Goal: Information Seeking & Learning: Learn about a topic

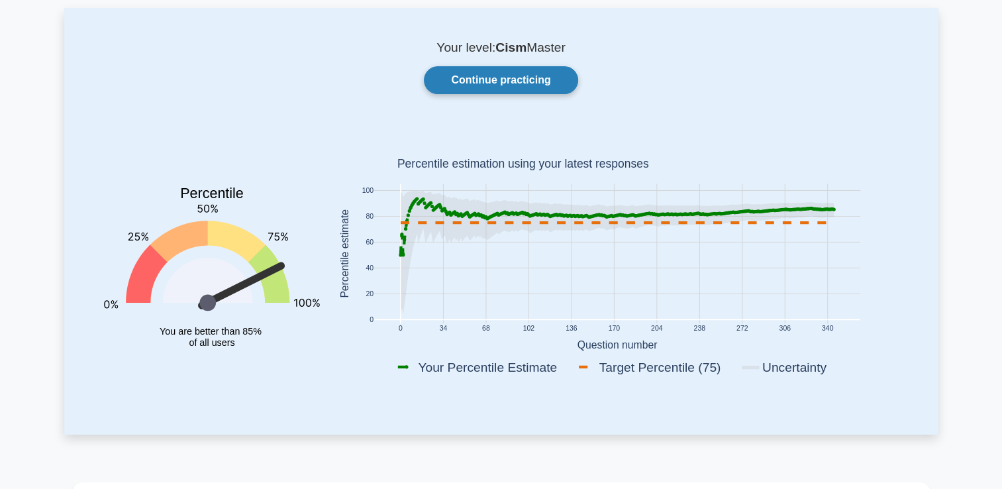
click at [493, 78] on link "Continue practicing" at bounding box center [501, 80] width 154 height 28
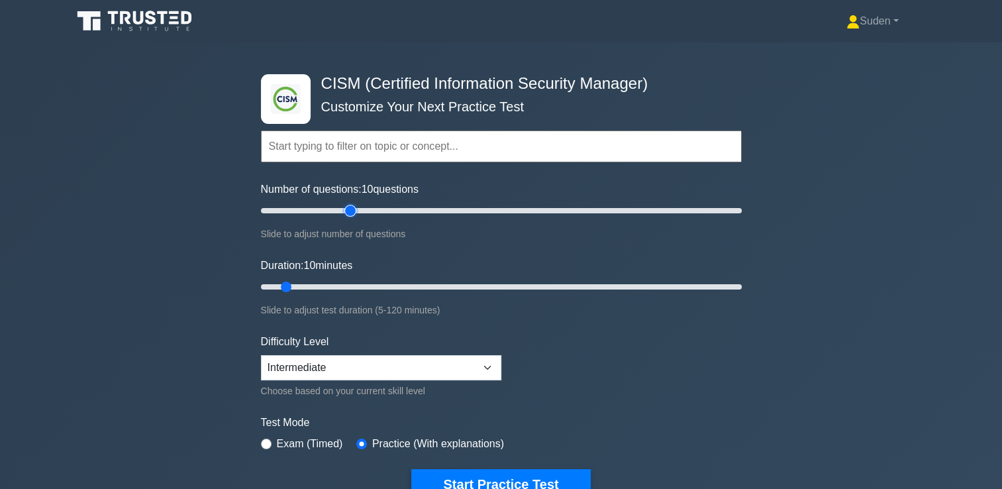
type input "40"
click at [350, 211] on input "Number of questions: 10 questions" at bounding box center [501, 211] width 481 height 16
type input "20"
click at [333, 285] on input "Duration: 20 minutes" at bounding box center [501, 287] width 481 height 16
click at [358, 370] on select "Beginner Intermediate Expert" at bounding box center [381, 367] width 240 height 25
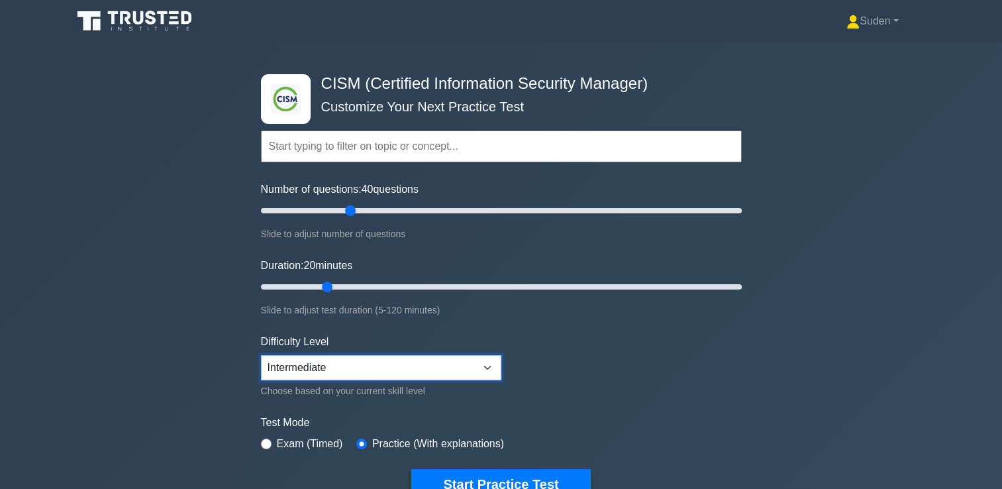
select select "expert"
click at [261, 355] on select "Beginner Intermediate Expert" at bounding box center [381, 367] width 240 height 25
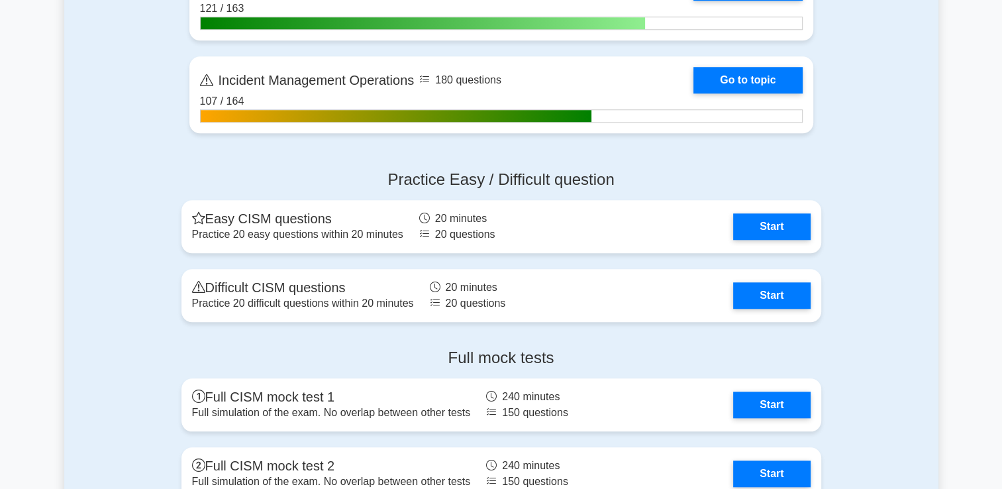
scroll to position [1391, 0]
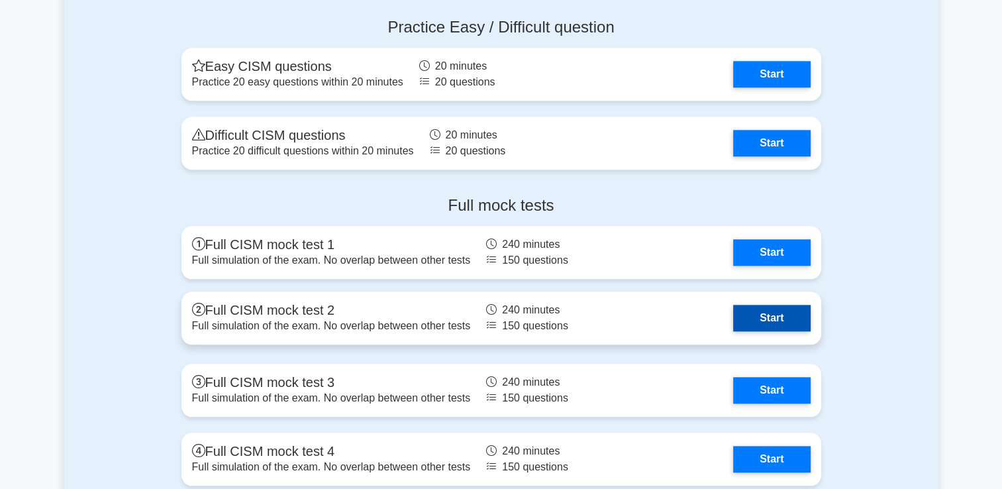
click at [771, 316] on link "Start" at bounding box center [771, 318] width 77 height 26
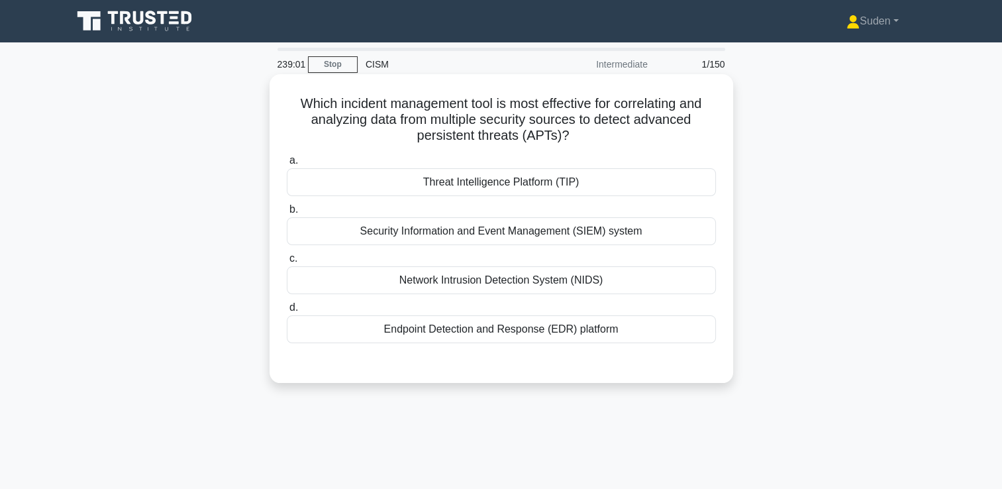
click at [564, 227] on div "Security Information and Event Management (SIEM) system" at bounding box center [501, 231] width 429 height 28
click at [287, 214] on input "b. Security Information and Event Management (SIEM) system" at bounding box center [287, 209] width 0 height 9
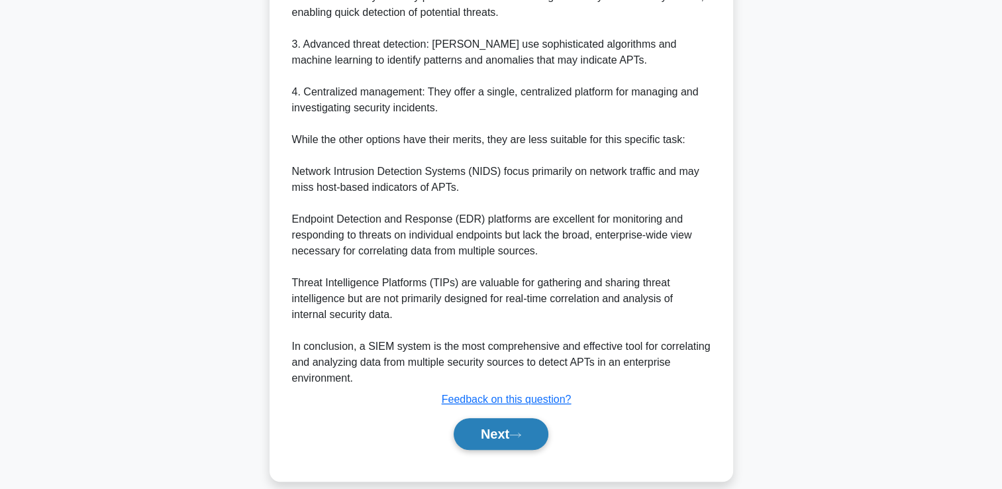
click at [525, 422] on button "Next" at bounding box center [501, 434] width 95 height 32
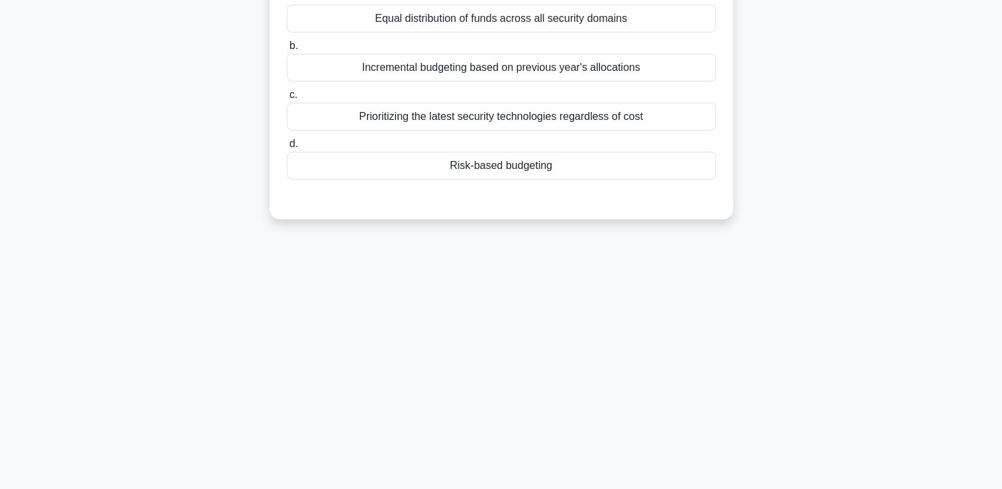
scroll to position [28, 0]
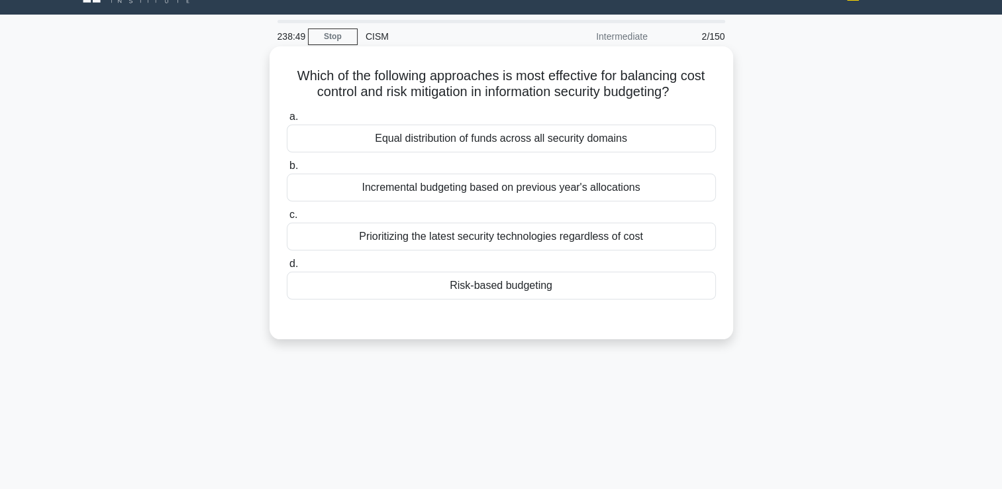
click at [511, 291] on div "Risk-based budgeting" at bounding box center [501, 286] width 429 height 28
click at [287, 268] on input "d. Risk-based budgeting" at bounding box center [287, 264] width 0 height 9
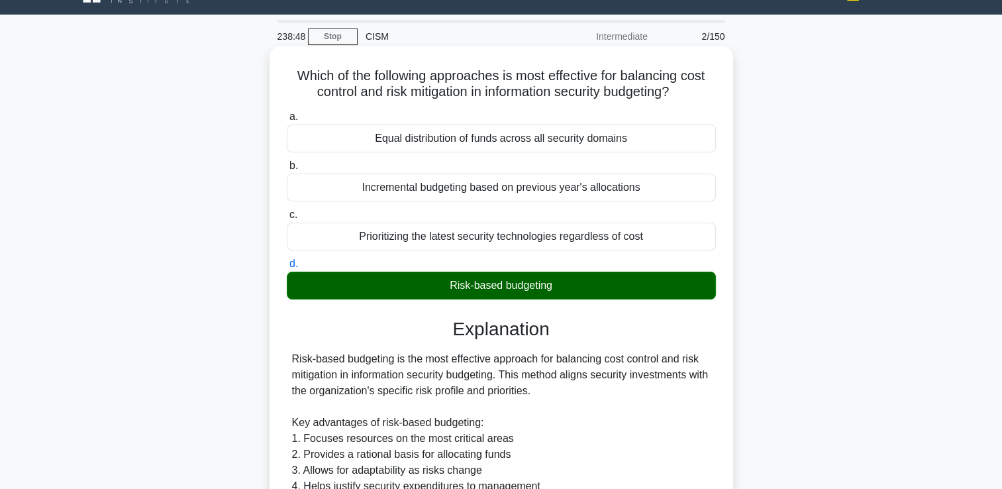
scroll to position [406, 0]
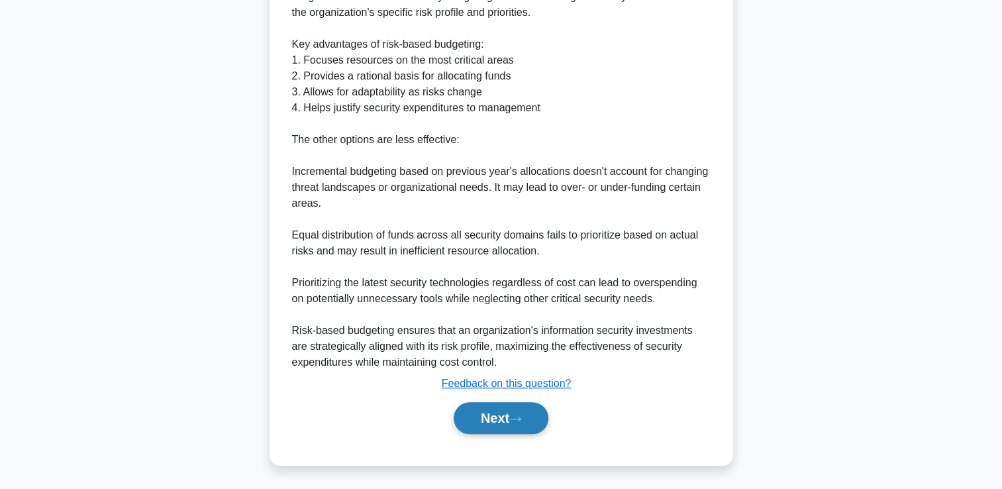
click at [493, 412] on button "Next" at bounding box center [501, 418] width 95 height 32
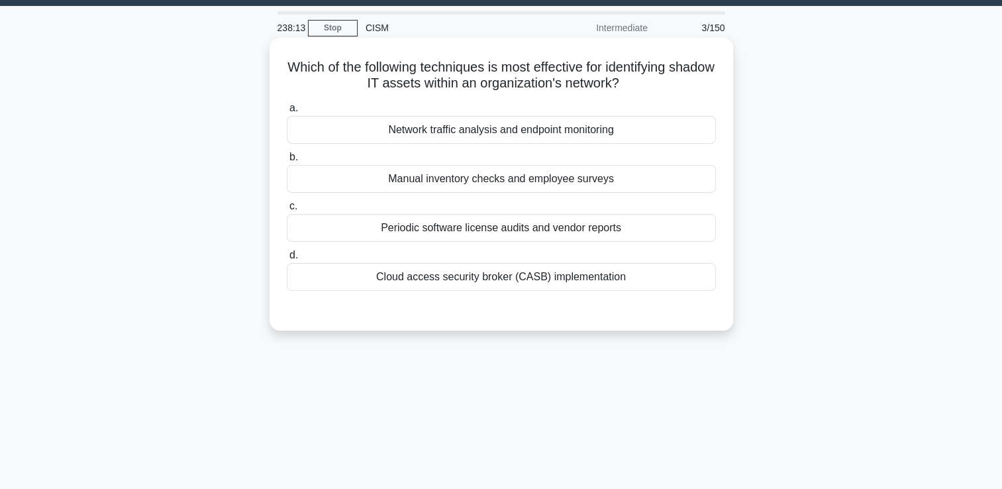
scroll to position [28, 0]
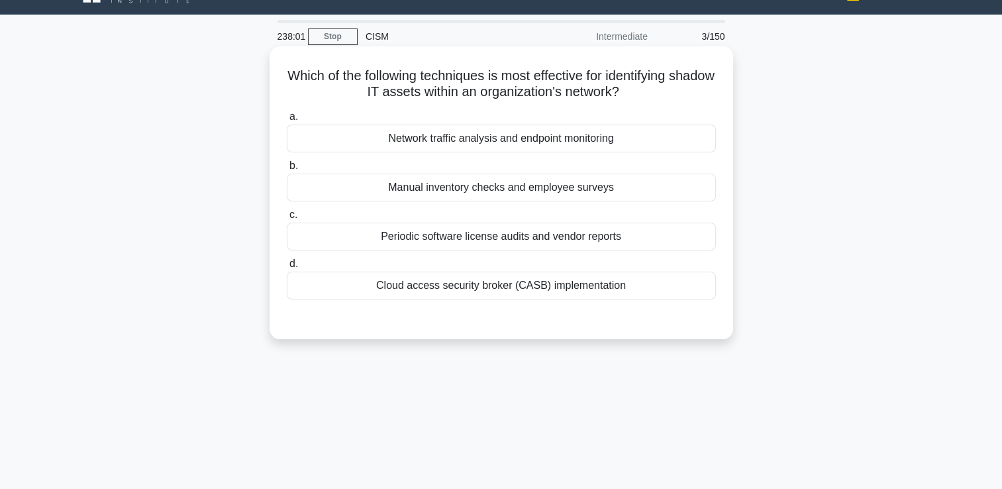
click at [509, 287] on div "Cloud access security broker (CASB) implementation" at bounding box center [501, 286] width 429 height 28
click at [287, 268] on input "d. Cloud access security broker (CASB) implementation" at bounding box center [287, 264] width 0 height 9
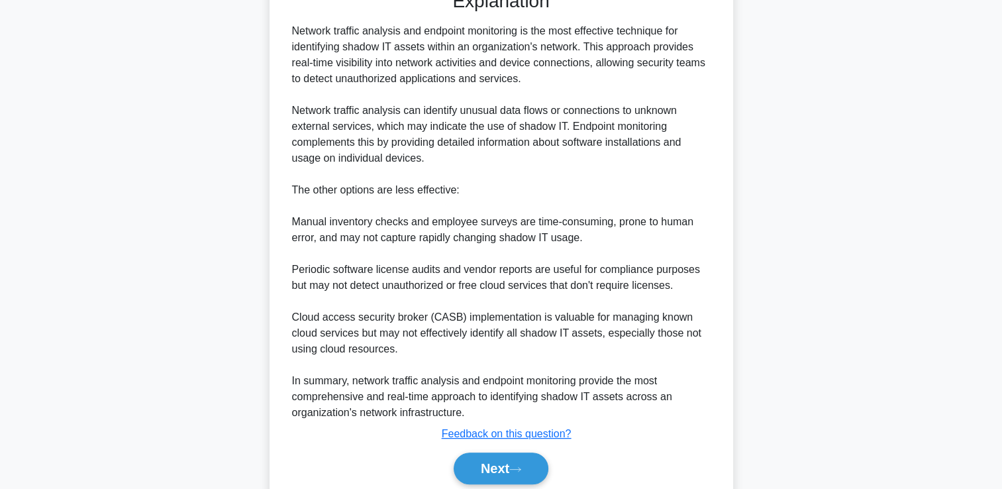
scroll to position [407, 0]
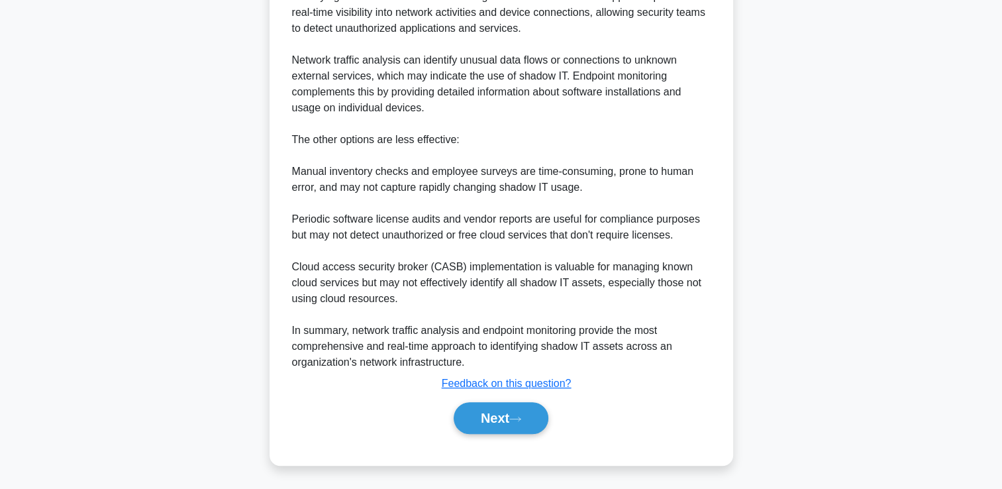
click at [469, 433] on div "Next" at bounding box center [501, 418] width 429 height 42
click at [521, 413] on button "Next" at bounding box center [501, 418] width 95 height 32
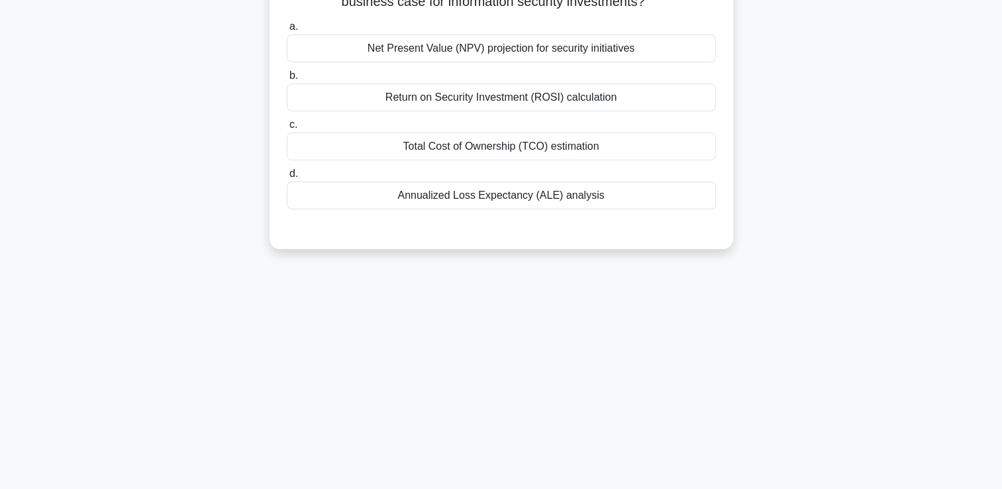
scroll to position [0, 0]
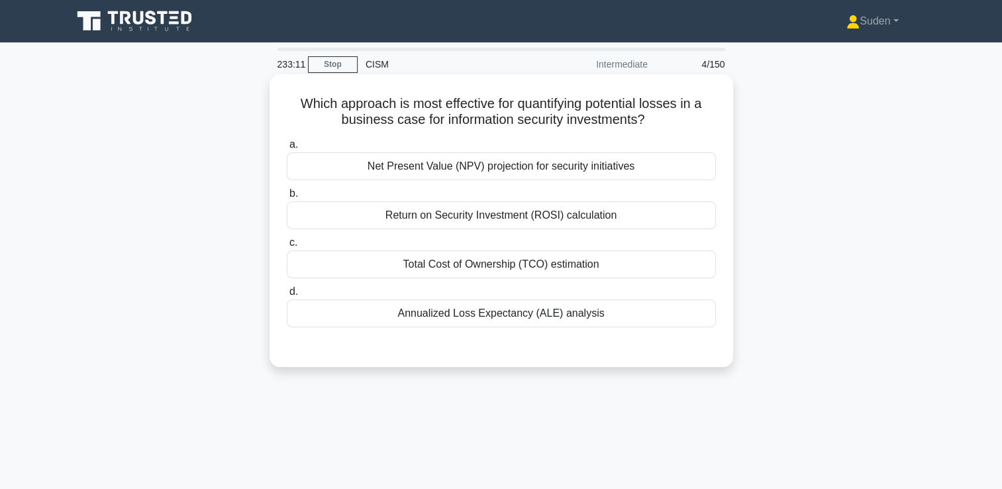
click at [505, 314] on div "Annualized Loss Expectancy (ALE) analysis" at bounding box center [501, 313] width 429 height 28
click at [287, 296] on input "d. Annualized Loss Expectancy (ALE) analysis" at bounding box center [287, 291] width 0 height 9
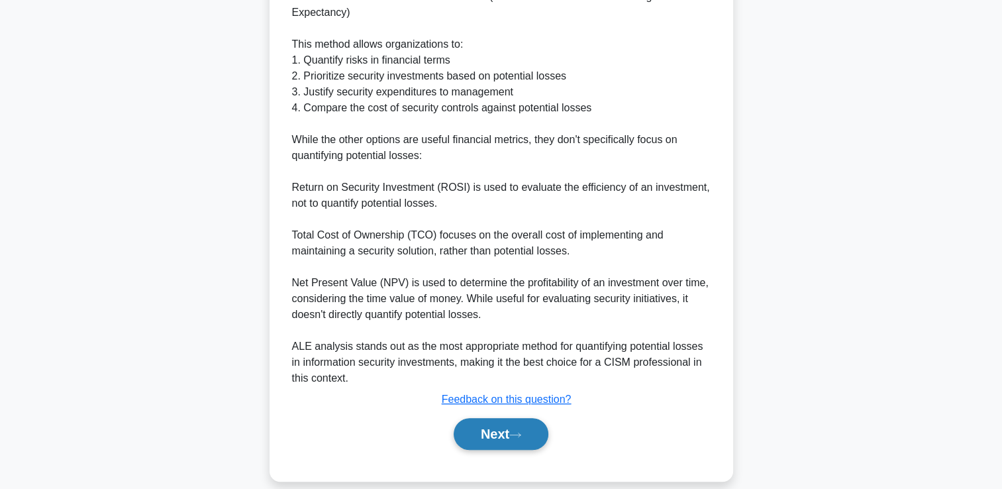
click at [499, 427] on button "Next" at bounding box center [501, 434] width 95 height 32
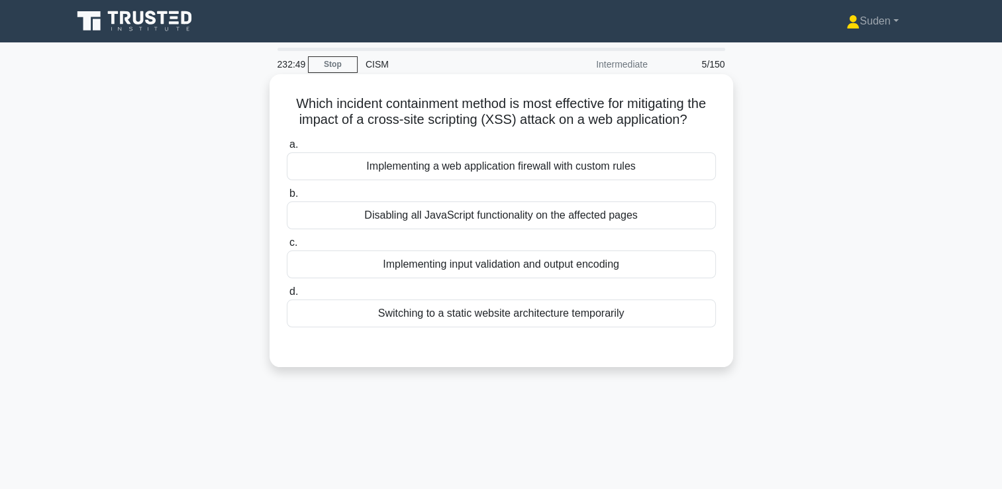
click at [451, 278] on div "Implementing input validation and output encoding" at bounding box center [501, 264] width 429 height 28
click at [287, 247] on input "c. Implementing input validation and output encoding" at bounding box center [287, 242] width 0 height 9
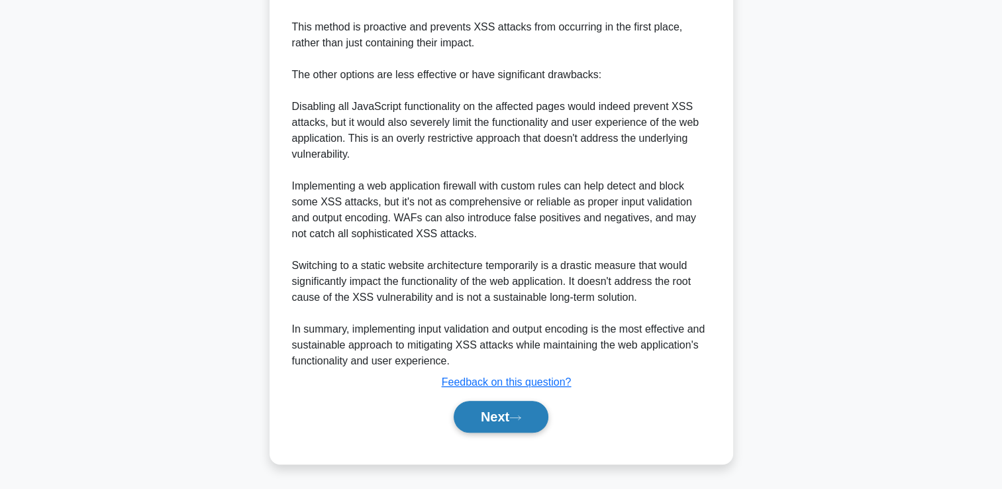
click at [504, 413] on button "Next" at bounding box center [501, 417] width 95 height 32
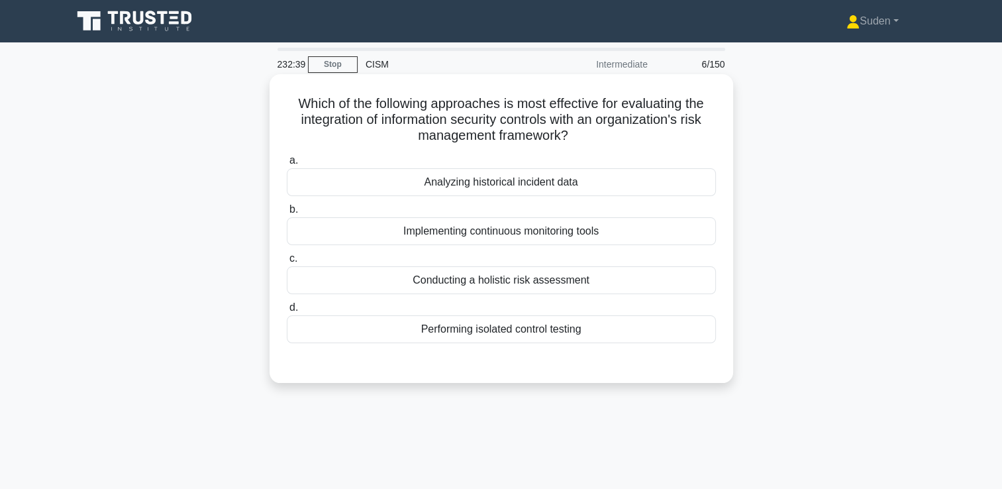
click at [454, 284] on div "Conducting a holistic risk assessment" at bounding box center [501, 280] width 429 height 28
click at [287, 263] on input "c. Conducting a holistic risk assessment" at bounding box center [287, 258] width 0 height 9
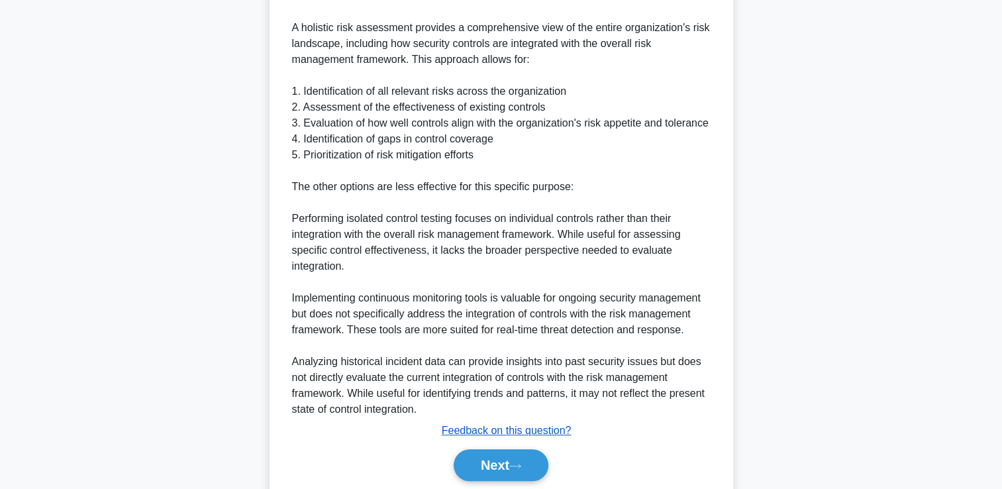
scroll to position [486, 0]
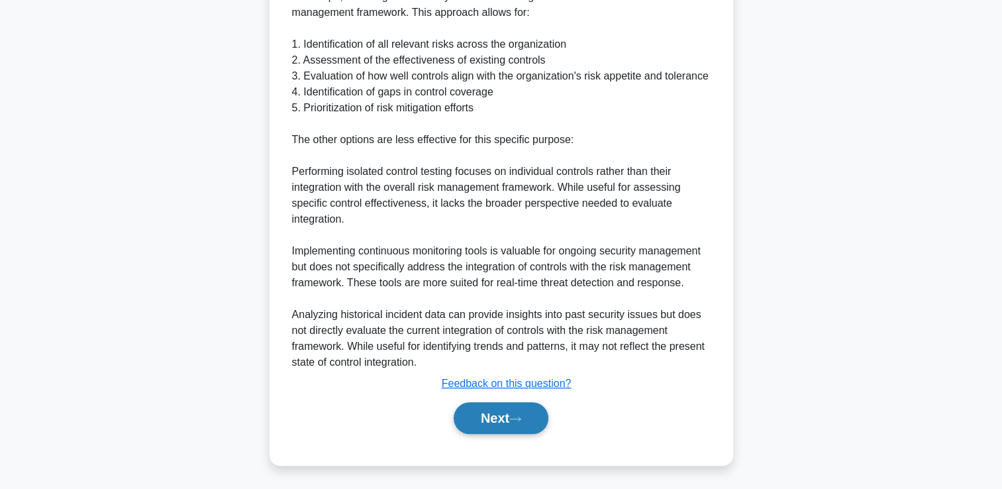
click at [503, 407] on button "Next" at bounding box center [501, 418] width 95 height 32
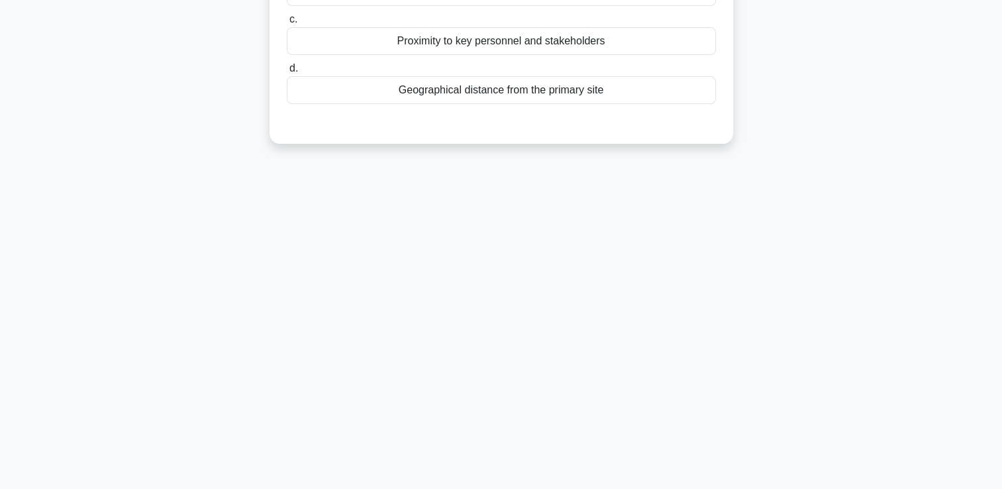
scroll to position [0, 0]
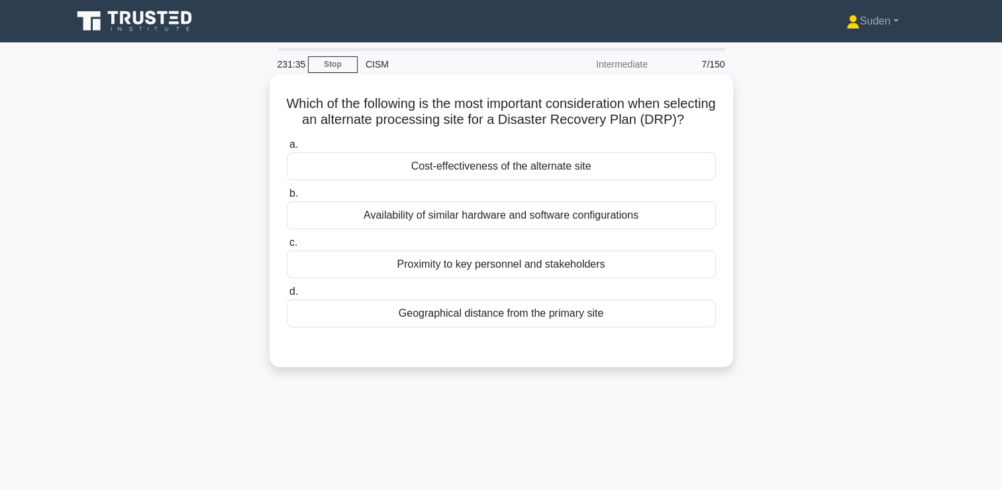
drag, startPoint x: 507, startPoint y: 335, endPoint x: 514, endPoint y: 332, distance: 7.4
click at [507, 327] on div "Geographical distance from the primary site" at bounding box center [501, 313] width 429 height 28
click at [287, 296] on input "d. Geographical distance from the primary site" at bounding box center [287, 291] width 0 height 9
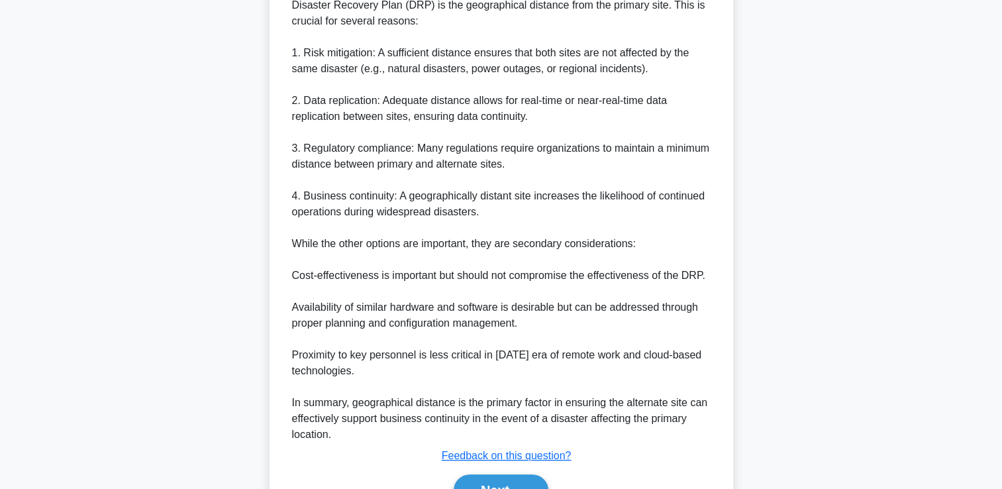
scroll to position [486, 0]
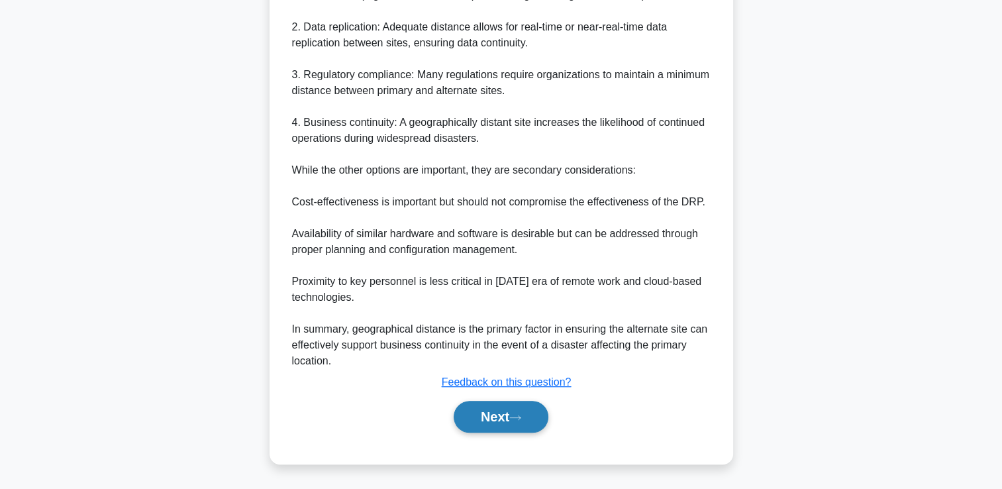
click at [522, 431] on button "Next" at bounding box center [501, 417] width 95 height 32
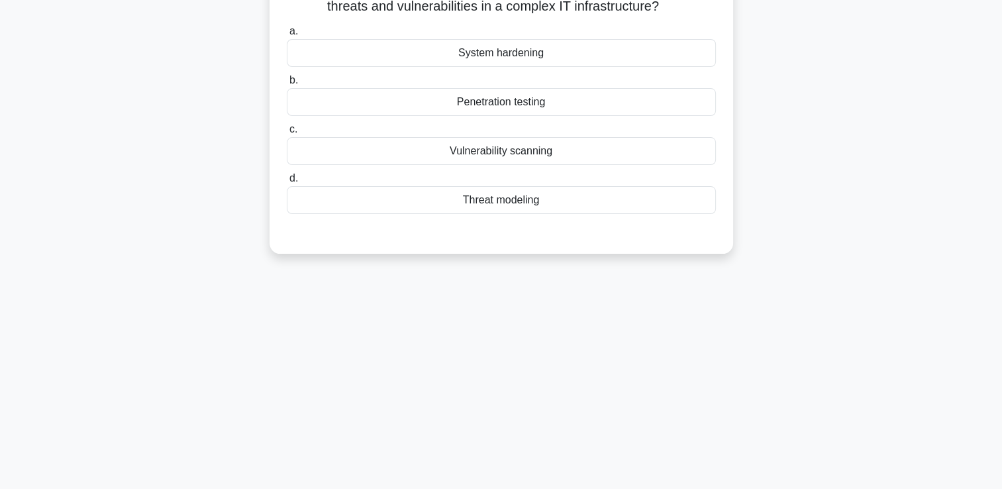
scroll to position [0, 0]
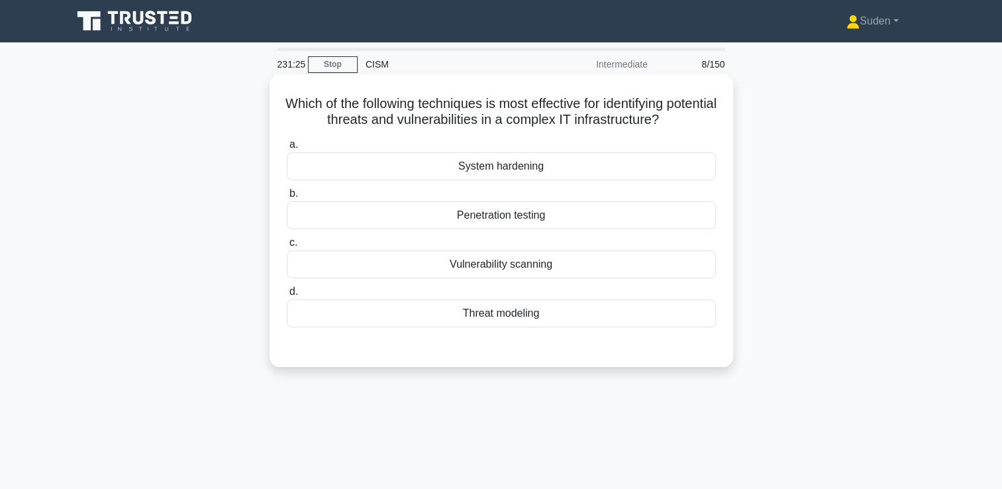
drag, startPoint x: 466, startPoint y: 207, endPoint x: 462, endPoint y: 213, distance: 7.2
click at [462, 213] on div "Penetration testing" at bounding box center [501, 215] width 429 height 28
click at [460, 215] on div "Penetration testing" at bounding box center [501, 215] width 429 height 28
click at [287, 198] on input "b. Penetration testing" at bounding box center [287, 193] width 0 height 9
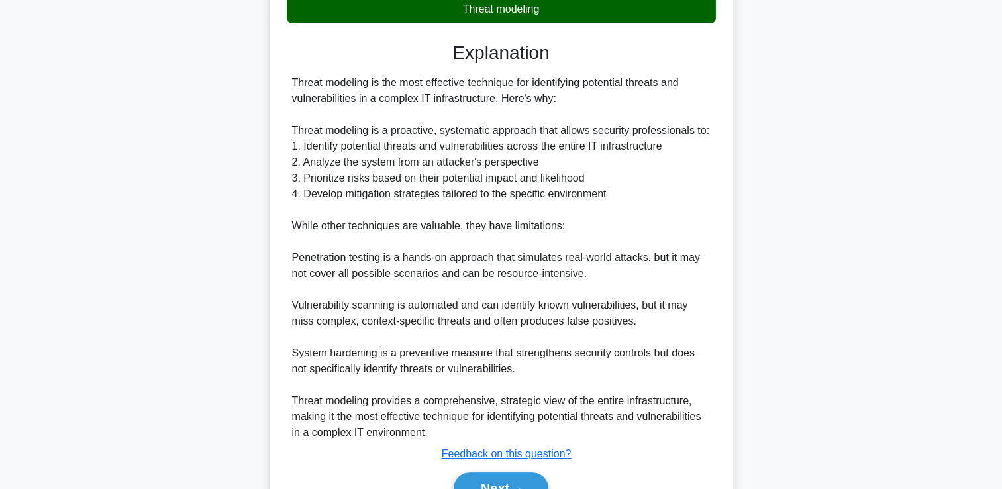
scroll to position [376, 0]
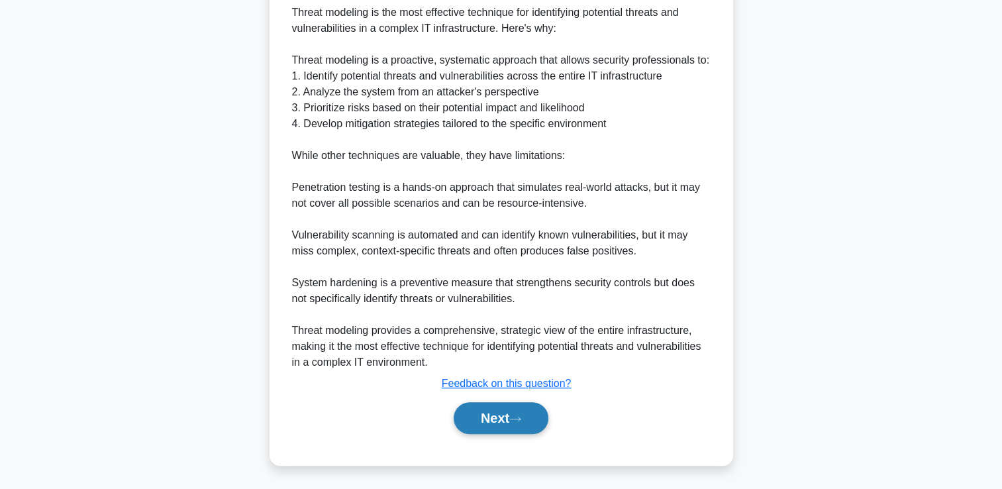
click at [497, 427] on button "Next" at bounding box center [501, 418] width 95 height 32
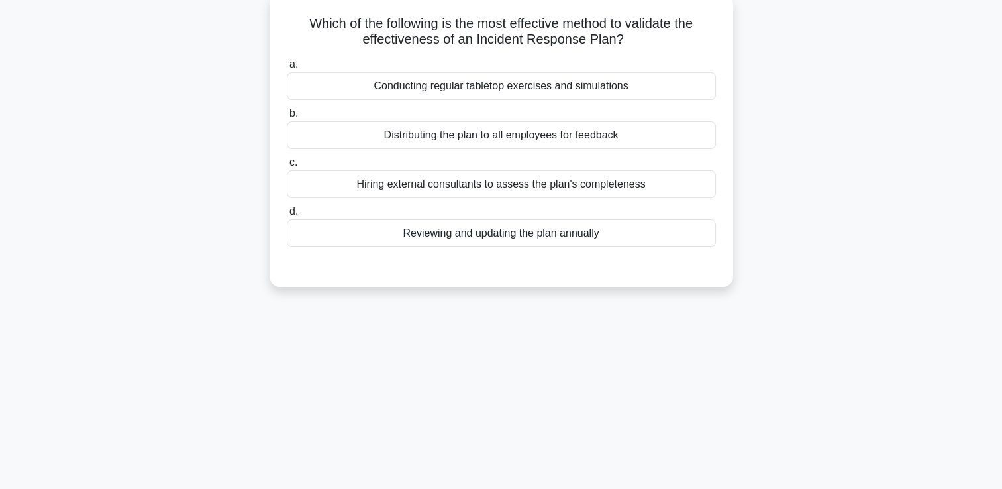
scroll to position [0, 0]
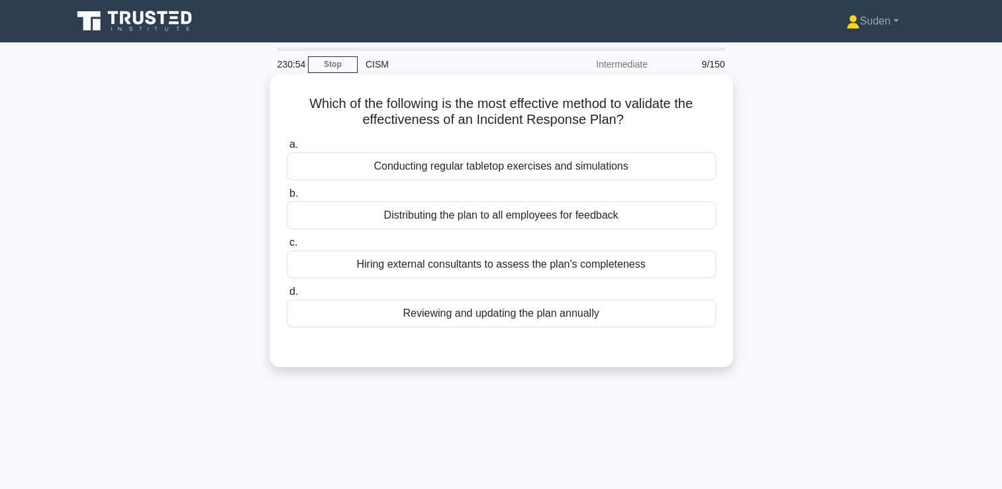
click at [413, 175] on div "Conducting regular tabletop exercises and simulations" at bounding box center [501, 166] width 429 height 28
click at [287, 149] on input "a. Conducting regular tabletop exercises and simulations" at bounding box center [287, 144] width 0 height 9
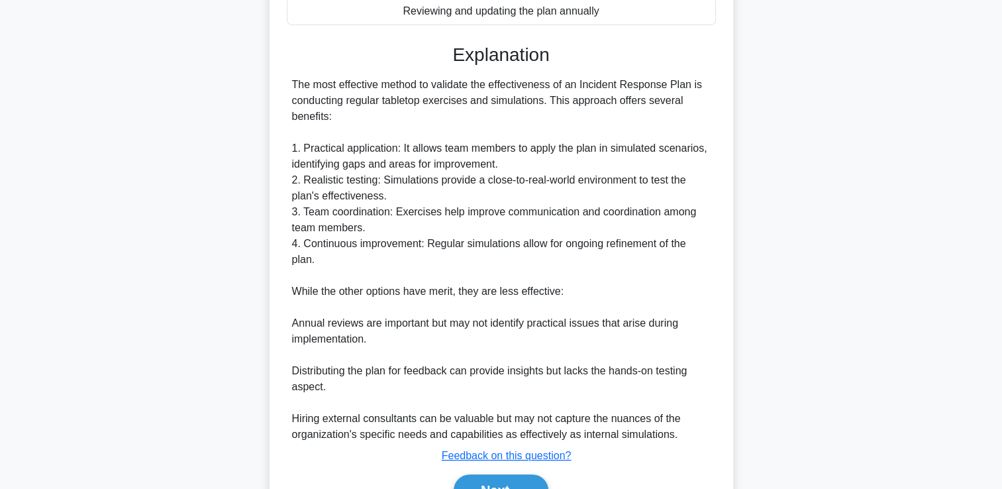
scroll to position [374, 0]
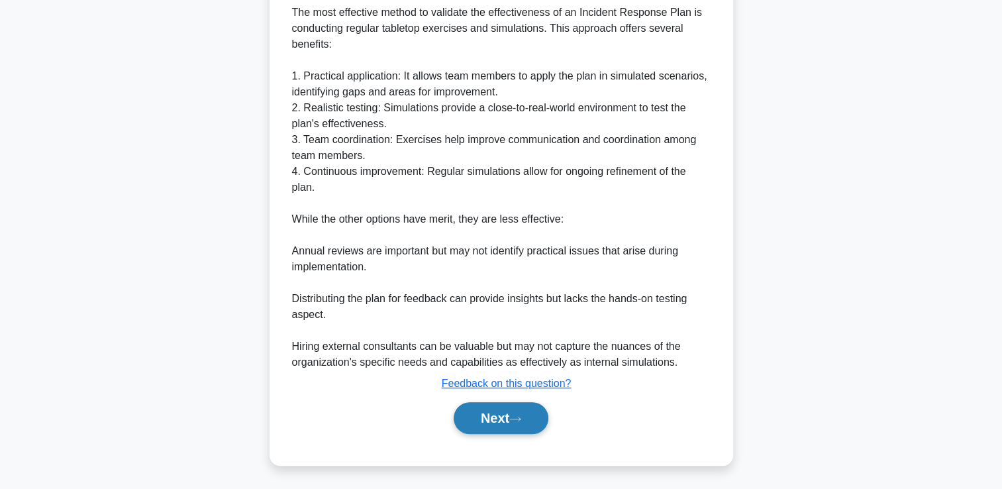
click at [519, 415] on icon at bounding box center [515, 418] width 12 height 7
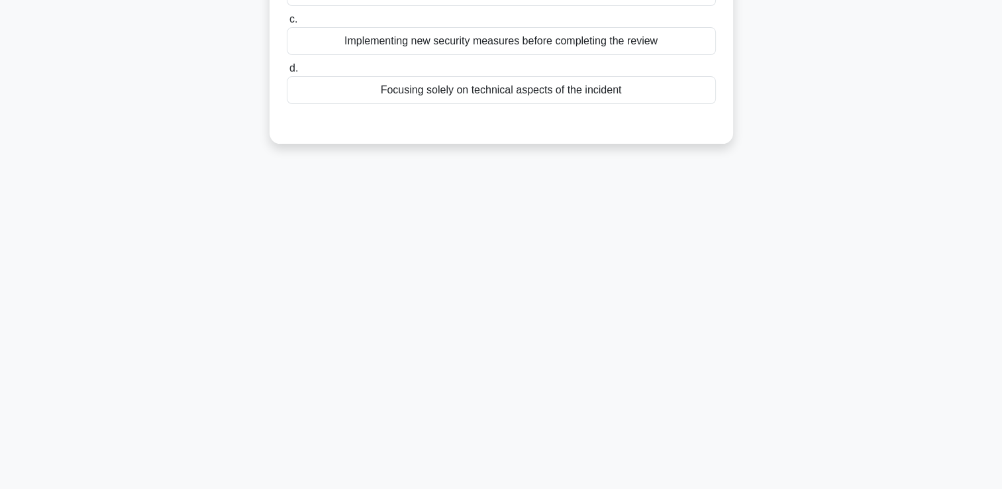
scroll to position [0, 0]
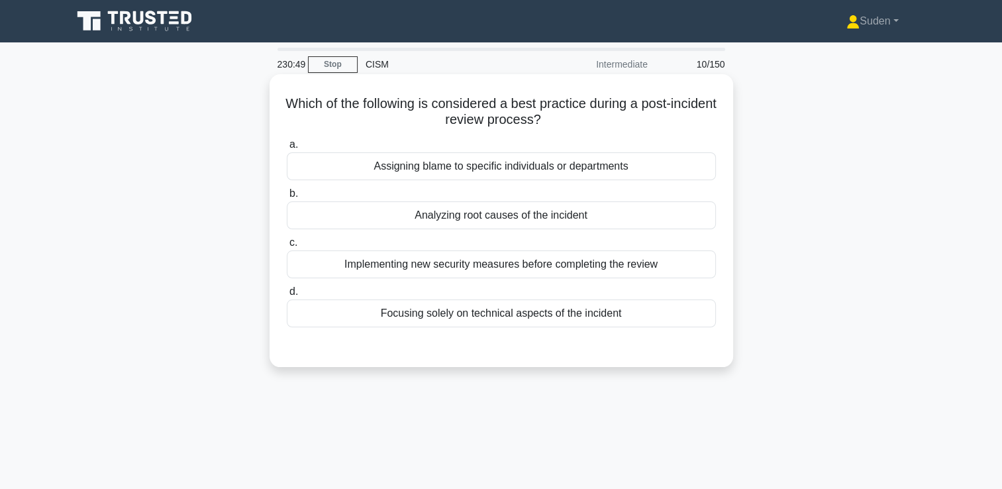
click at [476, 217] on div "Analyzing root causes of the incident" at bounding box center [501, 215] width 429 height 28
click at [287, 198] on input "b. Analyzing root causes of the incident" at bounding box center [287, 193] width 0 height 9
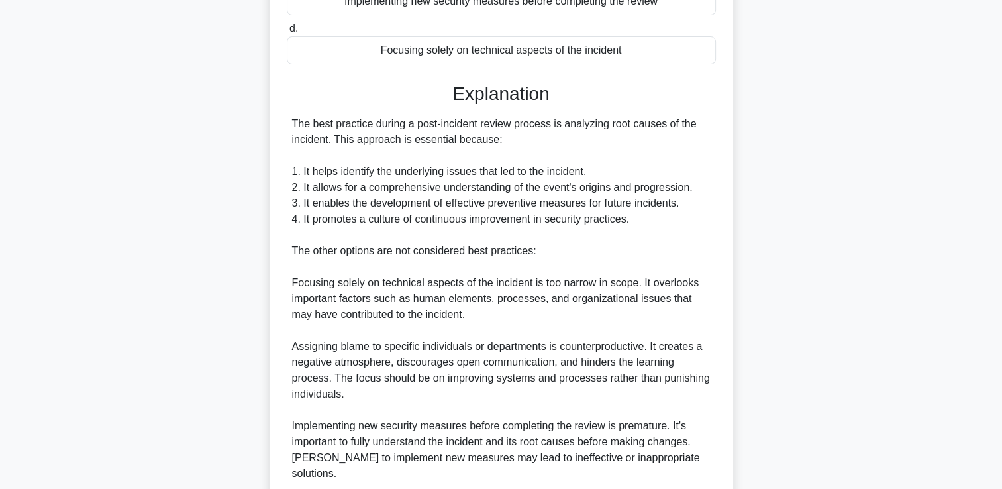
scroll to position [422, 0]
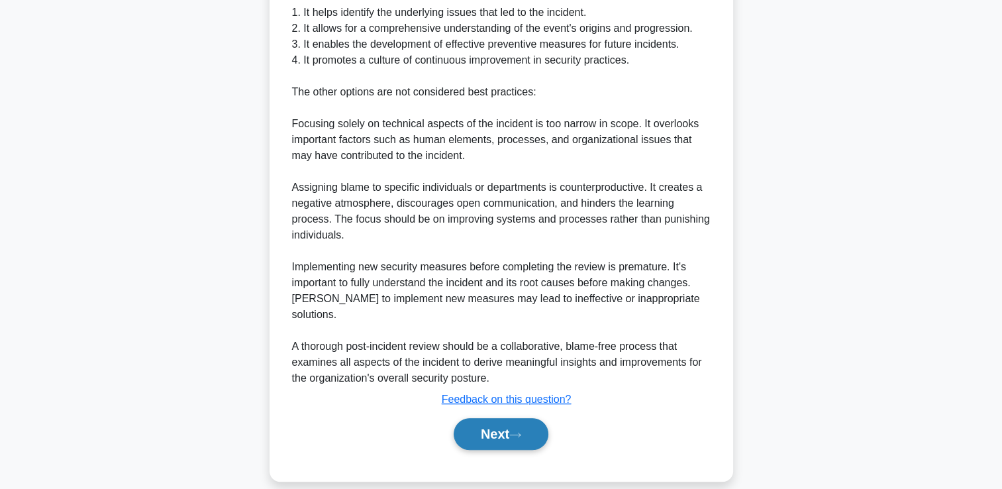
click at [516, 418] on button "Next" at bounding box center [501, 434] width 95 height 32
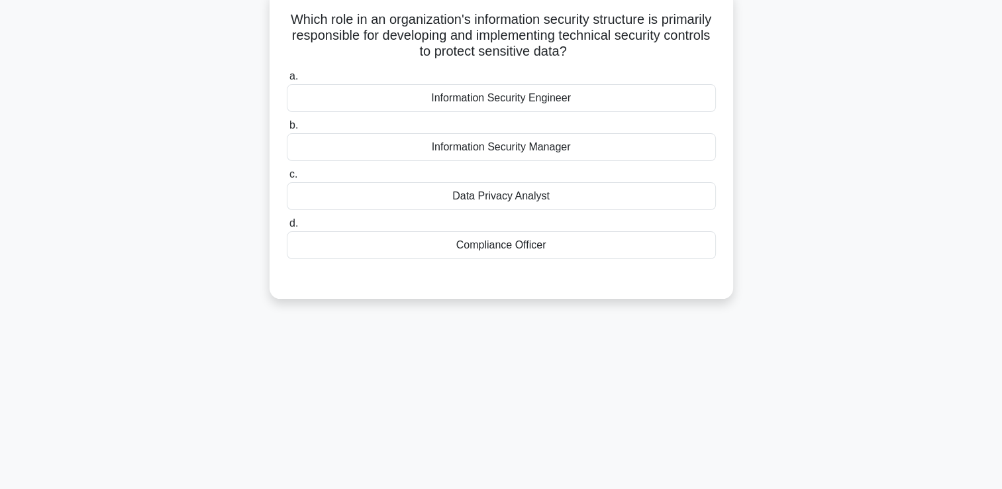
scroll to position [0, 0]
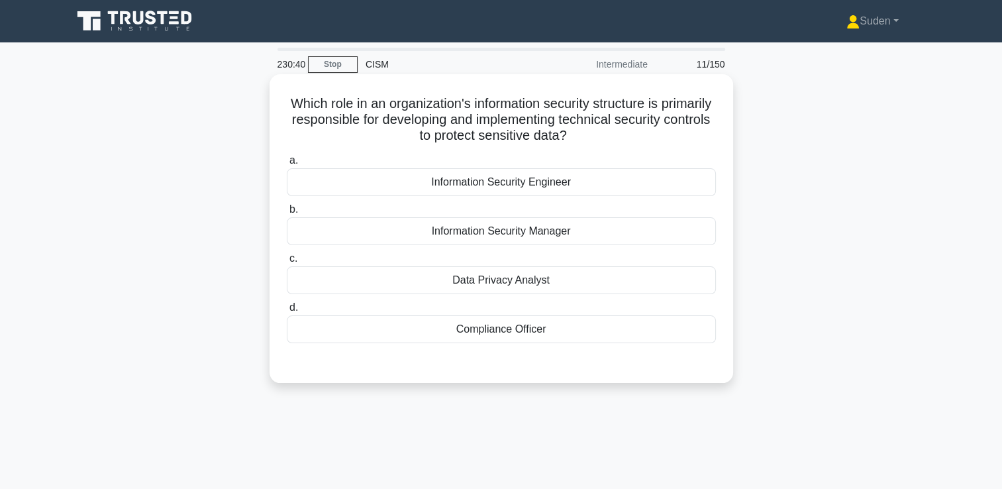
click at [523, 288] on div "Data Privacy Analyst" at bounding box center [501, 280] width 429 height 28
click at [287, 263] on input "c. Data Privacy Analyst" at bounding box center [287, 258] width 0 height 9
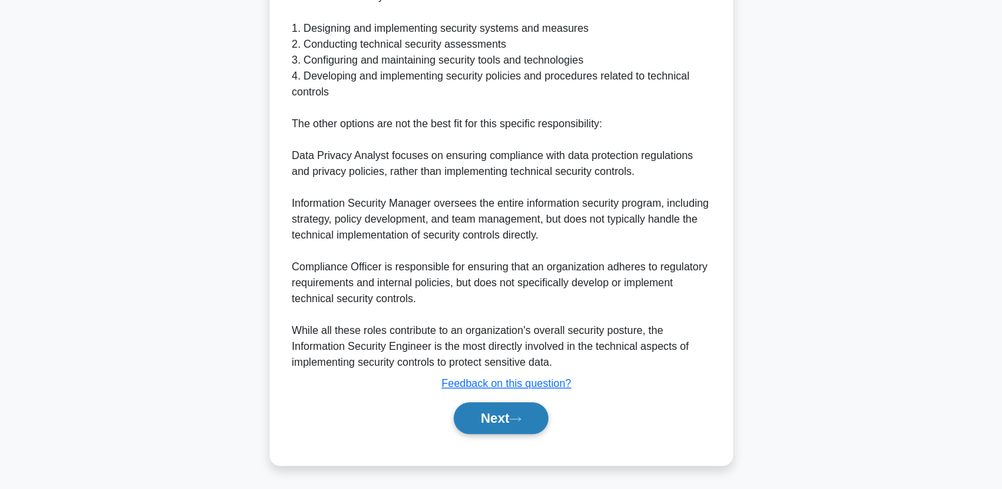
drag, startPoint x: 508, startPoint y: 420, endPoint x: 513, endPoint y: 403, distance: 18.0
click at [507, 420] on button "Next" at bounding box center [501, 418] width 95 height 32
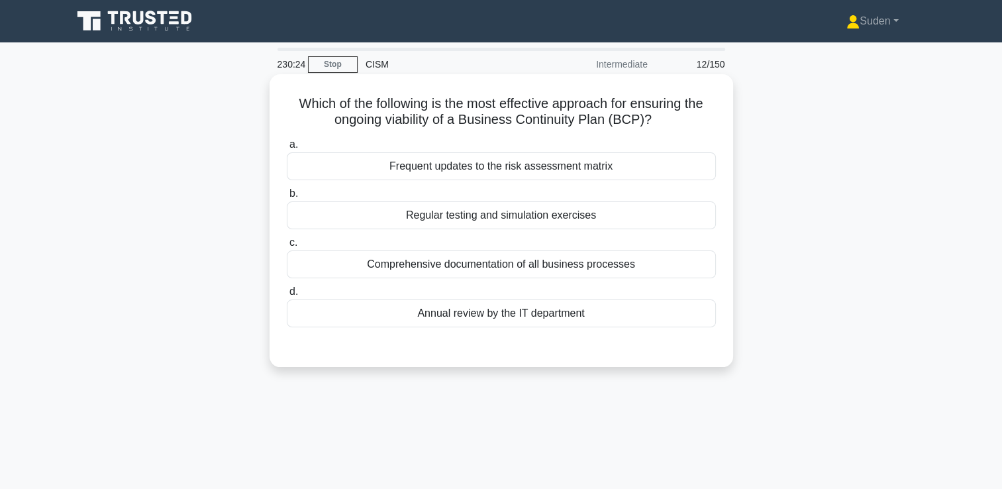
click at [529, 226] on div "Regular testing and simulation exercises" at bounding box center [501, 215] width 429 height 28
click at [287, 198] on input "b. Regular testing and simulation exercises" at bounding box center [287, 193] width 0 height 9
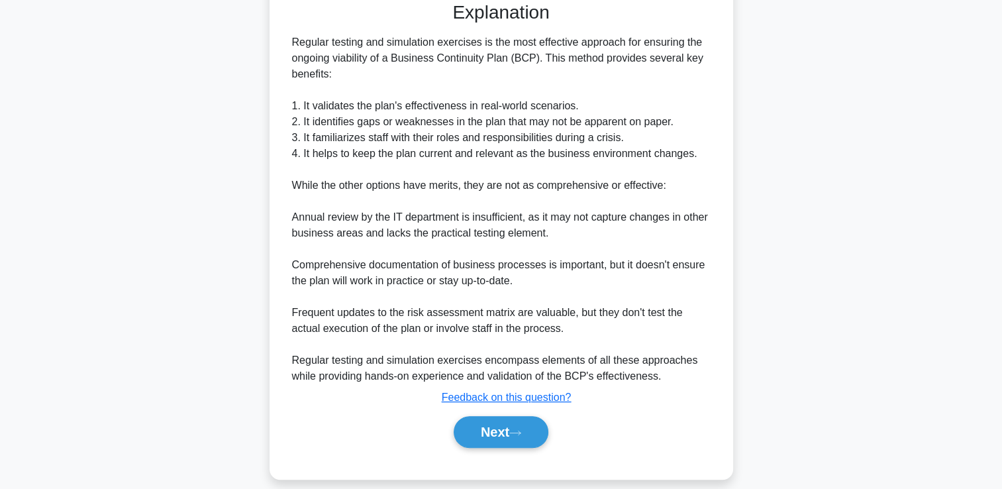
scroll to position [358, 0]
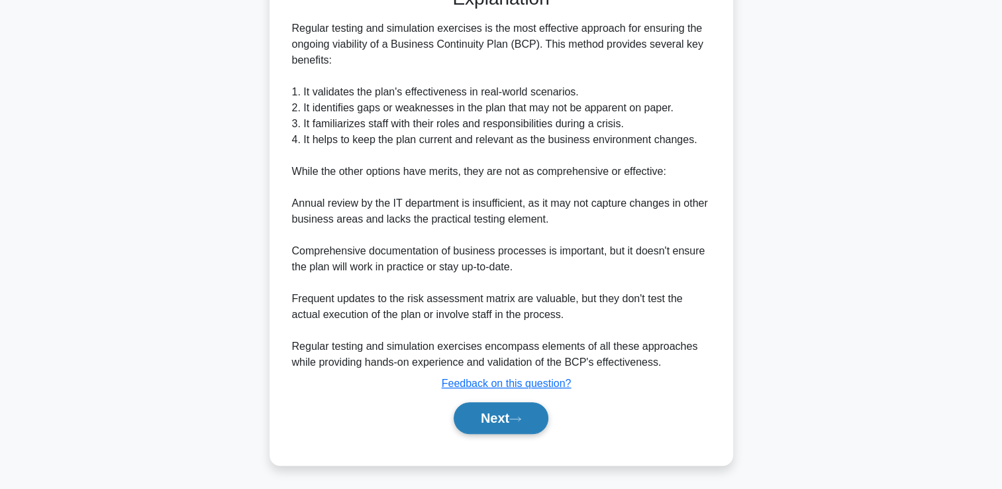
click at [503, 412] on button "Next" at bounding box center [501, 418] width 95 height 32
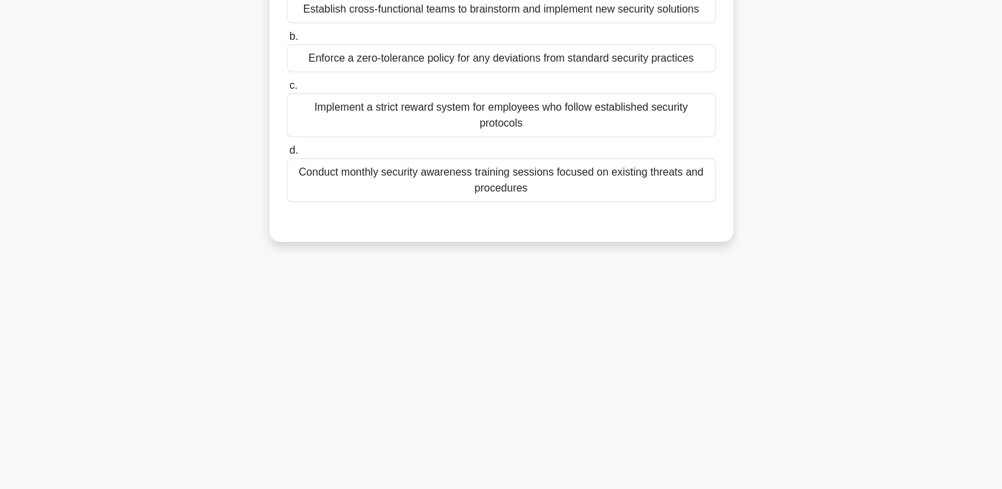
scroll to position [0, 0]
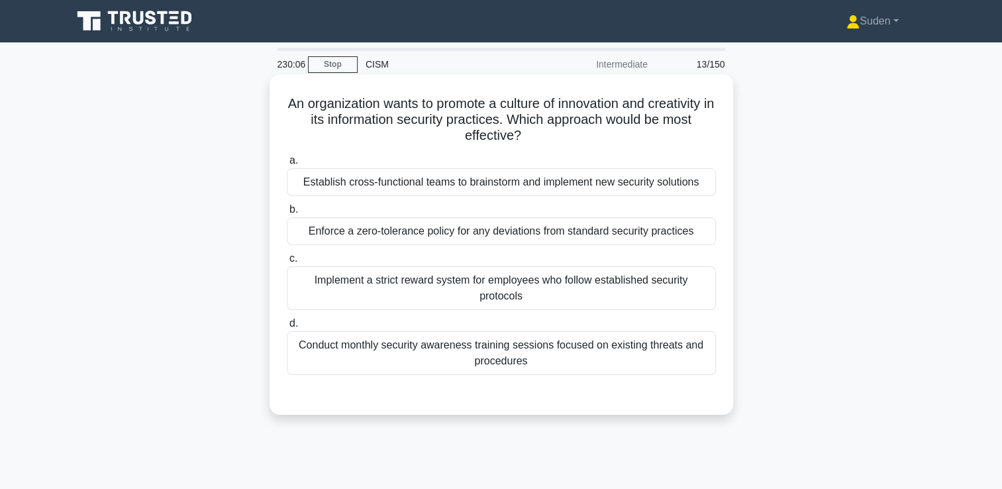
click at [493, 182] on div "Establish cross-functional teams to brainstorm and implement new security solut…" at bounding box center [501, 182] width 429 height 28
click at [287, 165] on input "a. Establish cross-functional teams to brainstorm and implement new security so…" at bounding box center [287, 160] width 0 height 9
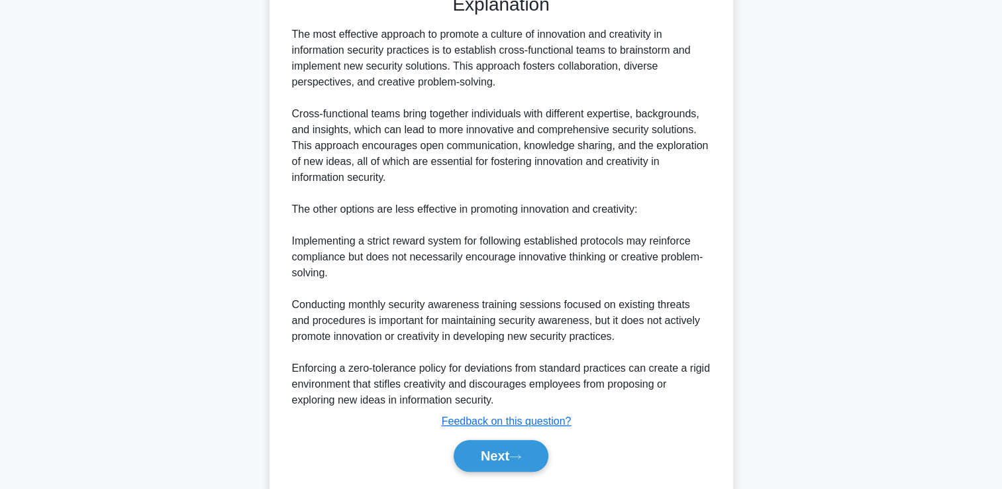
scroll to position [438, 0]
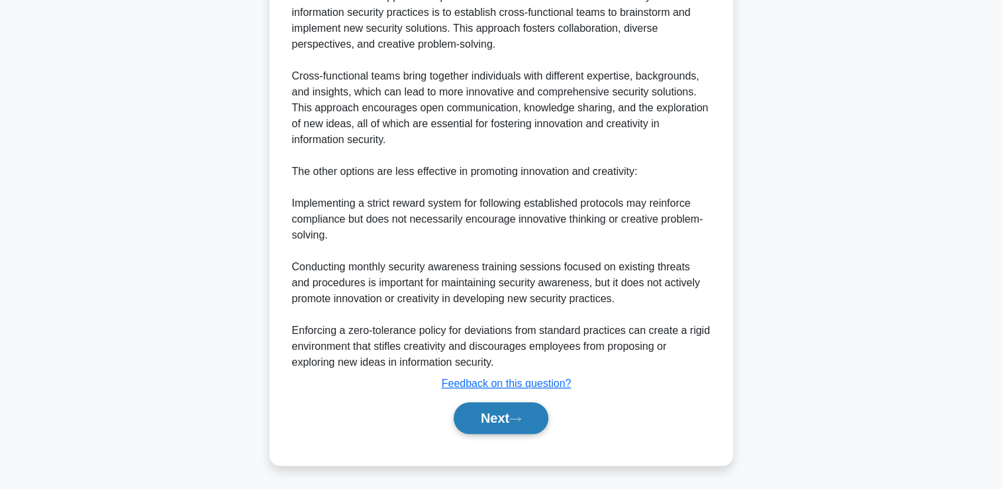
drag, startPoint x: 525, startPoint y: 416, endPoint x: 533, endPoint y: 407, distance: 12.2
click at [521, 415] on icon at bounding box center [515, 418] width 12 height 7
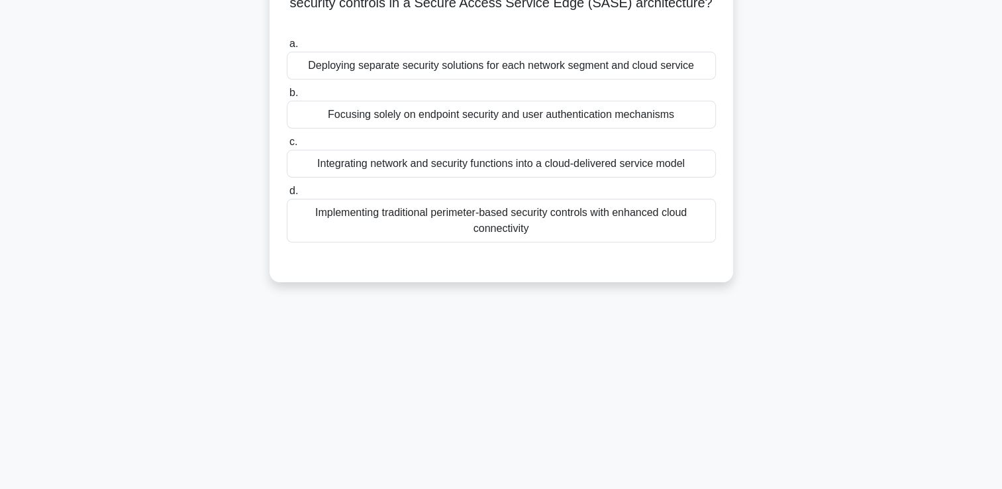
scroll to position [0, 0]
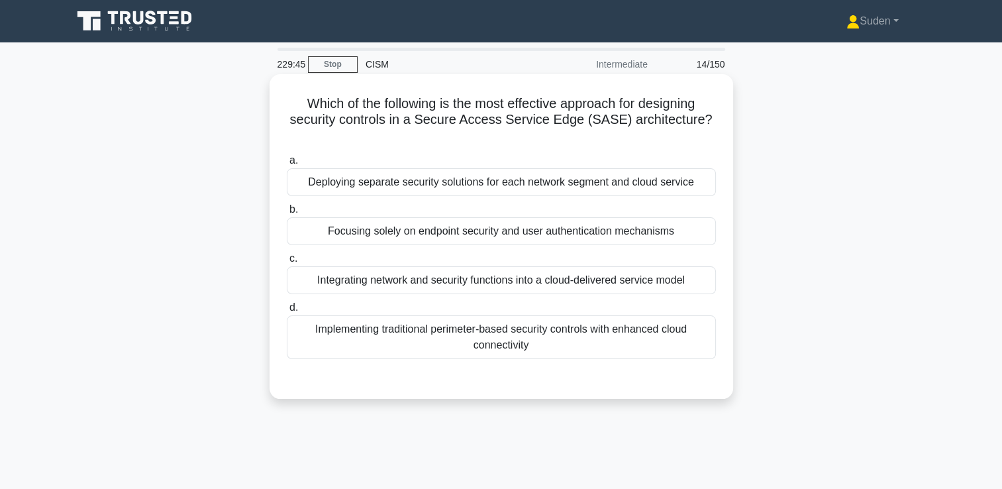
click at [415, 288] on div "Integrating network and security functions into a cloud-delivered service model" at bounding box center [501, 280] width 429 height 28
click at [287, 263] on input "c. Integrating network and security functions into a cloud-delivered service mo…" at bounding box center [287, 258] width 0 height 9
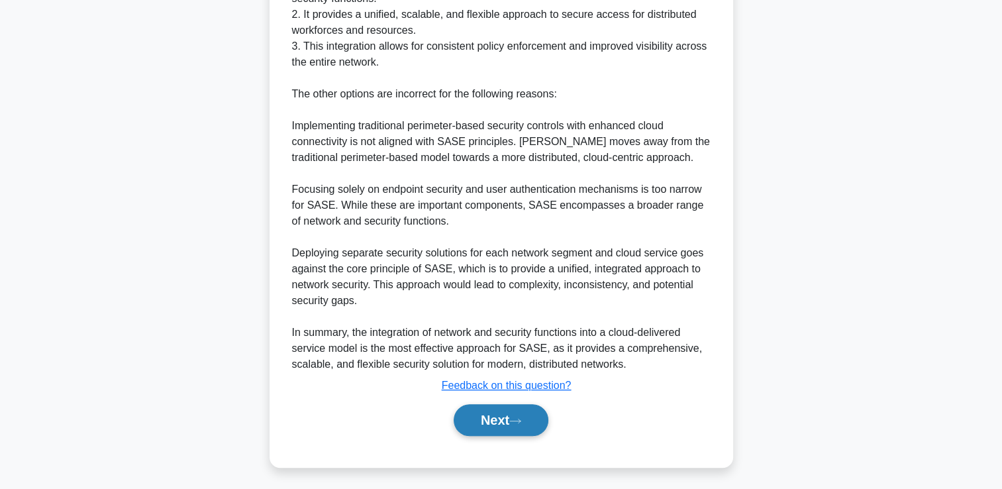
scroll to position [501, 0]
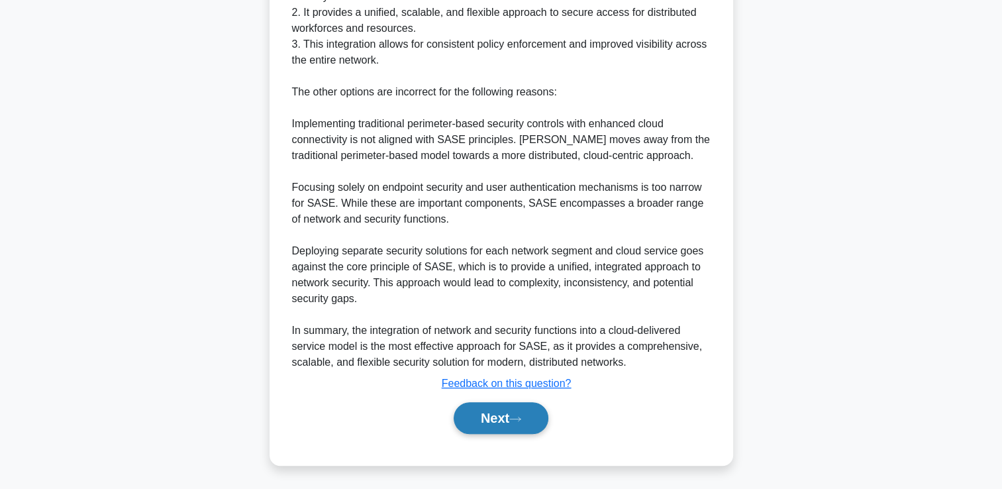
click at [493, 417] on button "Next" at bounding box center [501, 418] width 95 height 32
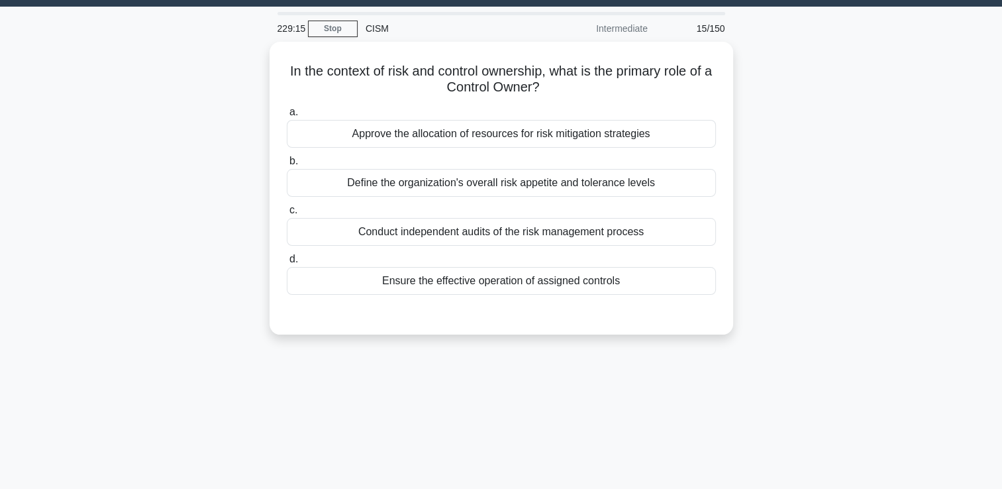
scroll to position [0, 0]
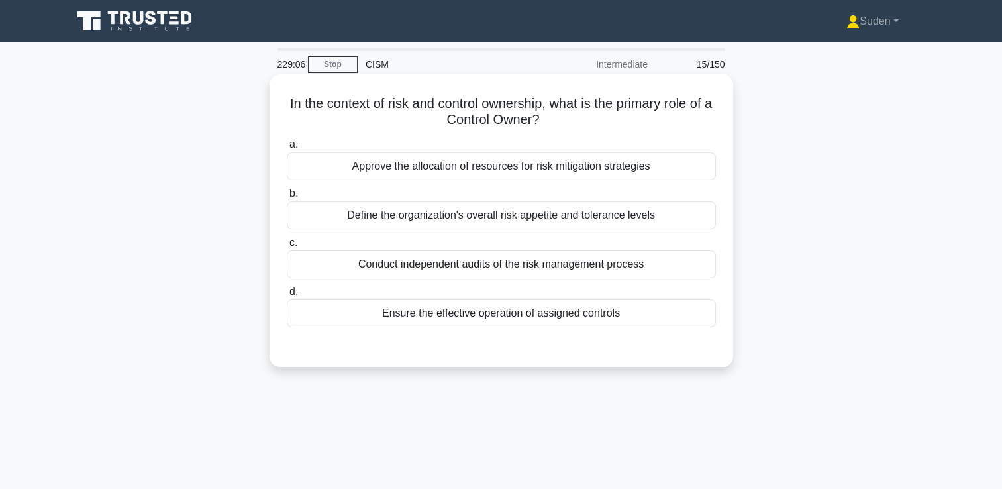
click at [470, 317] on div "Ensure the effective operation of assigned controls" at bounding box center [501, 313] width 429 height 28
click at [287, 296] on input "d. Ensure the effective operation of assigned controls" at bounding box center [287, 291] width 0 height 9
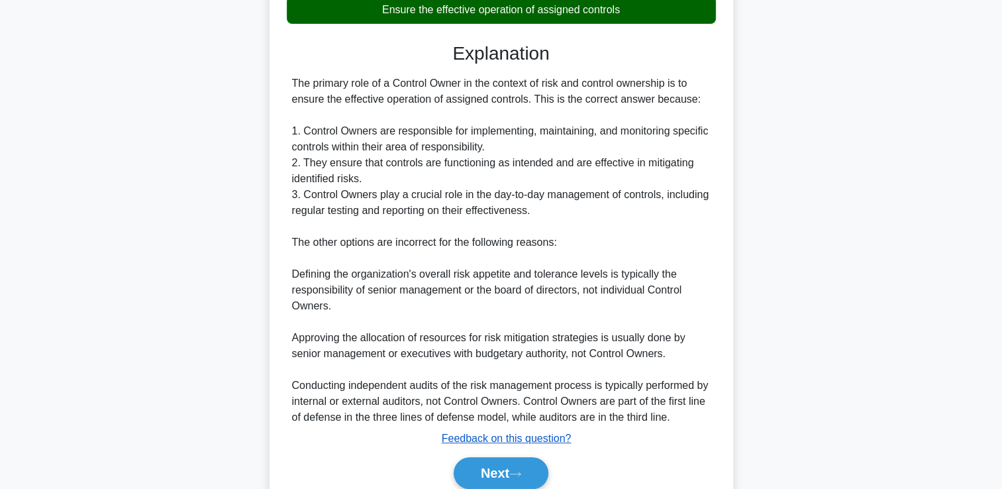
scroll to position [358, 0]
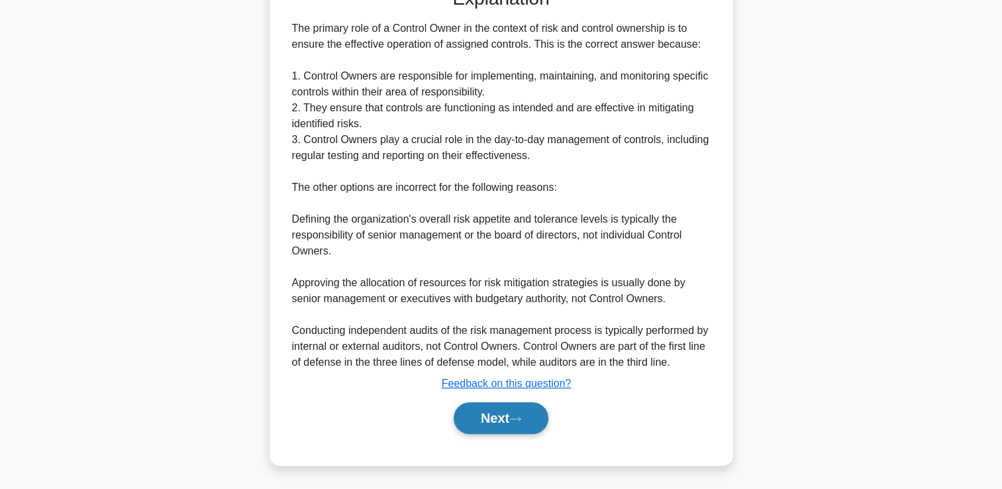
click at [475, 411] on button "Next" at bounding box center [501, 418] width 95 height 32
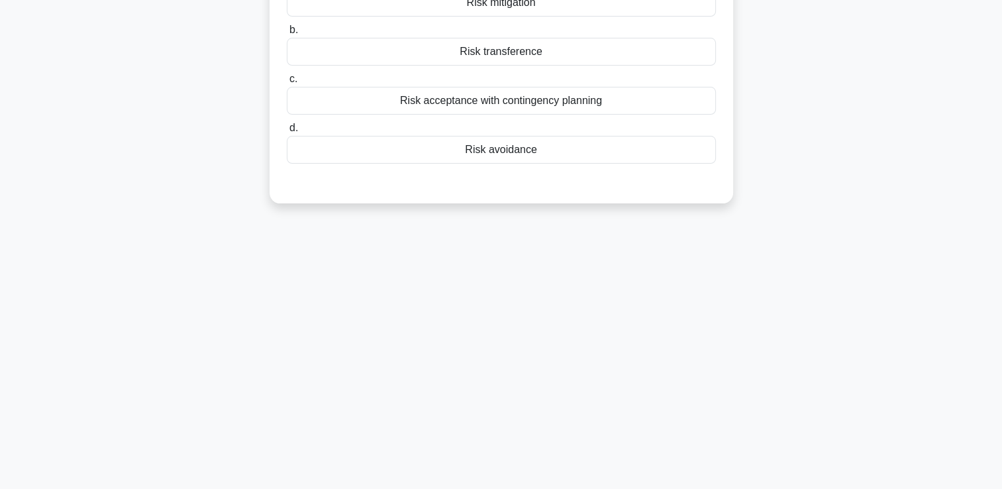
scroll to position [28, 0]
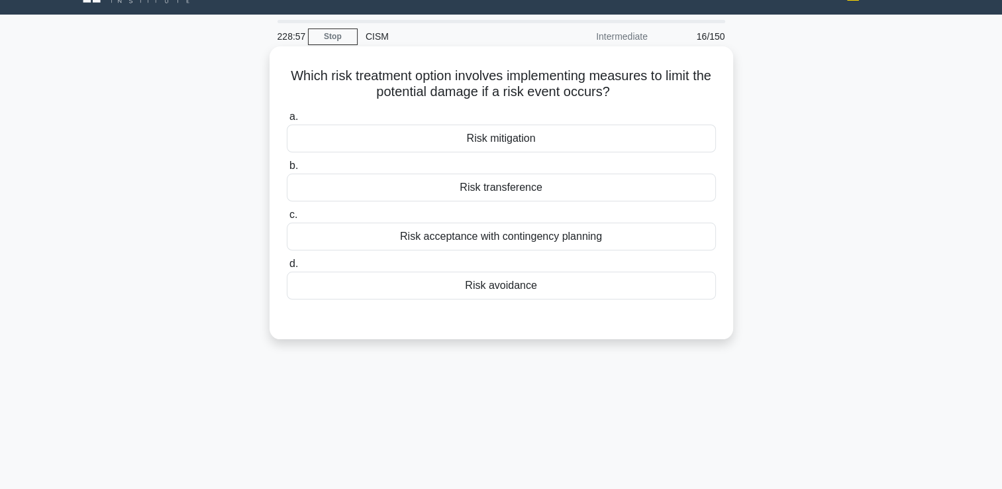
click at [501, 136] on div "Risk mitigation" at bounding box center [501, 139] width 429 height 28
click at [287, 121] on input "a. Risk mitigation" at bounding box center [287, 117] width 0 height 9
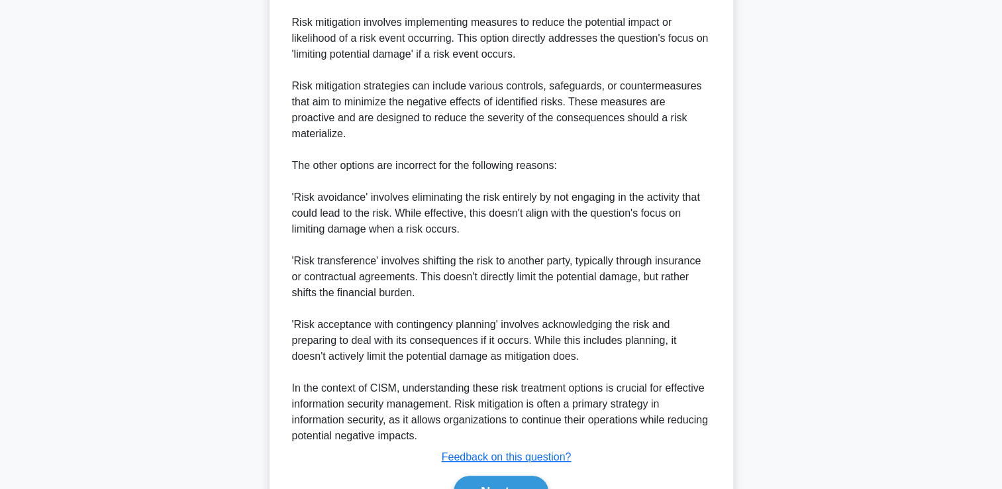
scroll to position [454, 0]
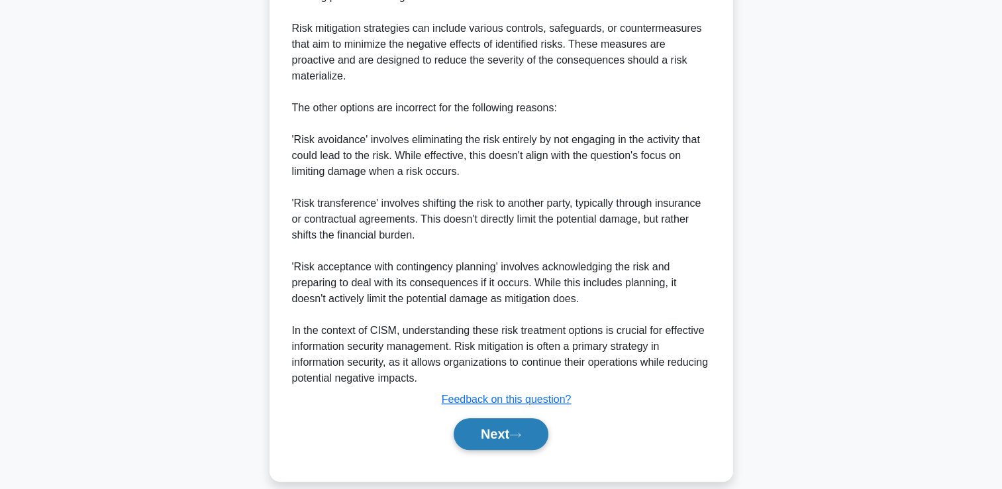
click at [498, 421] on button "Next" at bounding box center [501, 434] width 95 height 32
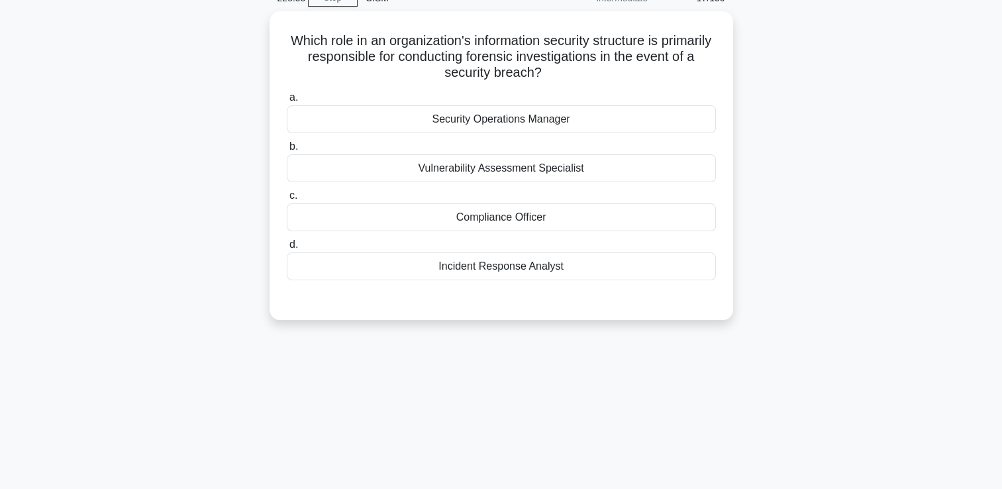
scroll to position [0, 0]
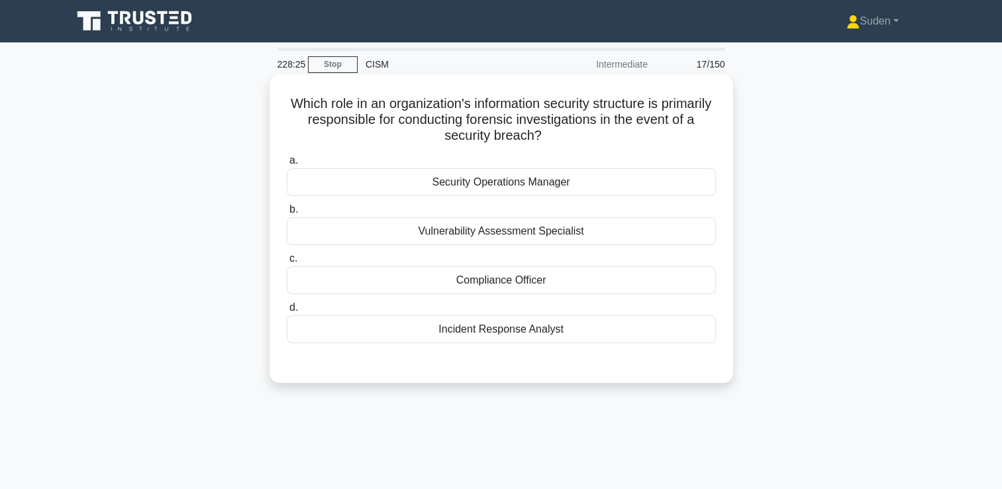
click at [408, 335] on div "Incident Response Analyst" at bounding box center [501, 329] width 429 height 28
click at [287, 312] on input "d. Incident Response Analyst" at bounding box center [287, 307] width 0 height 9
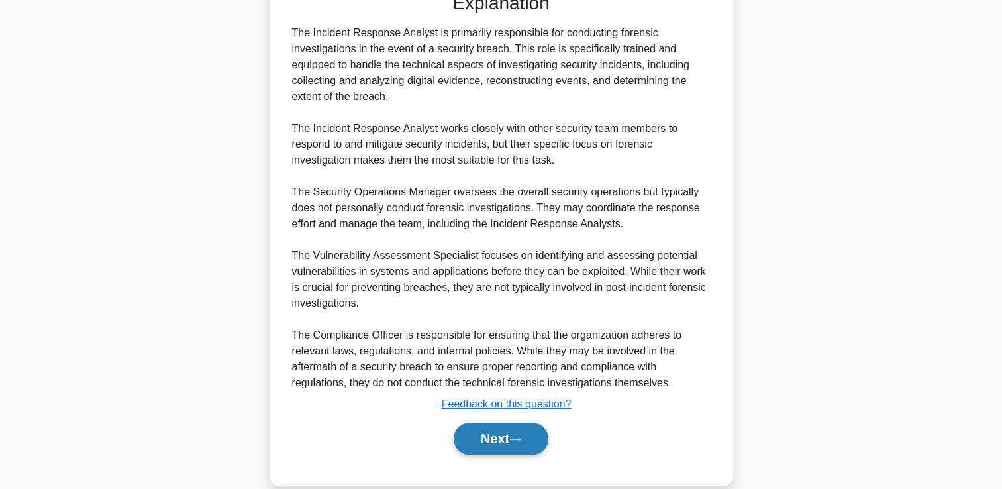
scroll to position [390, 0]
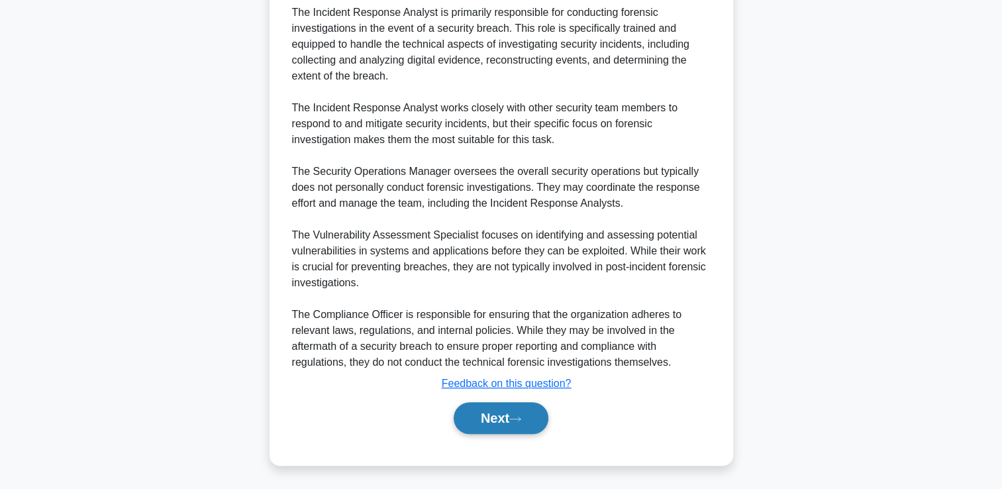
click at [495, 410] on button "Next" at bounding box center [501, 418] width 95 height 32
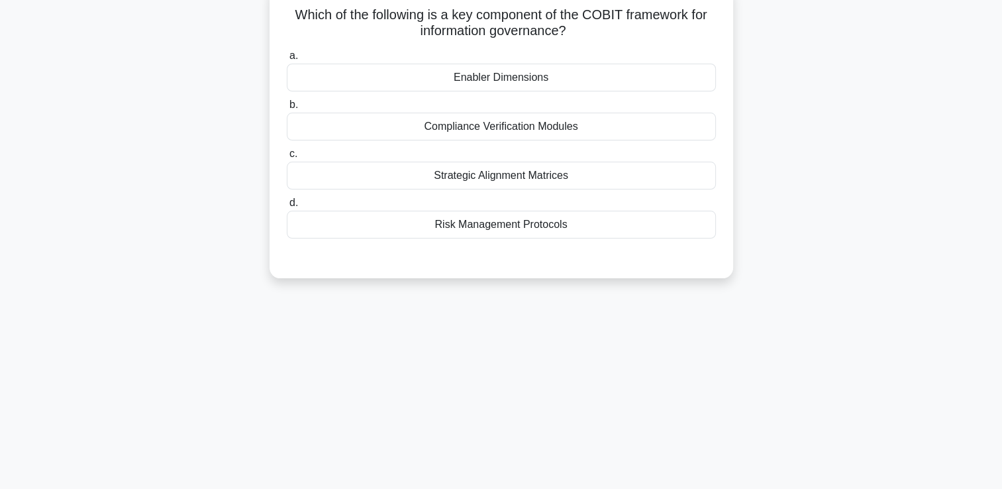
scroll to position [0, 0]
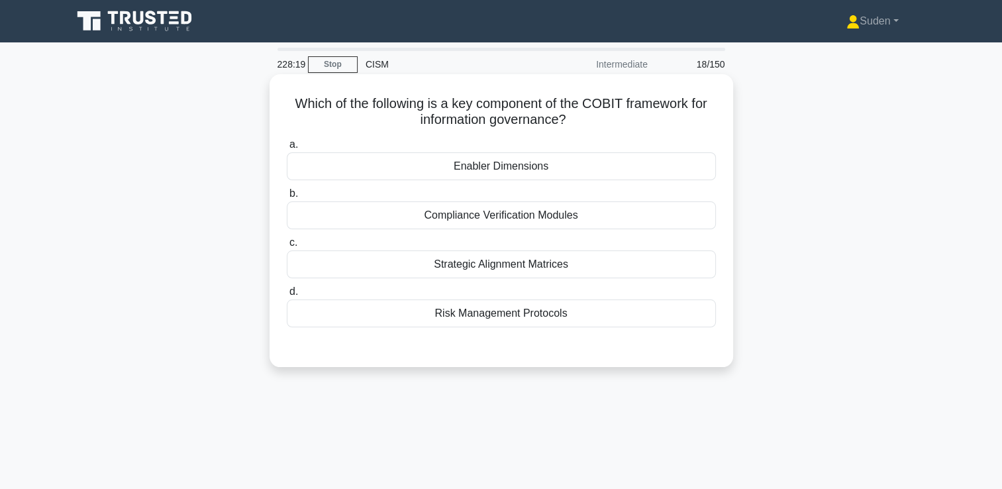
drag, startPoint x: 517, startPoint y: 164, endPoint x: 554, endPoint y: 178, distance: 39.4
click at [518, 164] on div "Enabler Dimensions" at bounding box center [501, 166] width 429 height 28
click at [287, 149] on input "a. Enabler Dimensions" at bounding box center [287, 144] width 0 height 9
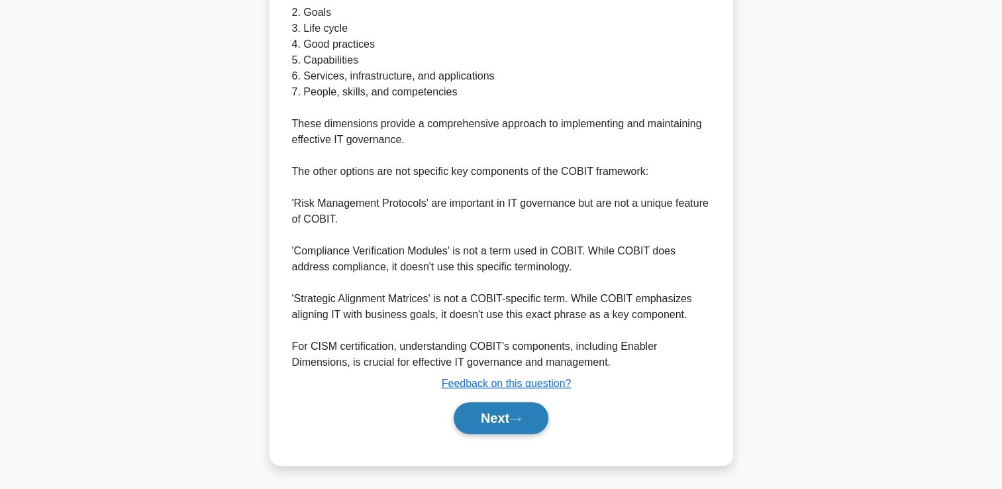
click at [474, 428] on button "Next" at bounding box center [501, 418] width 95 height 32
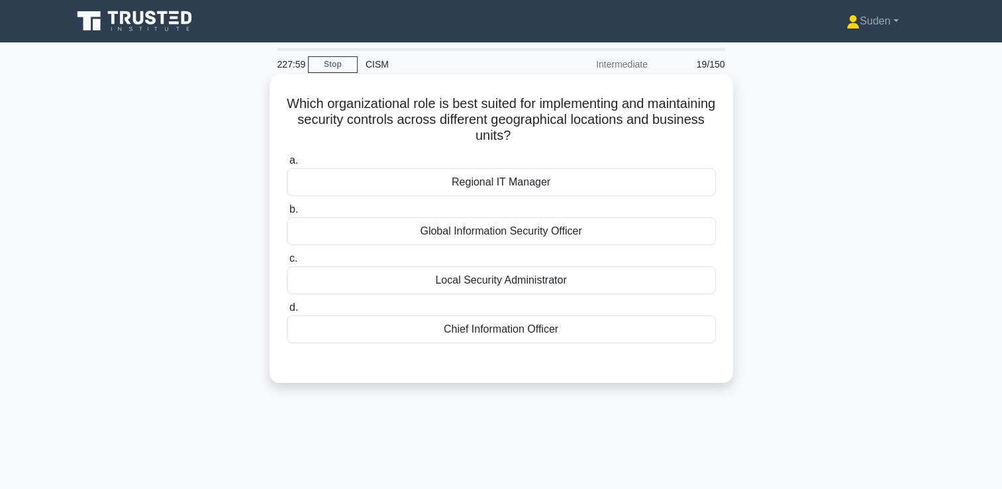
click at [519, 183] on div "Regional IT Manager" at bounding box center [501, 182] width 429 height 28
click at [287, 165] on input "a. Regional IT Manager" at bounding box center [287, 160] width 0 height 9
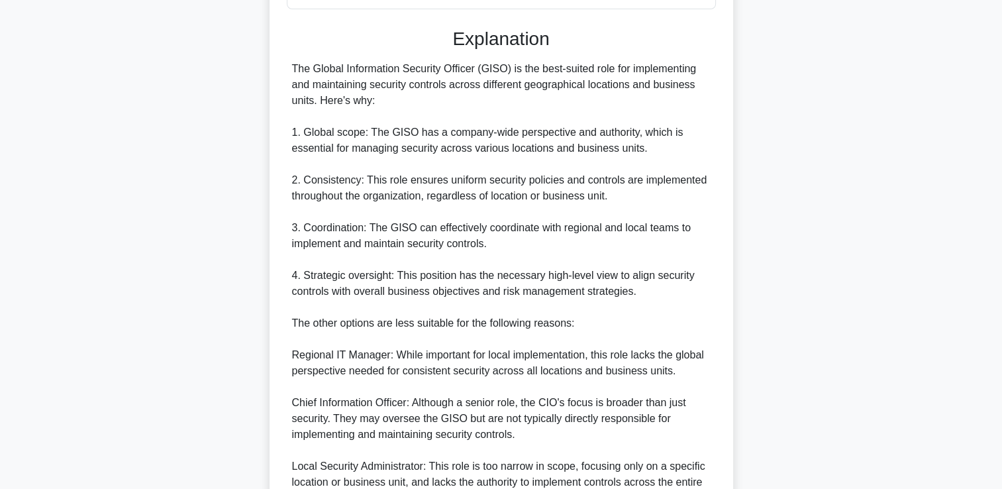
scroll to position [464, 0]
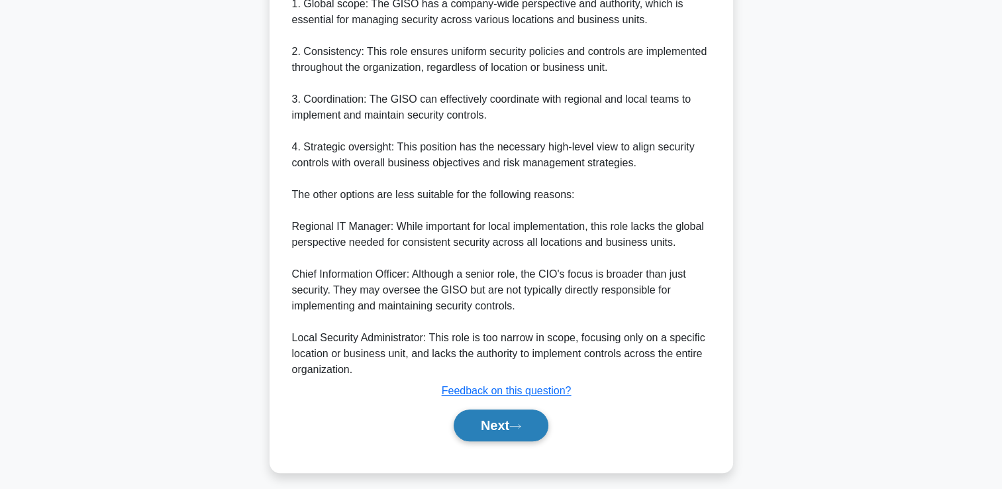
click at [470, 419] on button "Next" at bounding box center [501, 425] width 95 height 32
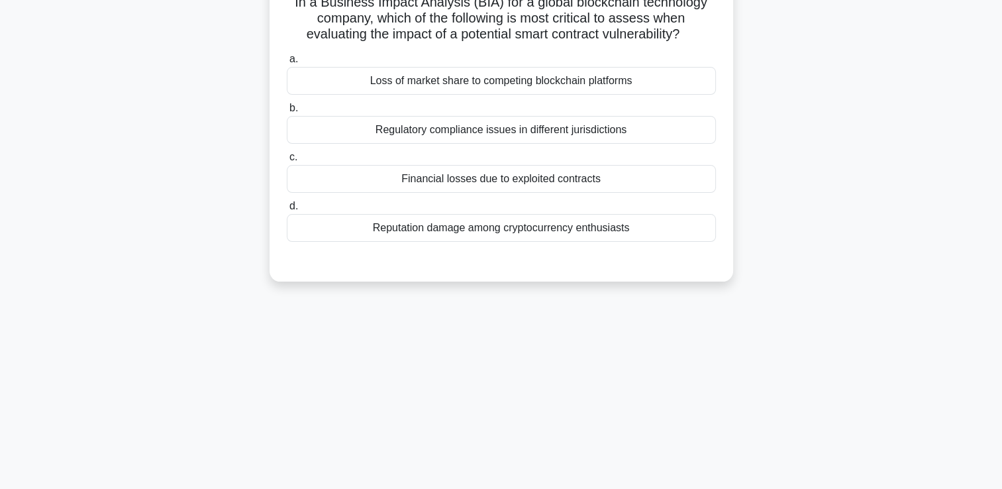
scroll to position [0, 0]
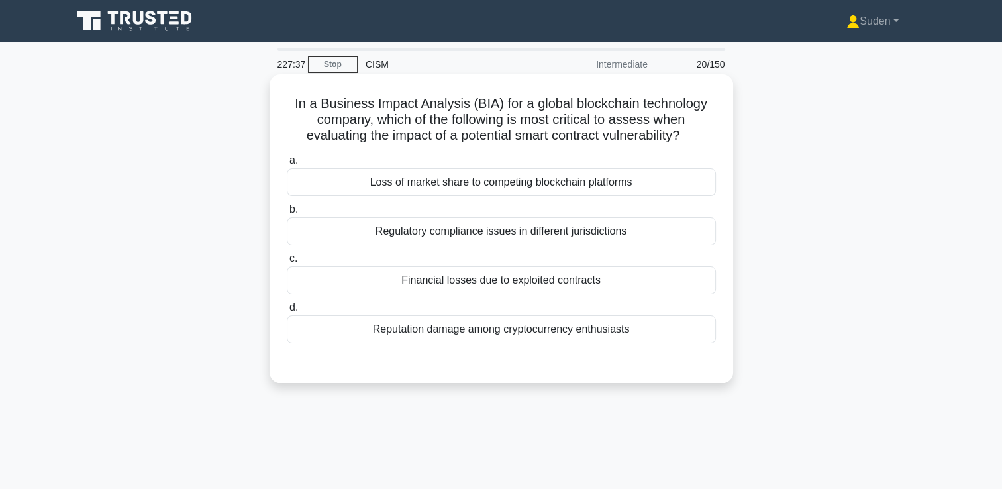
click at [461, 281] on div "Financial losses due to exploited contracts" at bounding box center [501, 280] width 429 height 28
click at [287, 263] on input "c. Financial losses due to exploited contracts" at bounding box center [287, 258] width 0 height 9
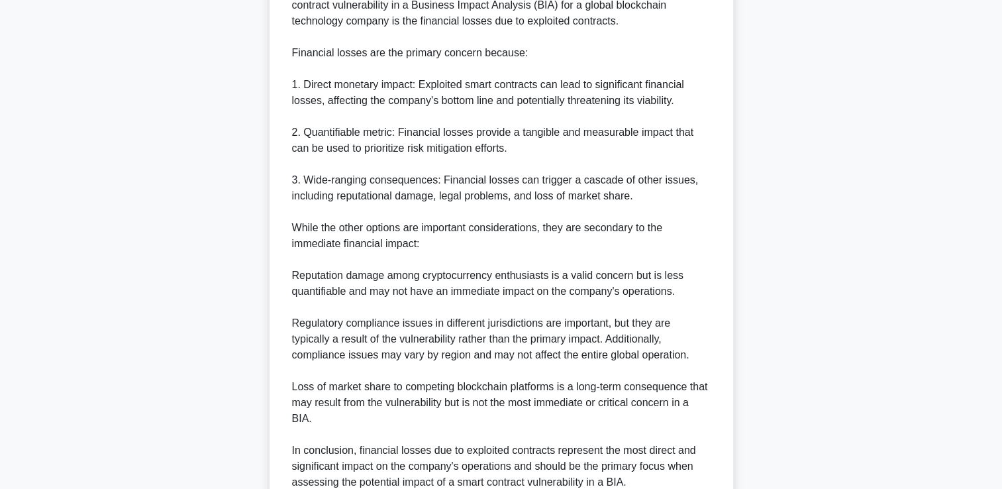
scroll to position [530, 0]
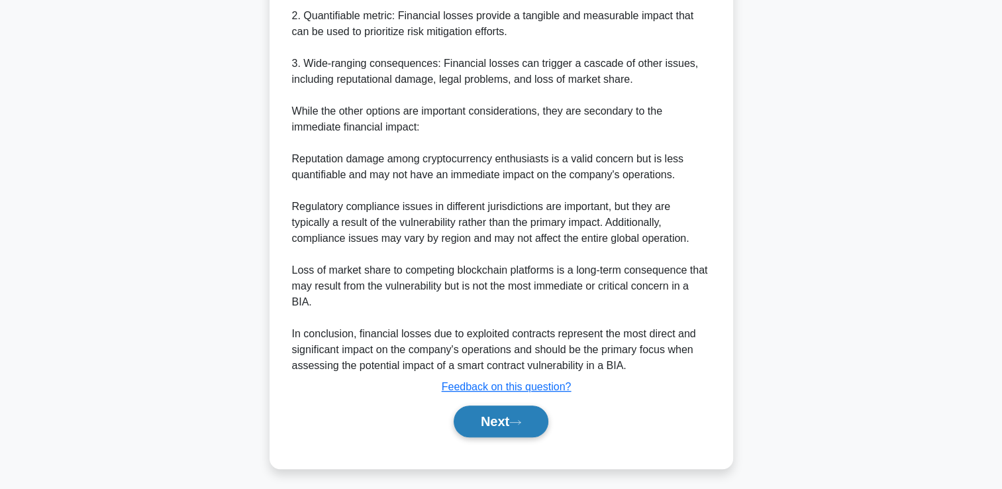
click at [479, 431] on button "Next" at bounding box center [501, 421] width 95 height 32
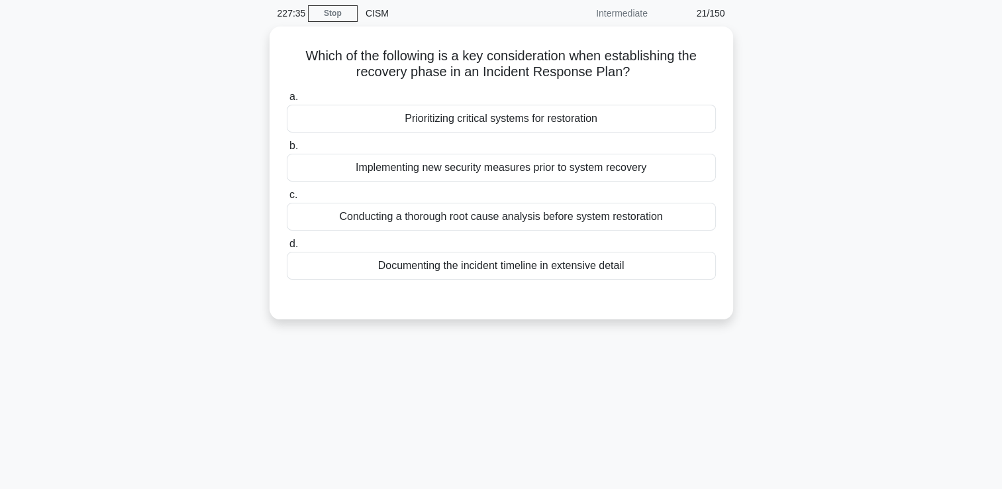
scroll to position [0, 0]
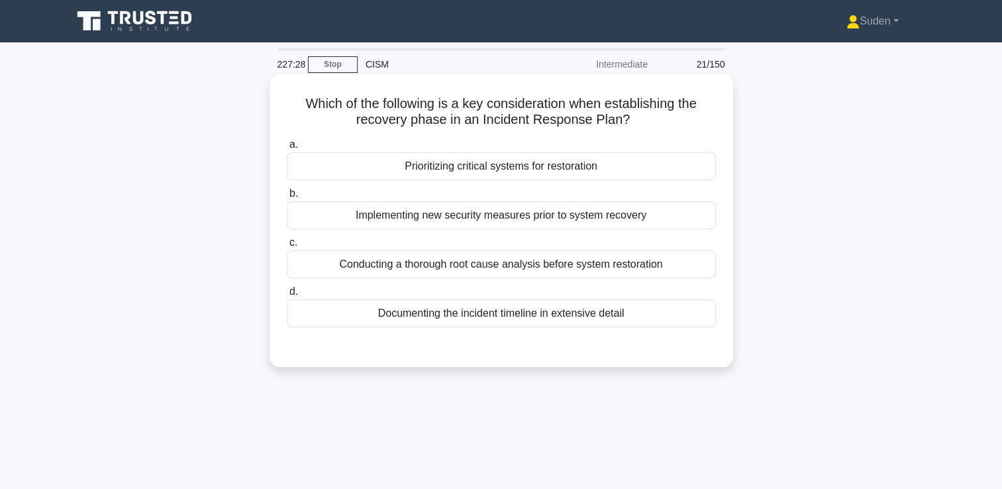
click at [486, 172] on div "Prioritizing critical systems for restoration" at bounding box center [501, 166] width 429 height 28
click at [287, 149] on input "a. Prioritizing critical systems for restoration" at bounding box center [287, 144] width 0 height 9
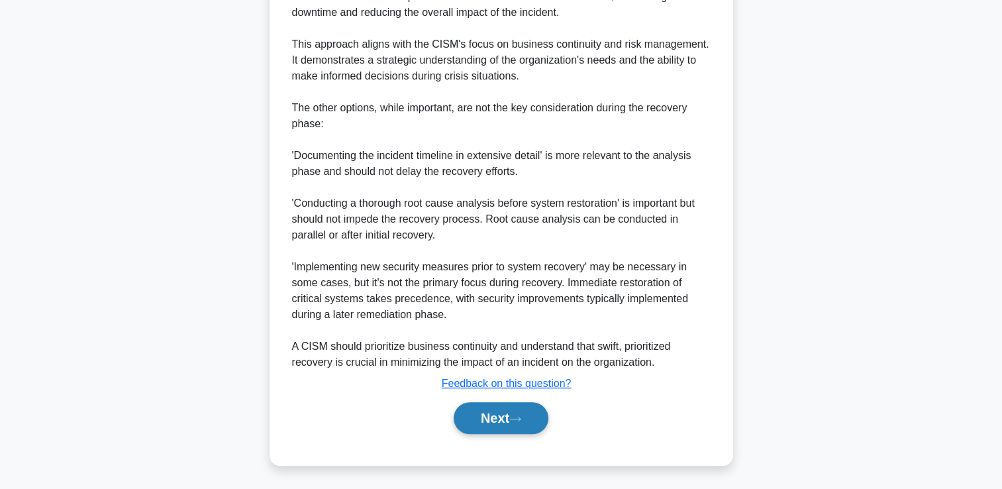
click at [464, 433] on button "Next" at bounding box center [501, 418] width 95 height 32
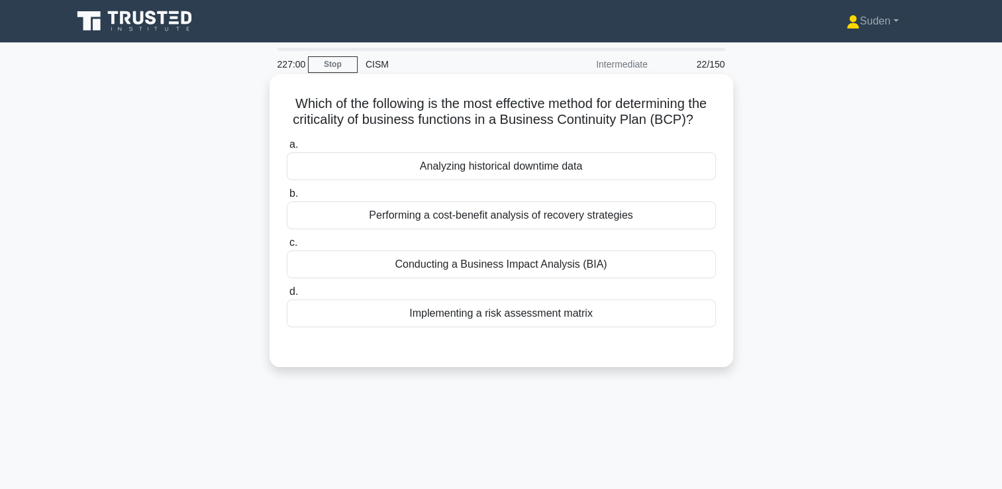
click at [635, 278] on div "Conducting a Business Impact Analysis (BIA)" at bounding box center [501, 264] width 429 height 28
click at [287, 247] on input "c. Conducting a Business Impact Analysis (BIA)" at bounding box center [287, 242] width 0 height 9
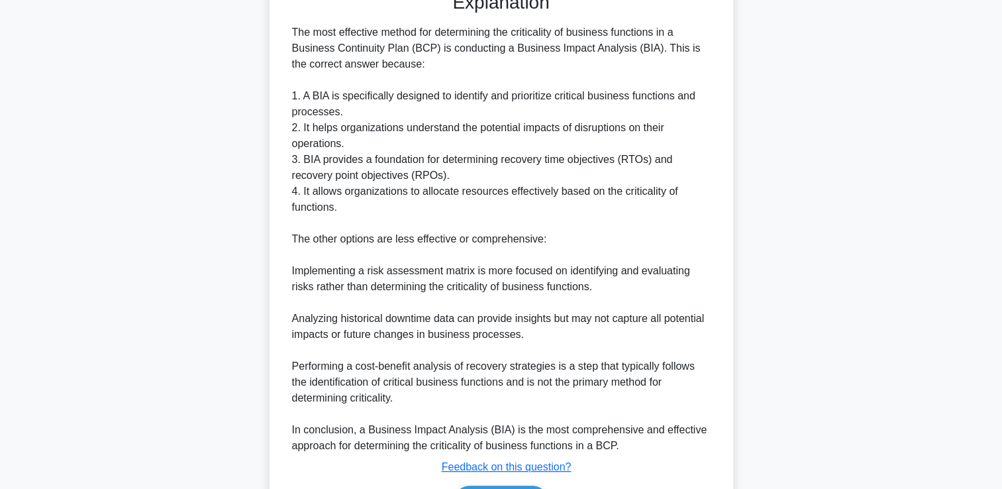
scroll to position [454, 0]
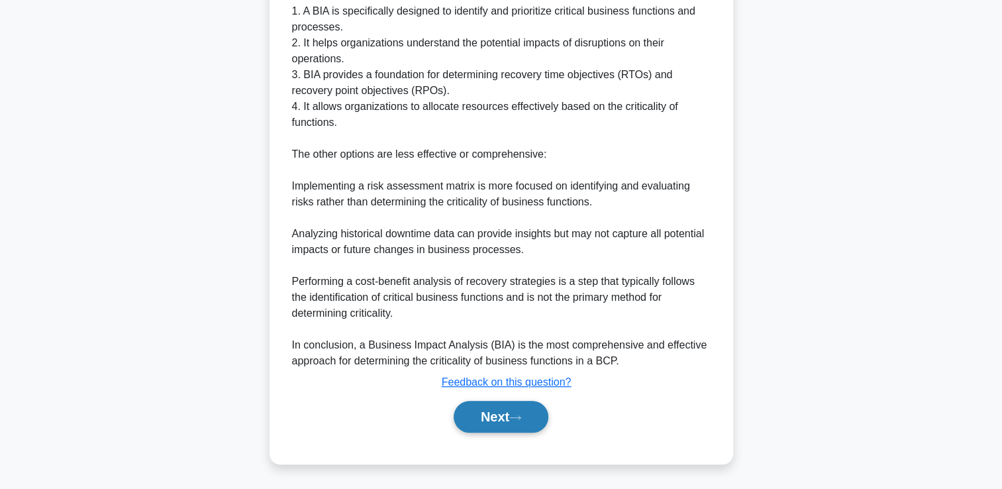
click at [534, 420] on button "Next" at bounding box center [501, 417] width 95 height 32
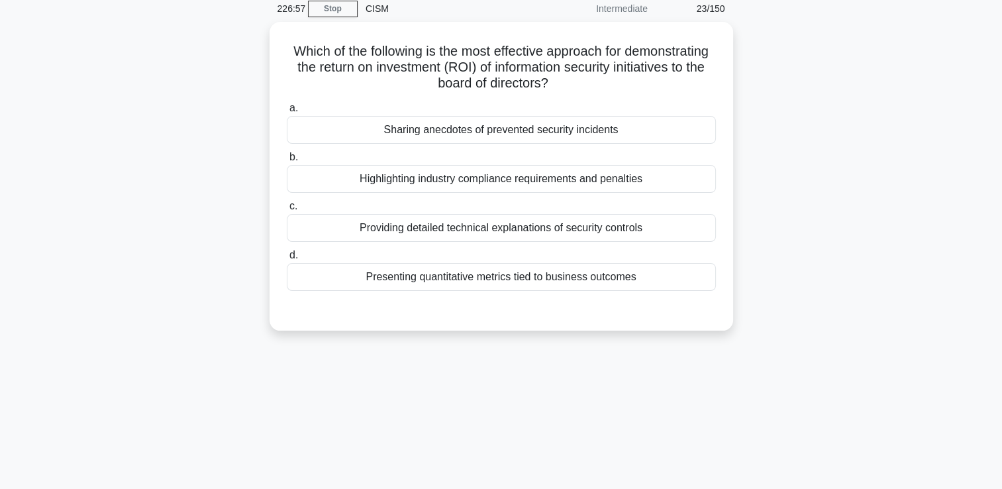
scroll to position [0, 0]
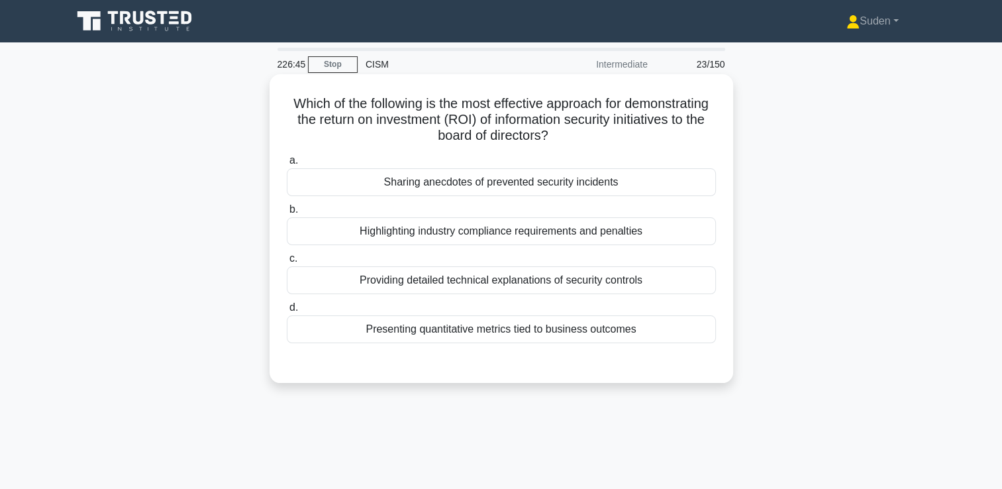
click at [484, 336] on div "Presenting quantitative metrics tied to business outcomes" at bounding box center [501, 329] width 429 height 28
click at [287, 312] on input "d. Presenting quantitative metrics tied to business outcomes" at bounding box center [287, 307] width 0 height 9
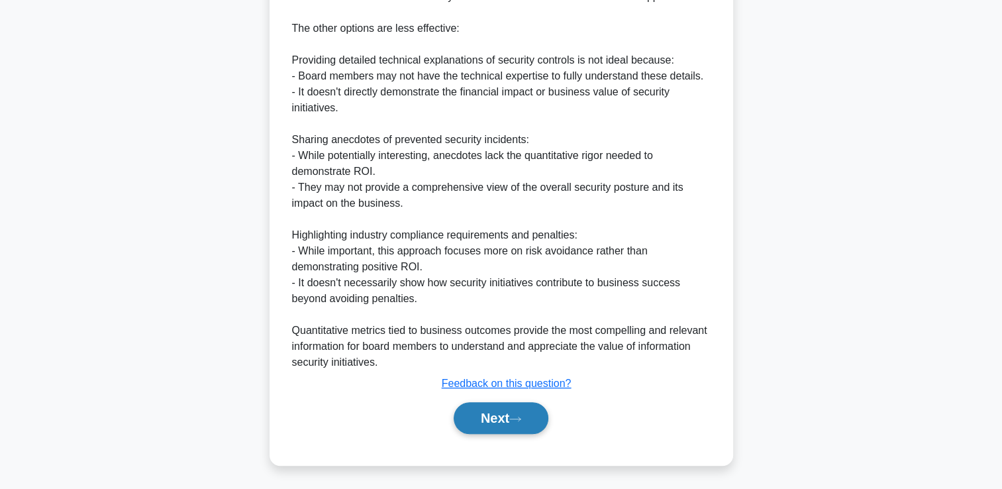
click at [535, 405] on button "Next" at bounding box center [501, 418] width 95 height 32
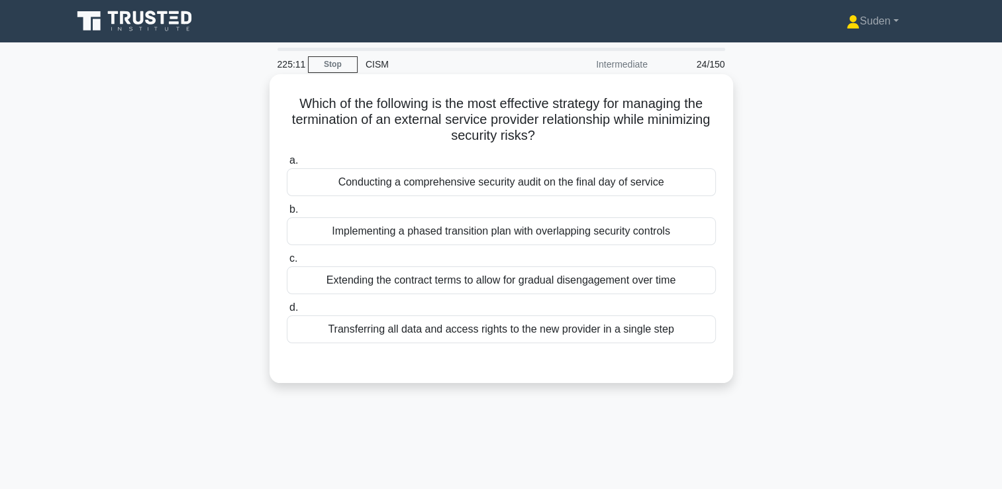
click at [389, 229] on div "Implementing a phased transition plan with overlapping security controls" at bounding box center [501, 231] width 429 height 28
click at [287, 214] on input "b. Implementing a phased transition plan with overlapping security controls" at bounding box center [287, 209] width 0 height 9
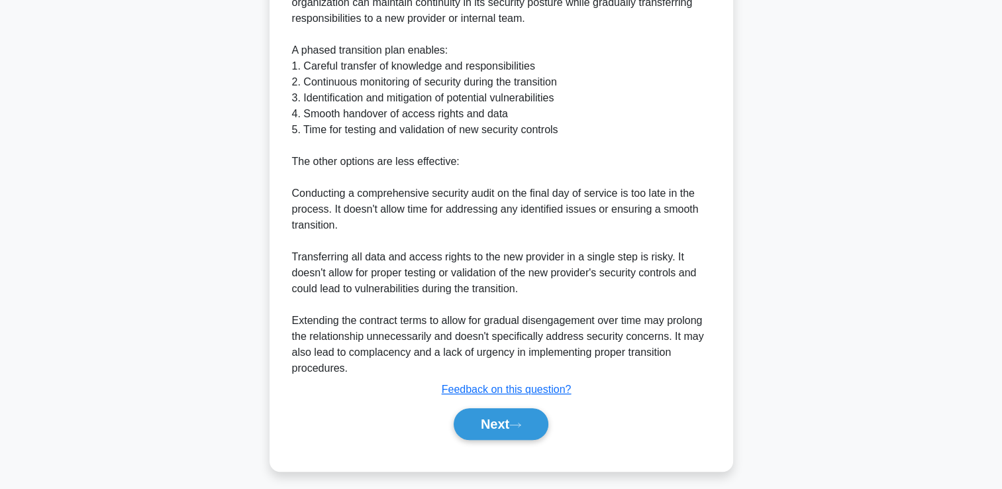
scroll to position [501, 0]
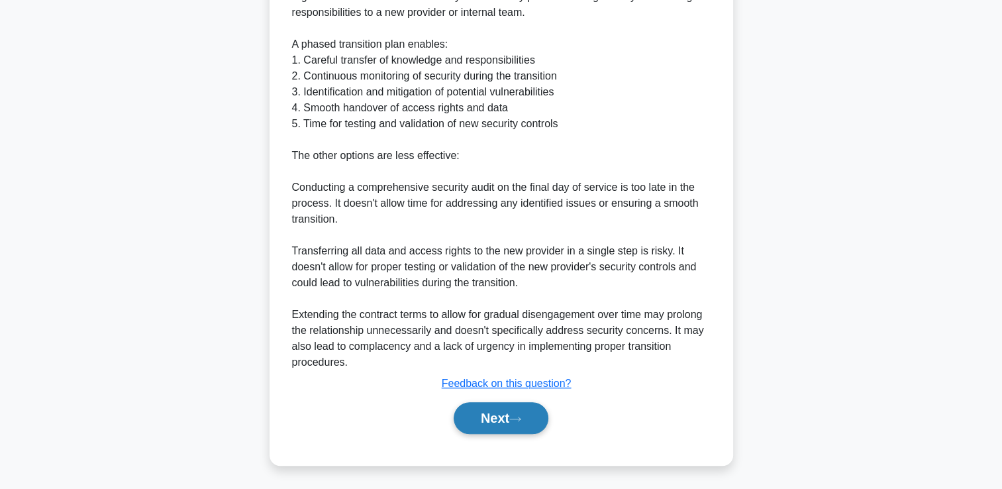
click at [464, 424] on button "Next" at bounding box center [501, 418] width 95 height 32
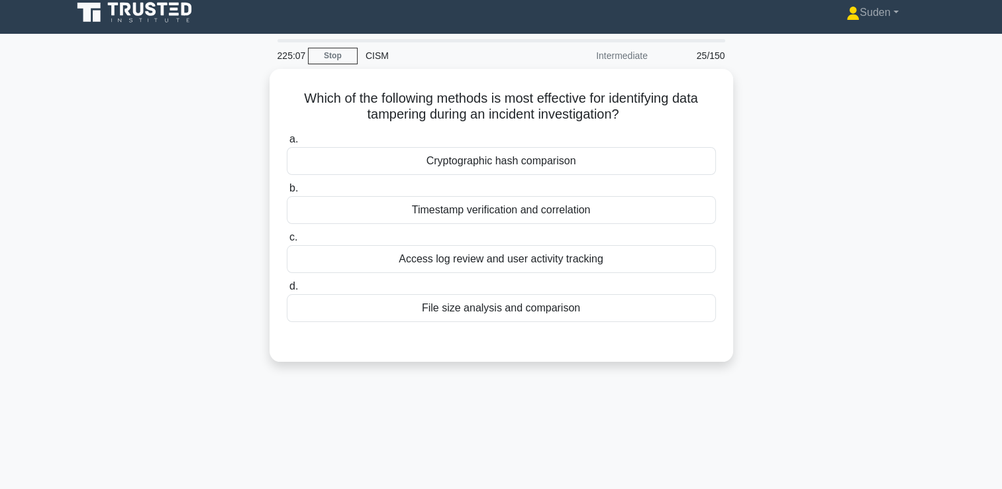
scroll to position [0, 0]
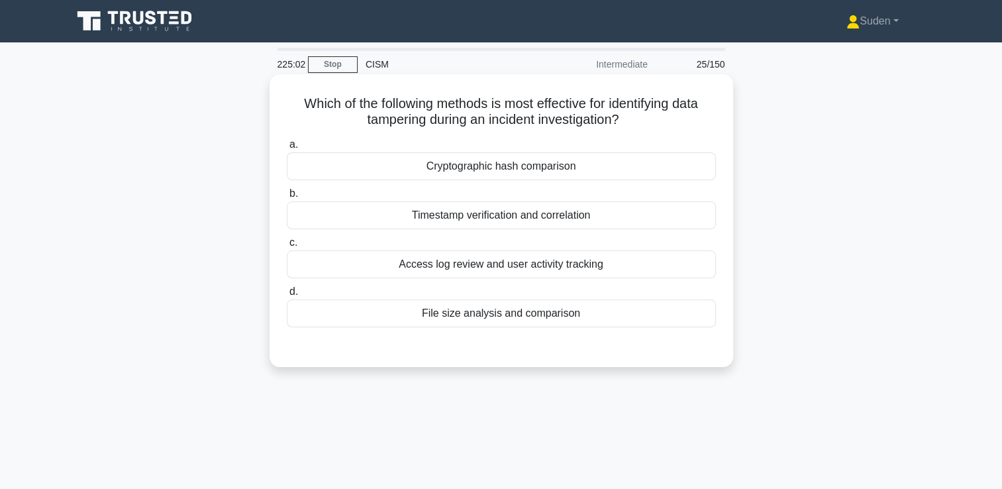
click at [476, 156] on div "Cryptographic hash comparison" at bounding box center [501, 166] width 429 height 28
click at [287, 149] on input "a. Cryptographic hash comparison" at bounding box center [287, 144] width 0 height 9
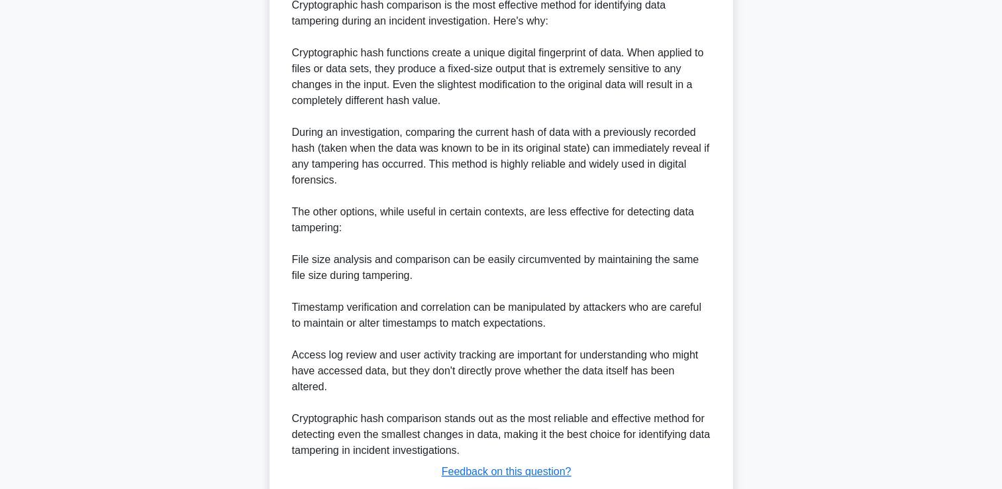
scroll to position [397, 0]
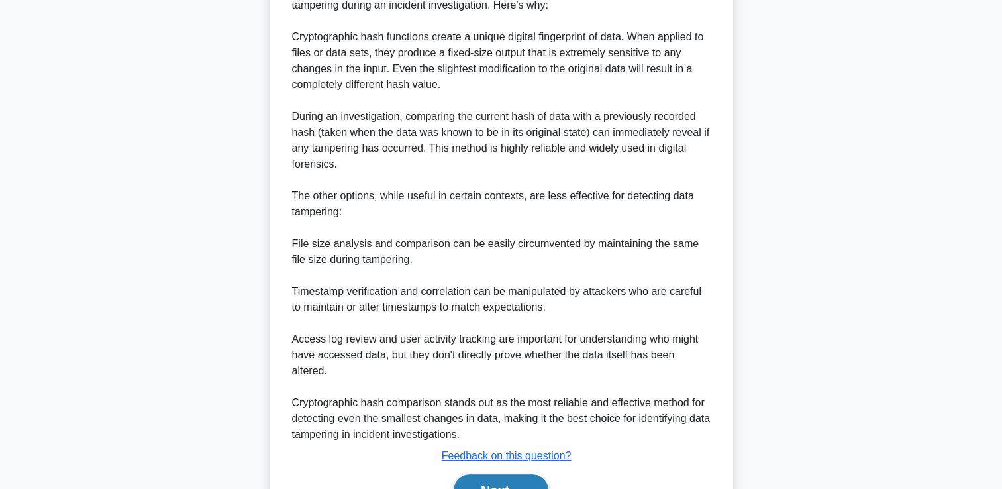
click at [470, 480] on button "Next" at bounding box center [501, 490] width 95 height 32
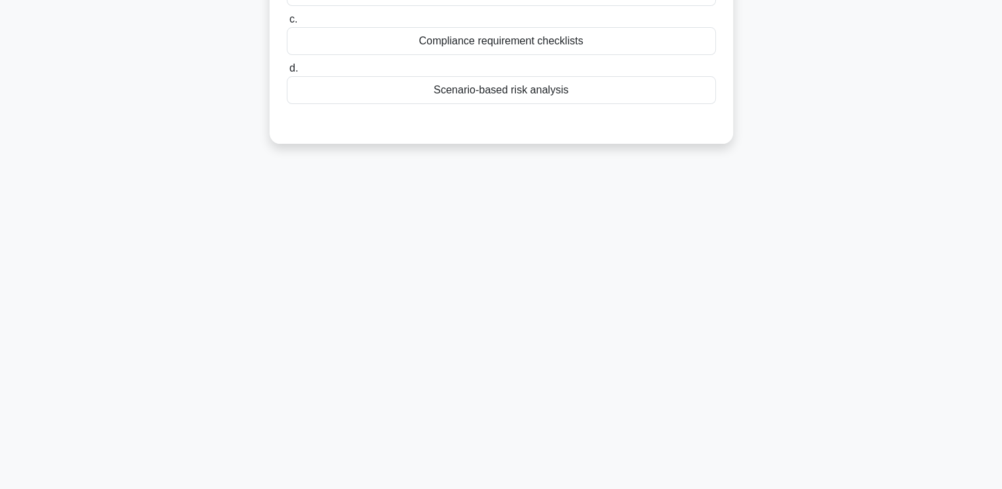
scroll to position [28, 0]
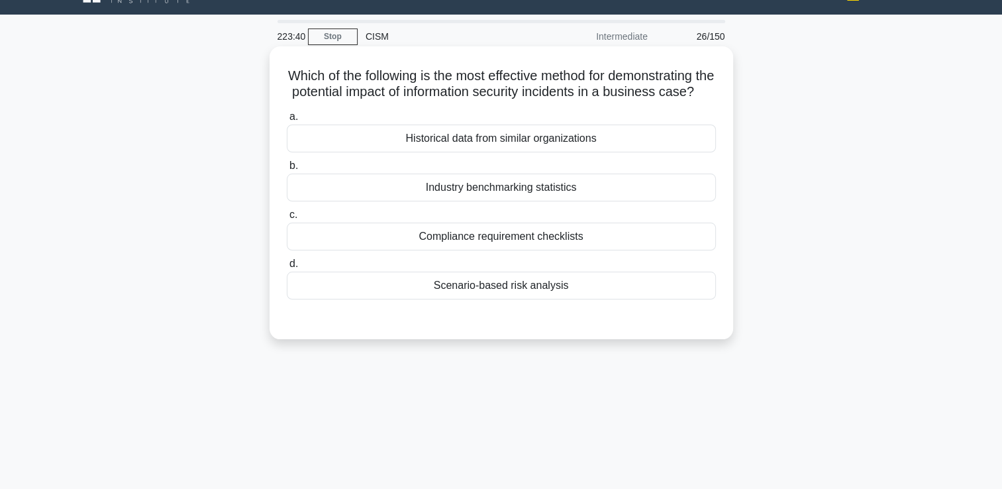
click at [482, 299] on div "Scenario-based risk analysis" at bounding box center [501, 286] width 429 height 28
click at [287, 268] on input "d. Scenario-based risk analysis" at bounding box center [287, 264] width 0 height 9
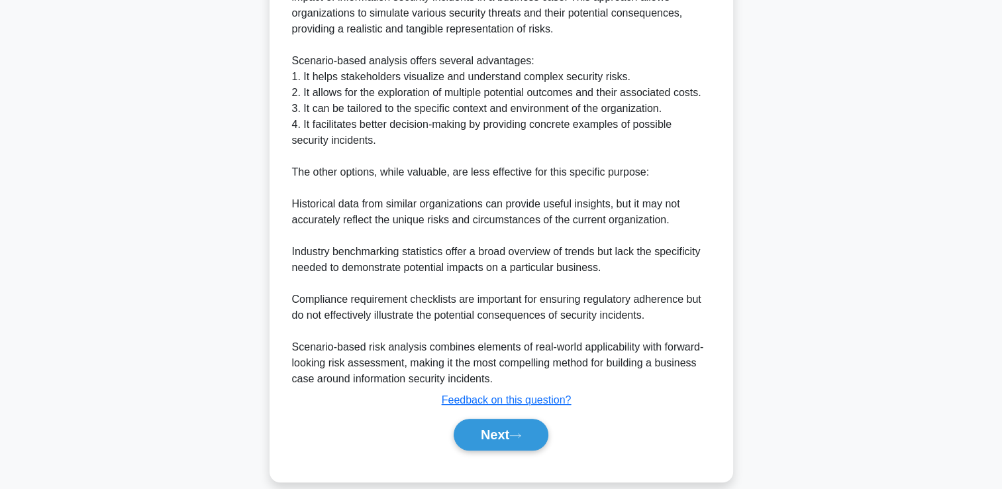
scroll to position [438, 0]
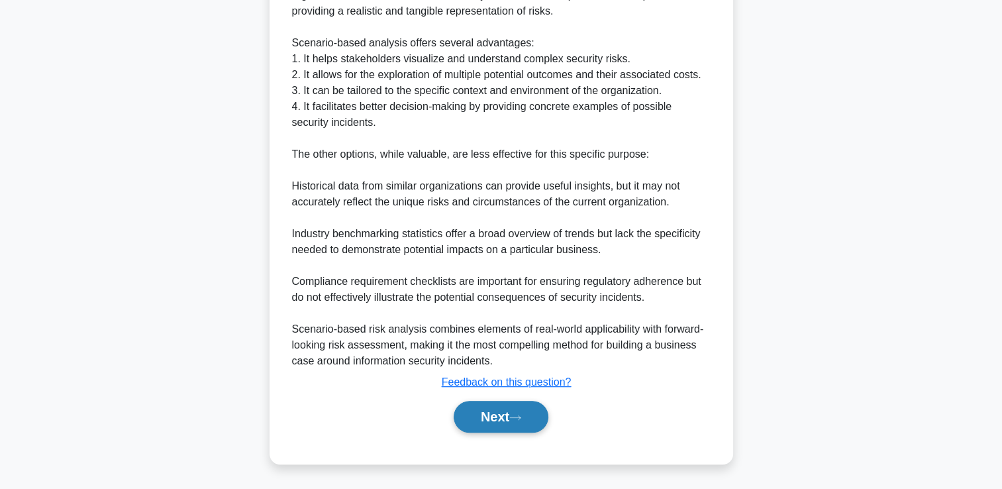
click at [524, 412] on button "Next" at bounding box center [501, 417] width 95 height 32
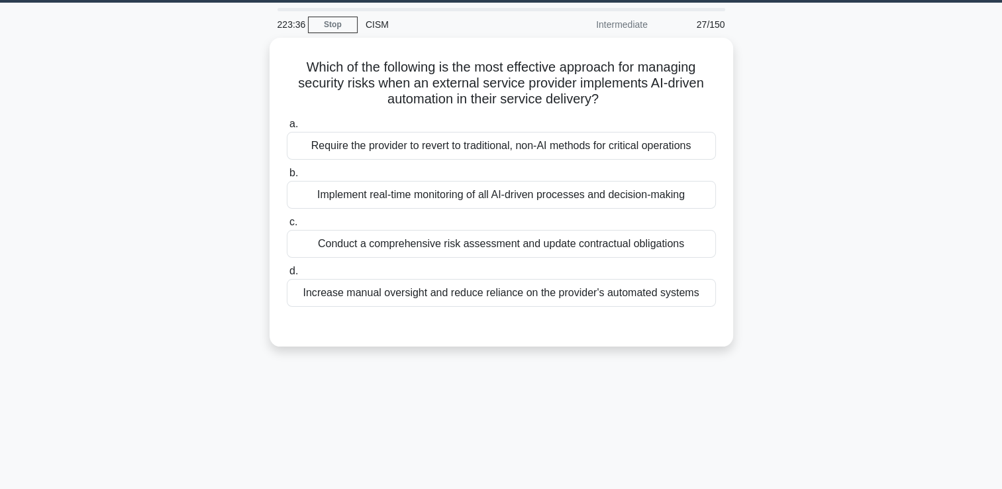
scroll to position [0, 0]
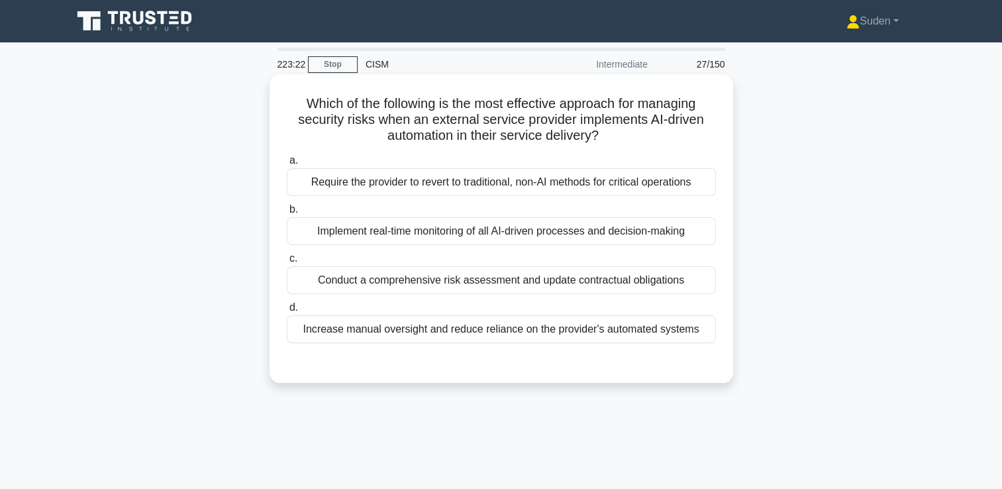
drag, startPoint x: 415, startPoint y: 286, endPoint x: 423, endPoint y: 285, distance: 8.6
click at [415, 286] on div "Conduct a comprehensive risk assessment and update contractual obligations" at bounding box center [501, 280] width 429 height 28
click at [287, 263] on input "c. Conduct a comprehensive risk assessment and update contractual obligations" at bounding box center [287, 258] width 0 height 9
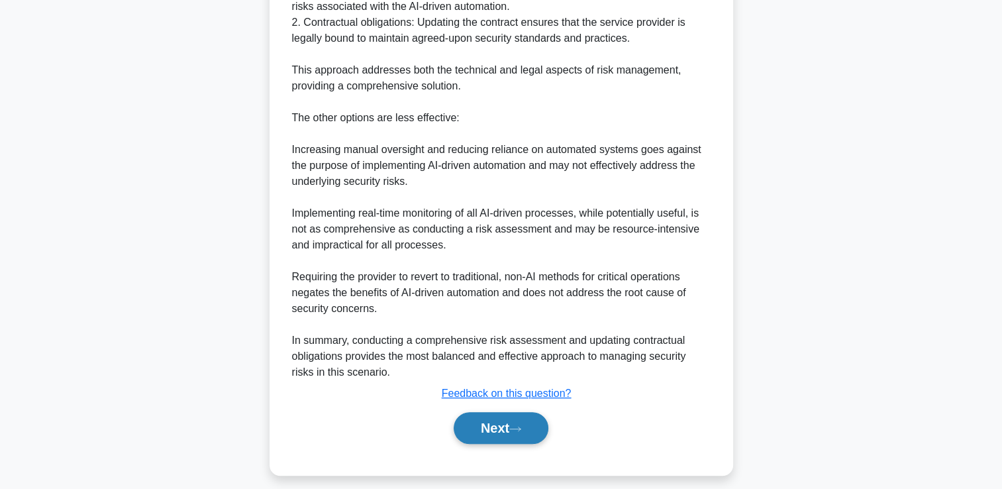
scroll to position [501, 0]
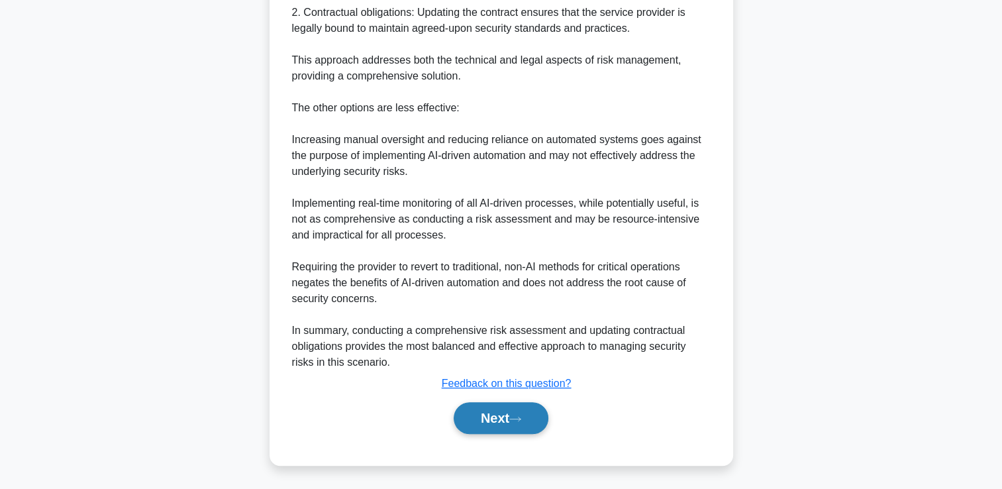
click at [503, 420] on button "Next" at bounding box center [501, 418] width 95 height 32
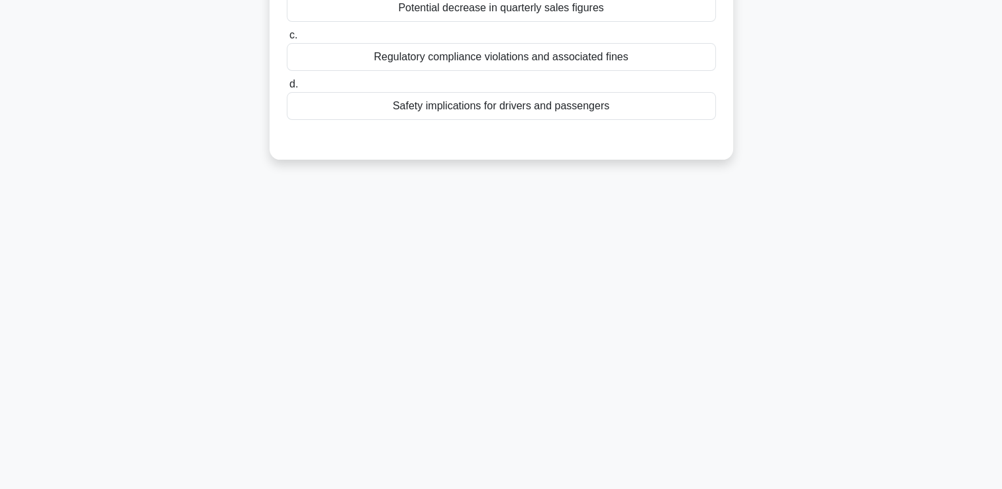
scroll to position [0, 0]
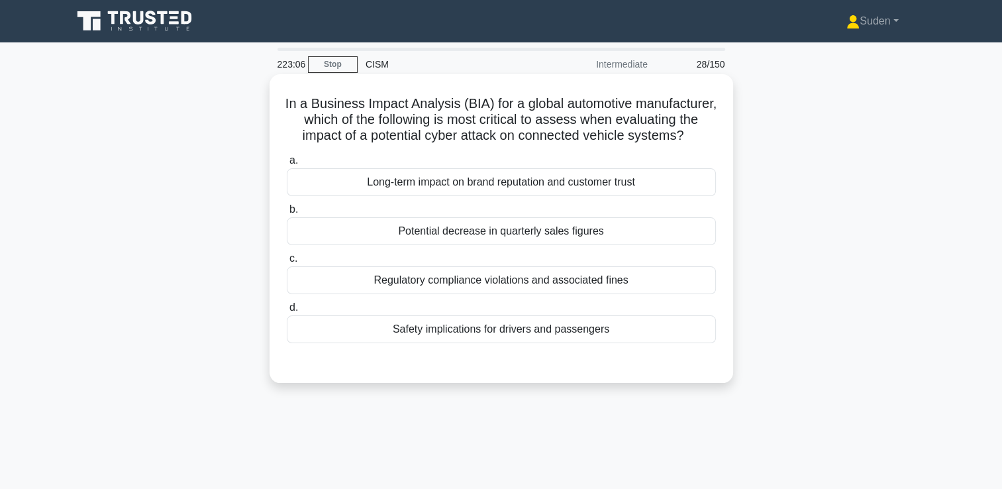
click at [433, 343] on div "Safety implications for drivers and passengers" at bounding box center [501, 329] width 429 height 28
click at [287, 312] on input "d. Safety implications for drivers and passengers" at bounding box center [287, 307] width 0 height 9
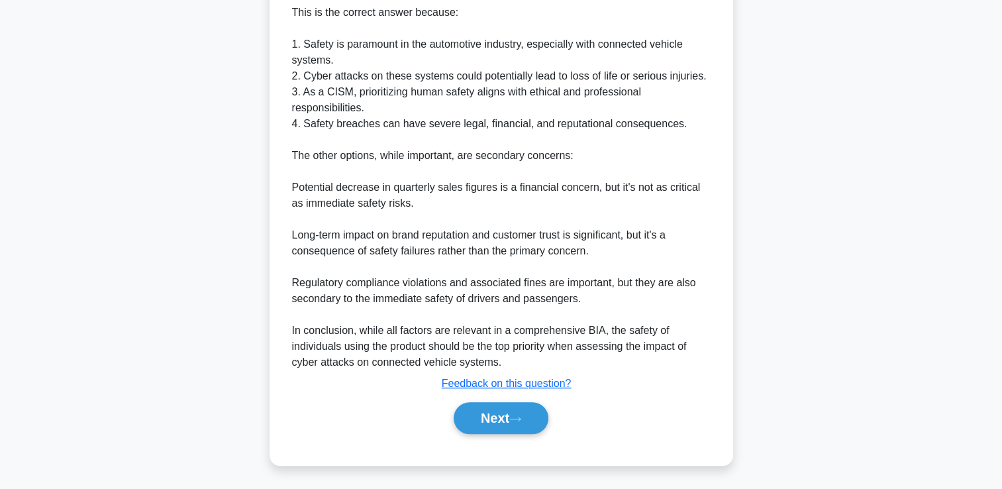
scroll to position [470, 0]
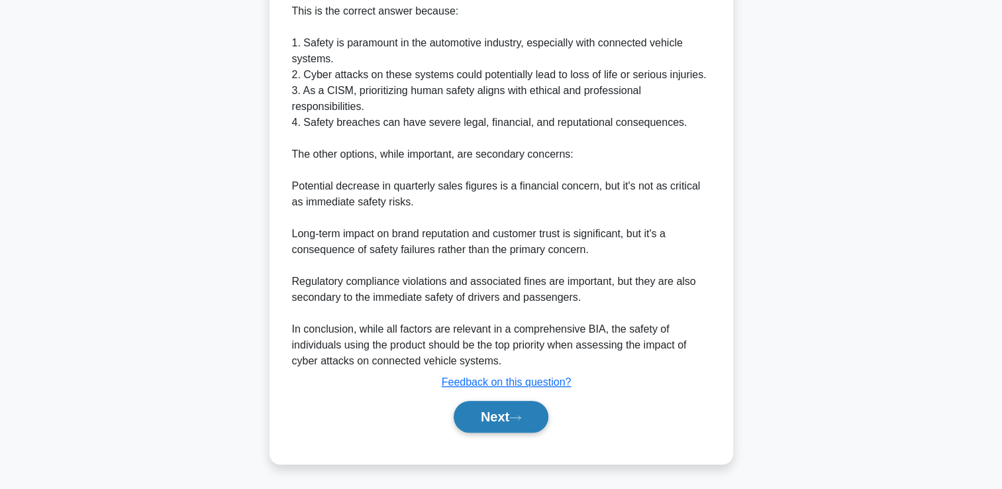
click at [493, 413] on button "Next" at bounding box center [501, 417] width 95 height 32
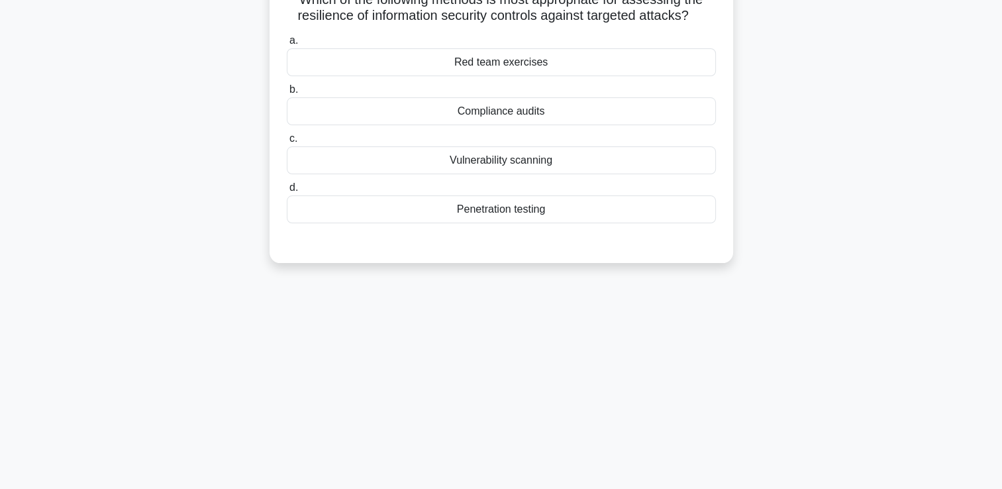
scroll to position [0, 0]
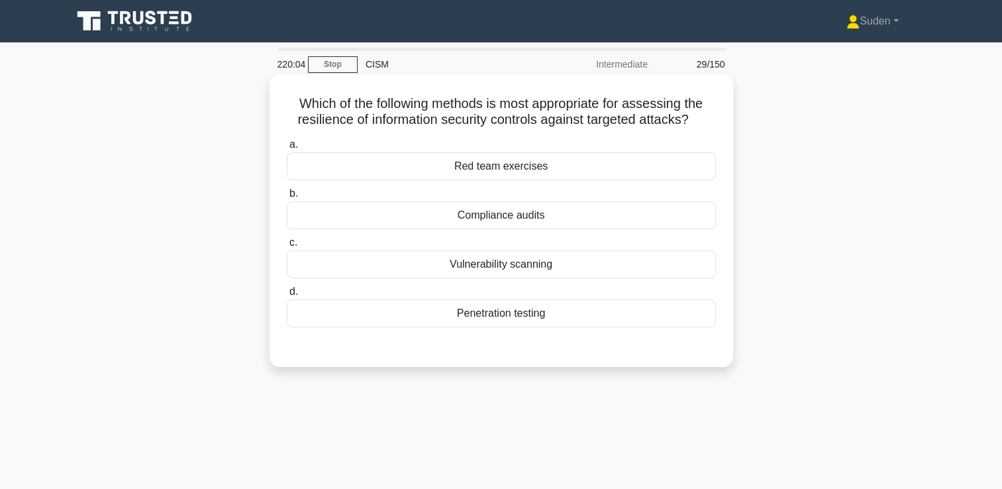
click at [483, 173] on div "Red team exercises" at bounding box center [501, 166] width 429 height 28
click at [287, 149] on input "a. Red team exercises" at bounding box center [287, 144] width 0 height 9
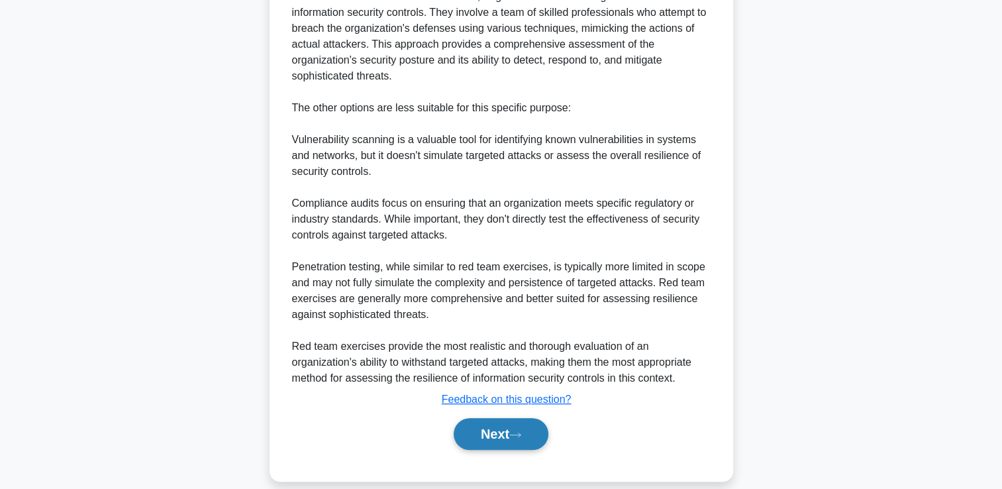
drag, startPoint x: 520, startPoint y: 427, endPoint x: 530, endPoint y: 407, distance: 22.8
click at [520, 427] on button "Next" at bounding box center [501, 434] width 95 height 32
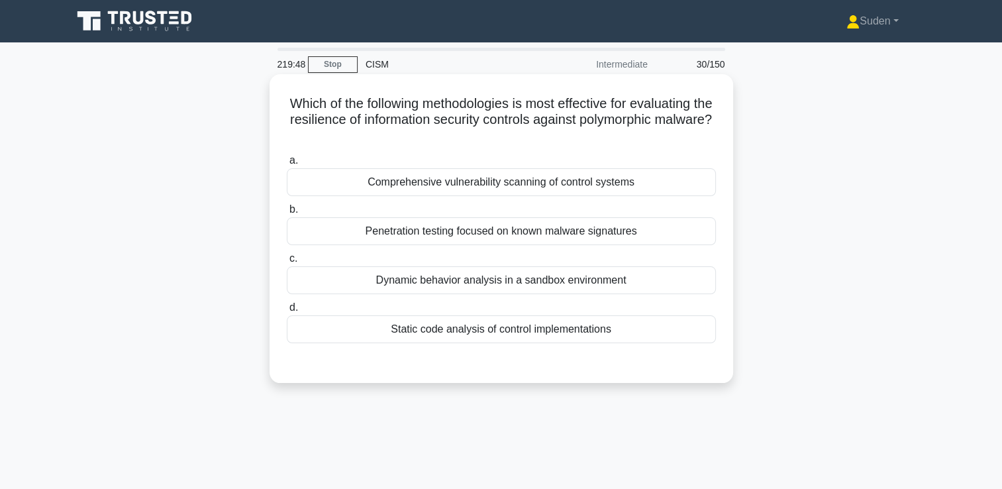
click at [474, 285] on div "Dynamic behavior analysis in a sandbox environment" at bounding box center [501, 280] width 429 height 28
click at [287, 263] on input "c. Dynamic behavior analysis in a sandbox environment" at bounding box center [287, 258] width 0 height 9
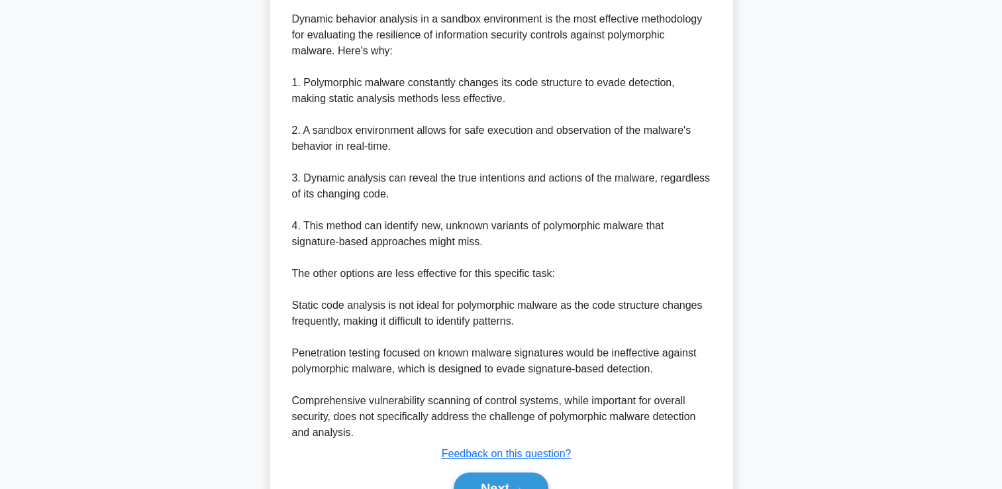
scroll to position [454, 0]
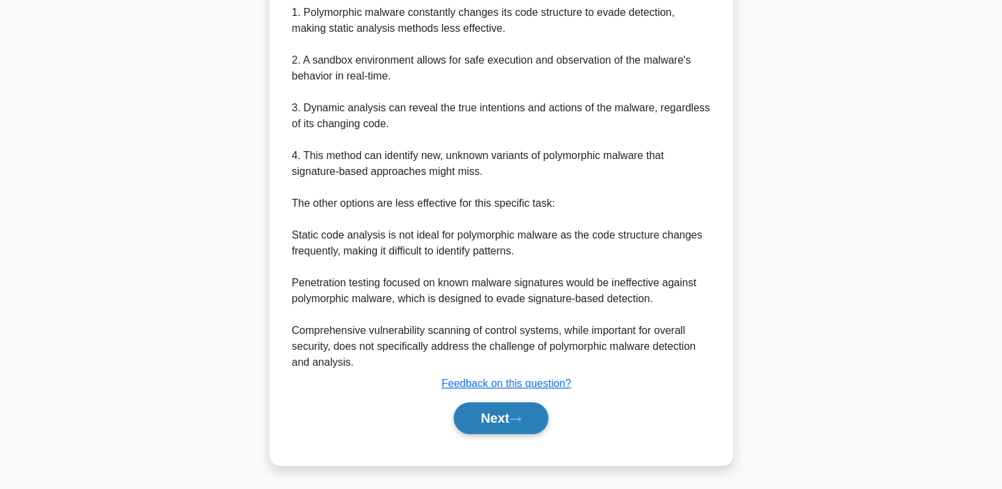
click at [521, 433] on div "Next" at bounding box center [501, 418] width 429 height 42
click at [516, 420] on icon at bounding box center [515, 418] width 12 height 7
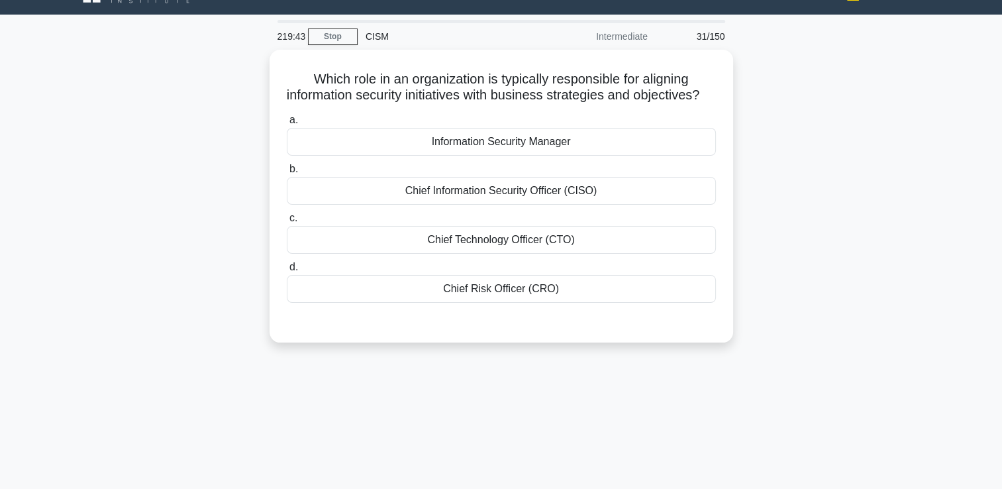
scroll to position [0, 0]
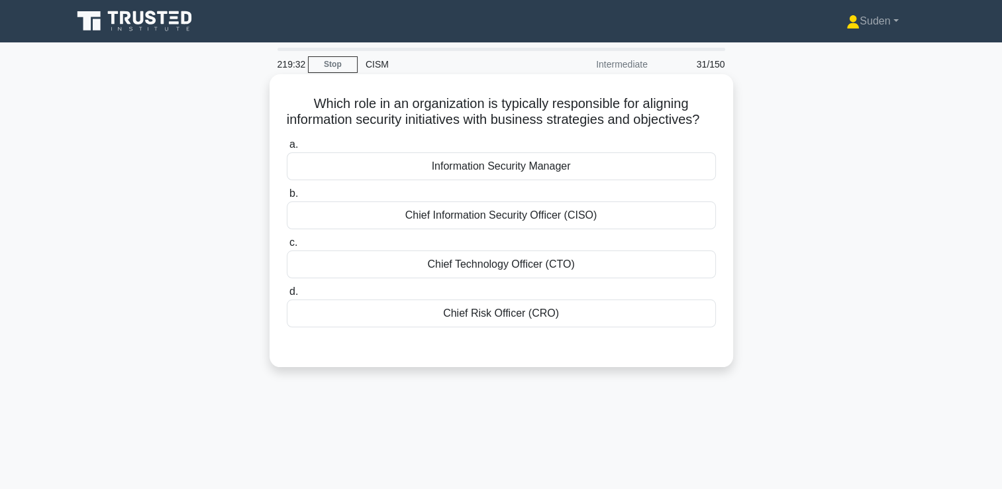
click at [510, 180] on div "Information Security Manager" at bounding box center [501, 166] width 429 height 28
click at [287, 149] on input "a. Information Security Manager" at bounding box center [287, 144] width 0 height 9
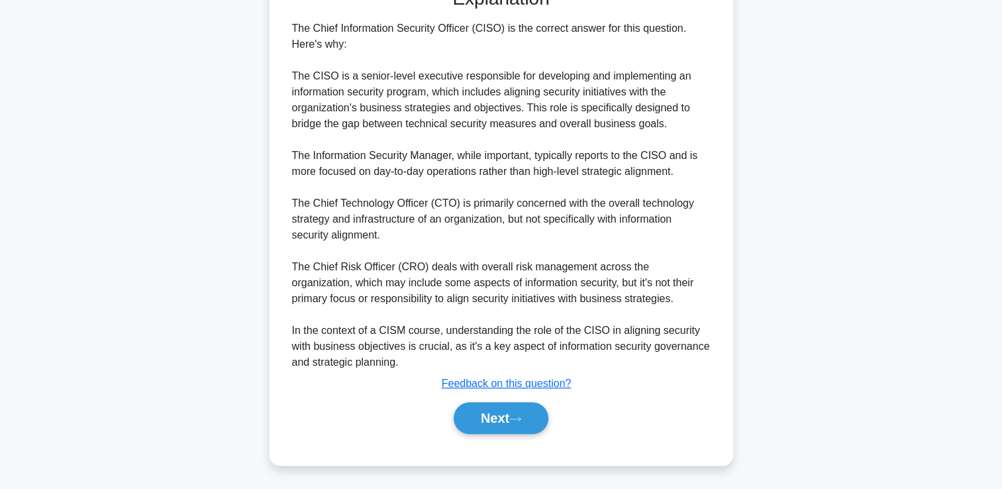
scroll to position [376, 0]
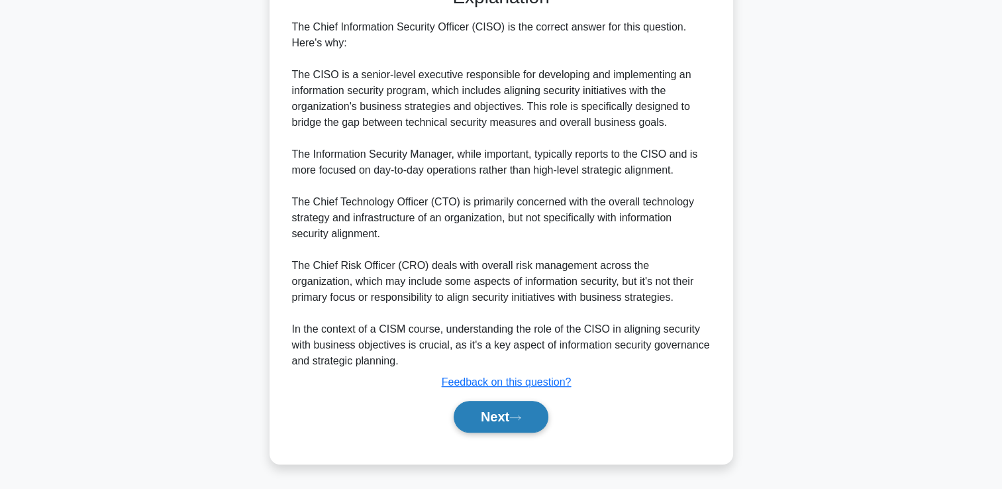
drag, startPoint x: 522, startPoint y: 436, endPoint x: 519, endPoint y: 427, distance: 9.2
click at [522, 435] on div "Next" at bounding box center [501, 416] width 429 height 42
click at [519, 427] on button "Next" at bounding box center [501, 417] width 95 height 32
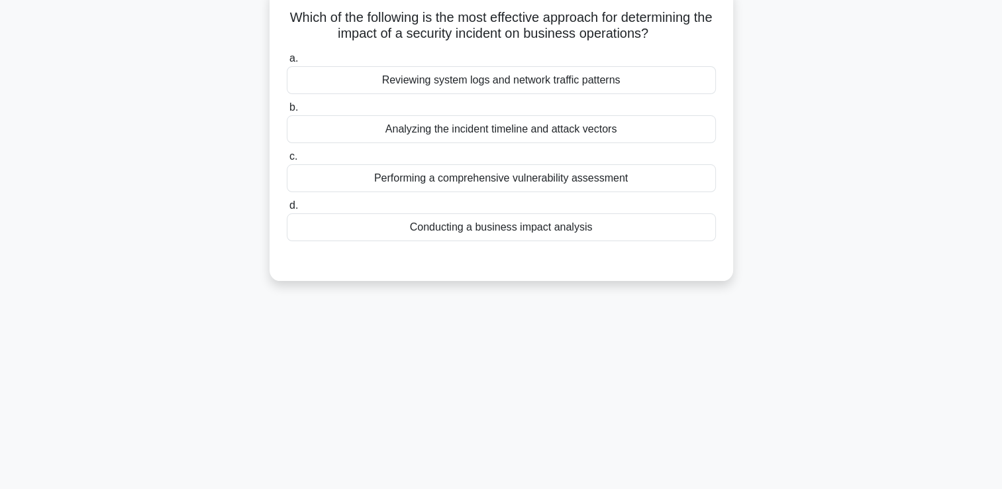
scroll to position [28, 0]
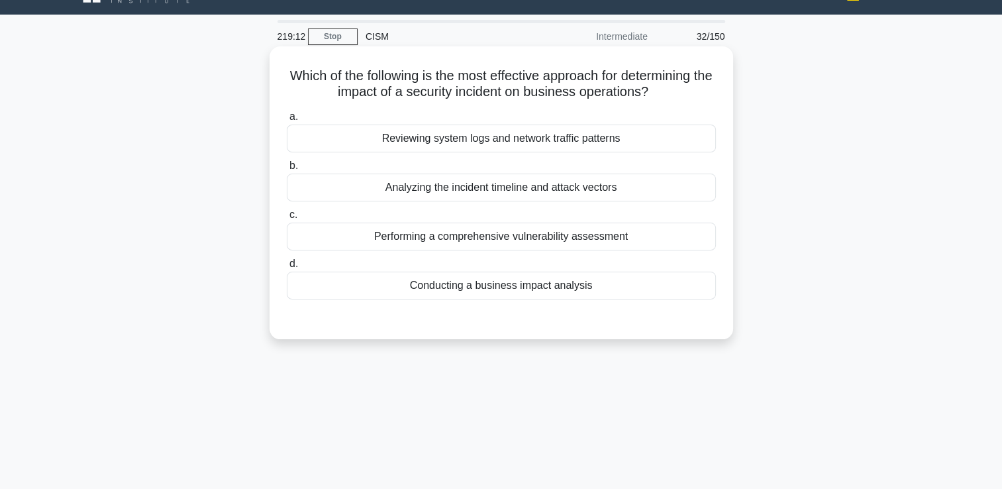
click at [531, 290] on div "Conducting a business impact analysis" at bounding box center [501, 286] width 429 height 28
click at [287, 268] on input "d. Conducting a business impact analysis" at bounding box center [287, 264] width 0 height 9
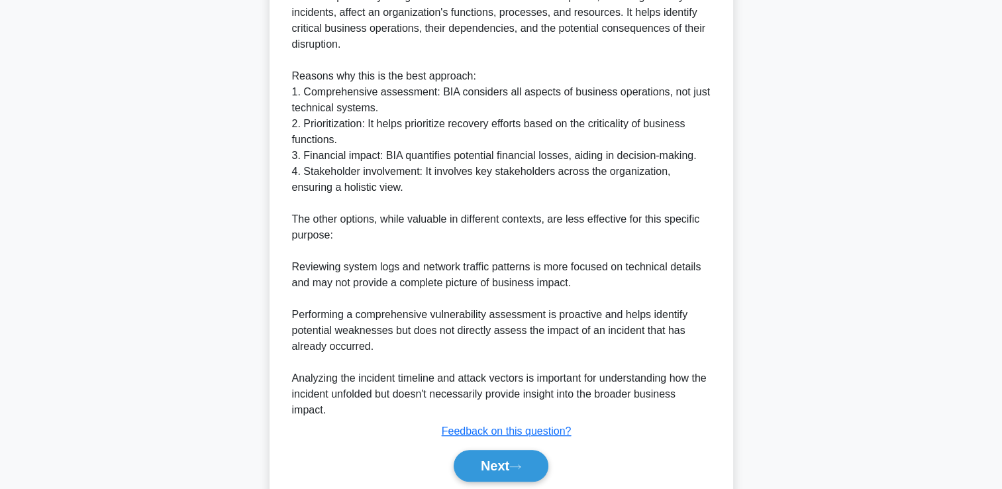
scroll to position [486, 0]
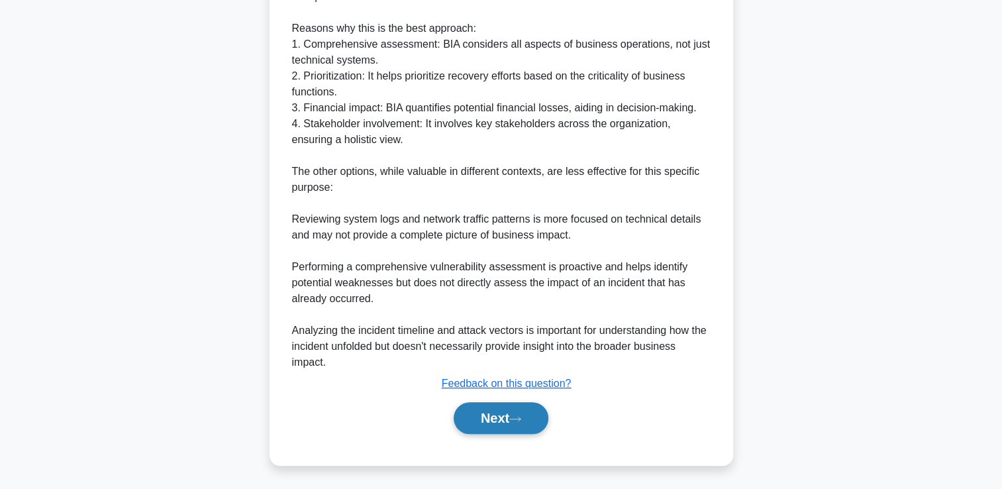
click at [490, 415] on button "Next" at bounding box center [501, 418] width 95 height 32
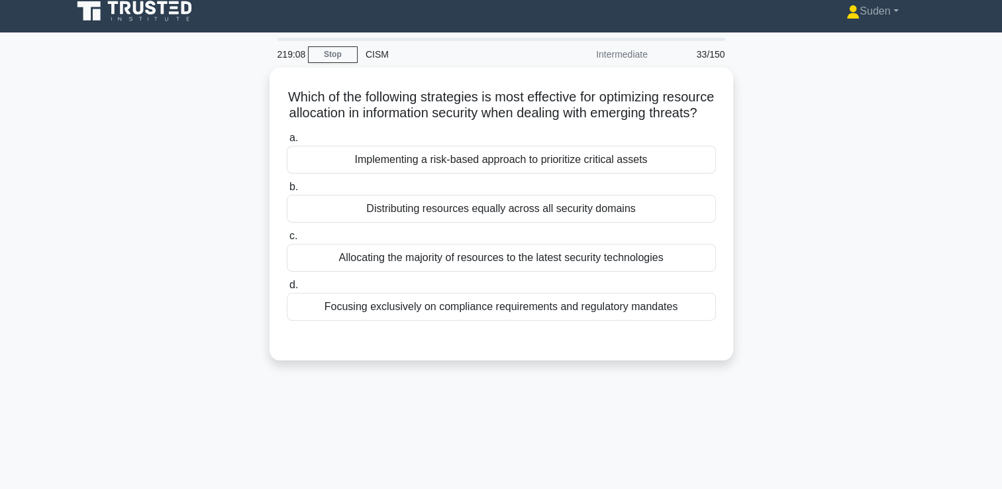
scroll to position [0, 0]
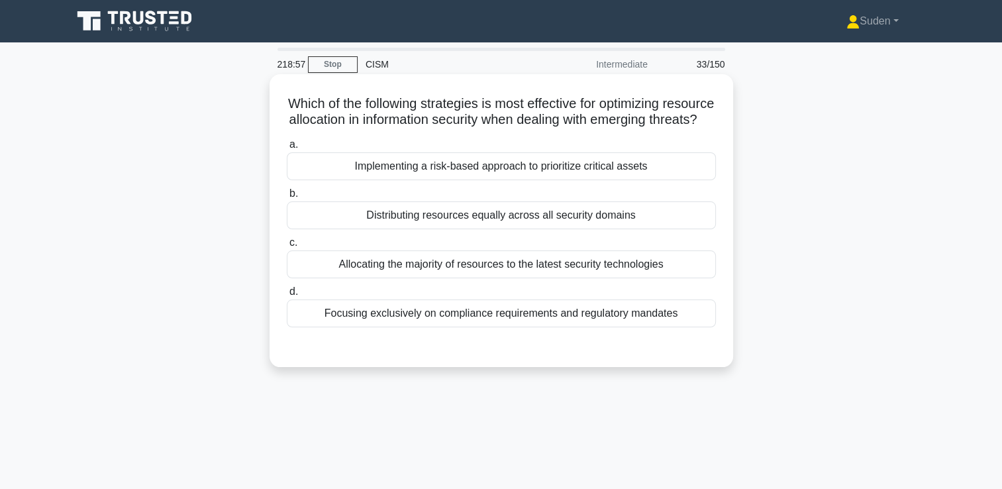
click at [456, 180] on div "Implementing a risk-based approach to prioritize critical assets" at bounding box center [501, 166] width 429 height 28
click at [287, 149] on input "a. Implementing a risk-based approach to prioritize critical assets" at bounding box center [287, 144] width 0 height 9
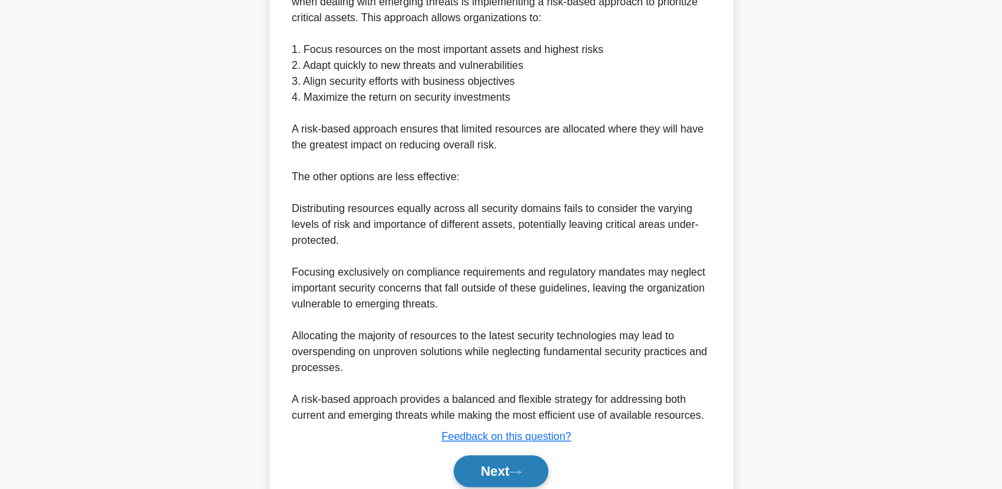
scroll to position [470, 0]
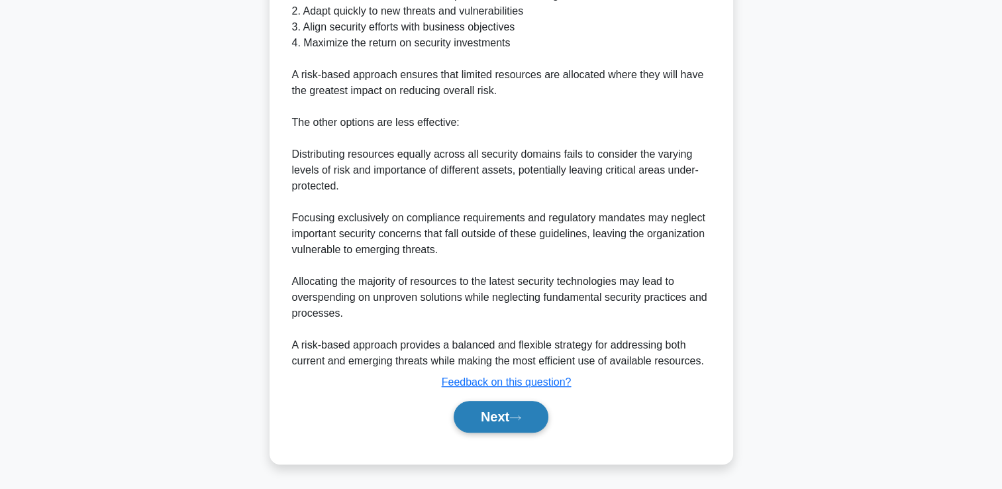
click at [507, 426] on button "Next" at bounding box center [501, 417] width 95 height 32
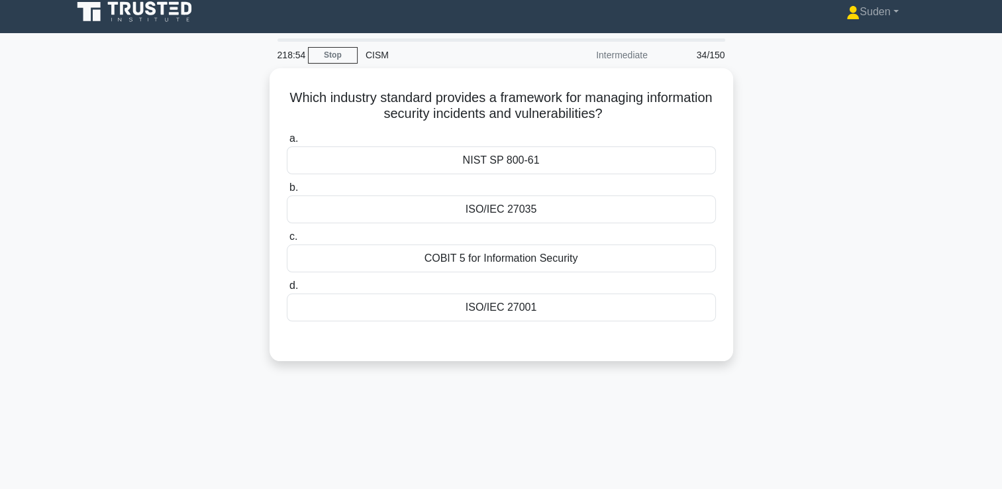
scroll to position [0, 0]
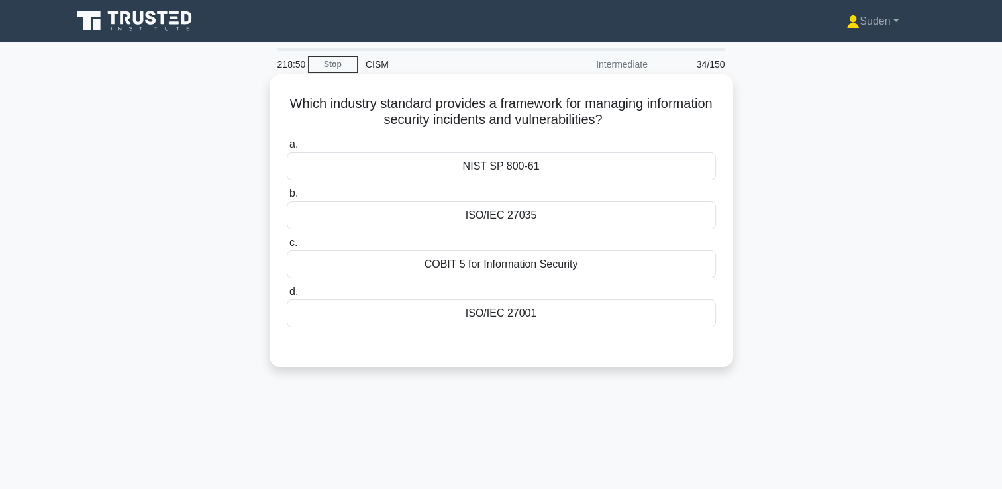
click at [552, 219] on div "ISO/IEC 27035" at bounding box center [501, 215] width 429 height 28
click at [287, 198] on input "b. ISO/IEC 27035" at bounding box center [287, 193] width 0 height 9
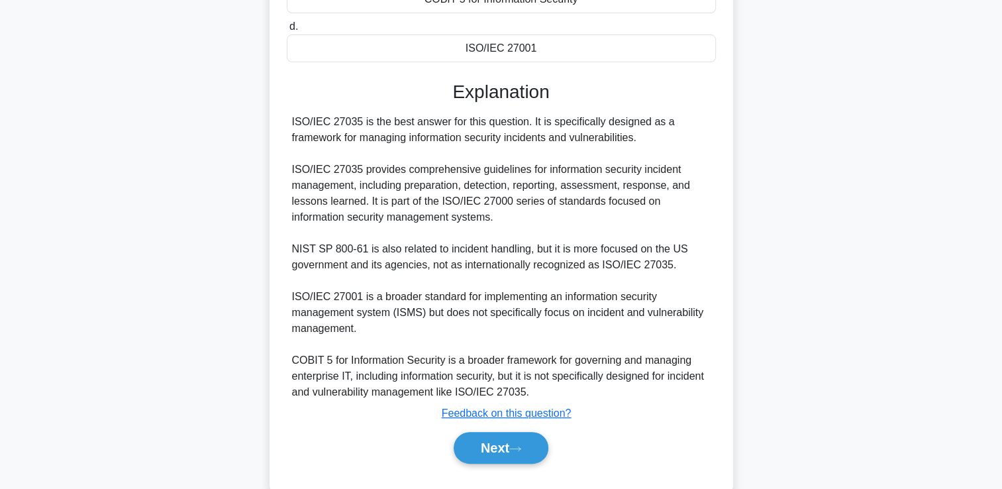
scroll to position [295, 0]
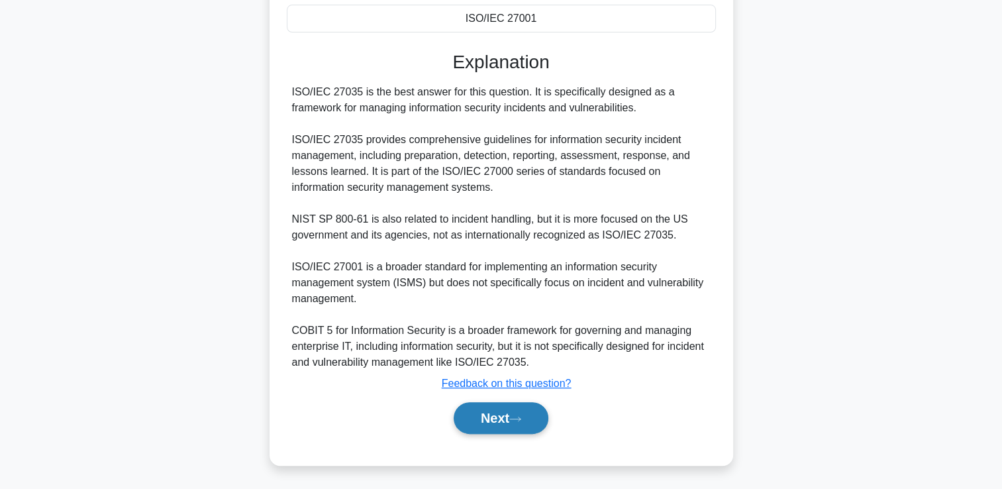
click at [503, 435] on div "Next" at bounding box center [501, 418] width 429 height 42
click at [503, 425] on button "Next" at bounding box center [501, 418] width 95 height 32
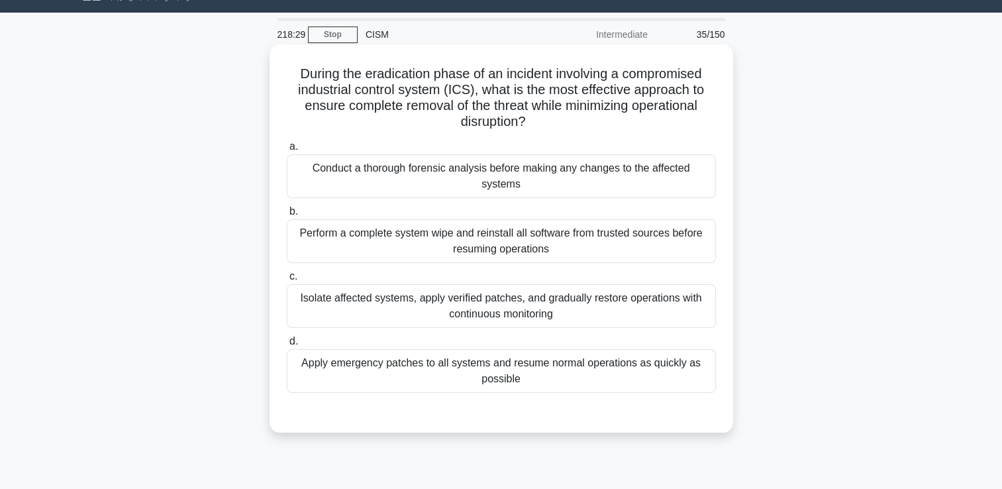
click at [402, 293] on div "Isolate affected systems, apply verified patches, and gradually restore operati…" at bounding box center [501, 306] width 429 height 44
click at [287, 281] on input "c. Isolate affected systems, apply verified patches, and gradually restore oper…" at bounding box center [287, 276] width 0 height 9
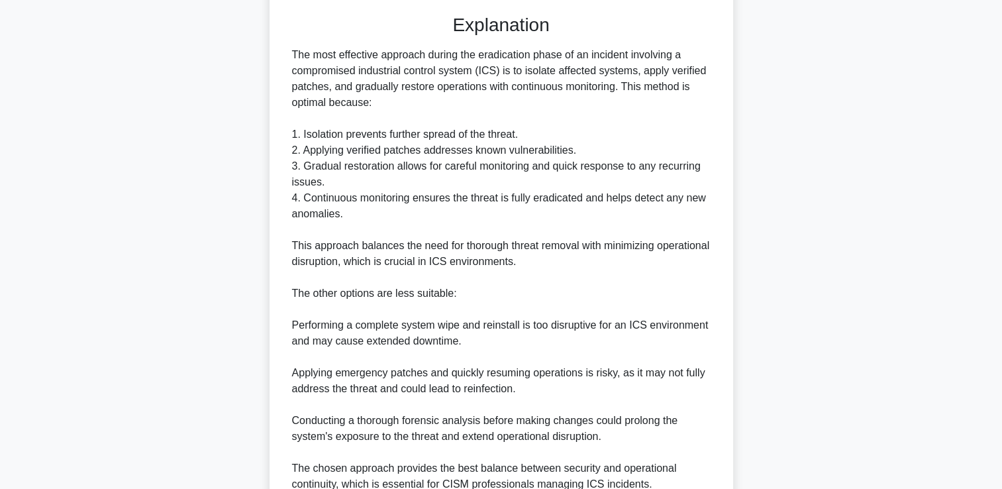
scroll to position [533, 0]
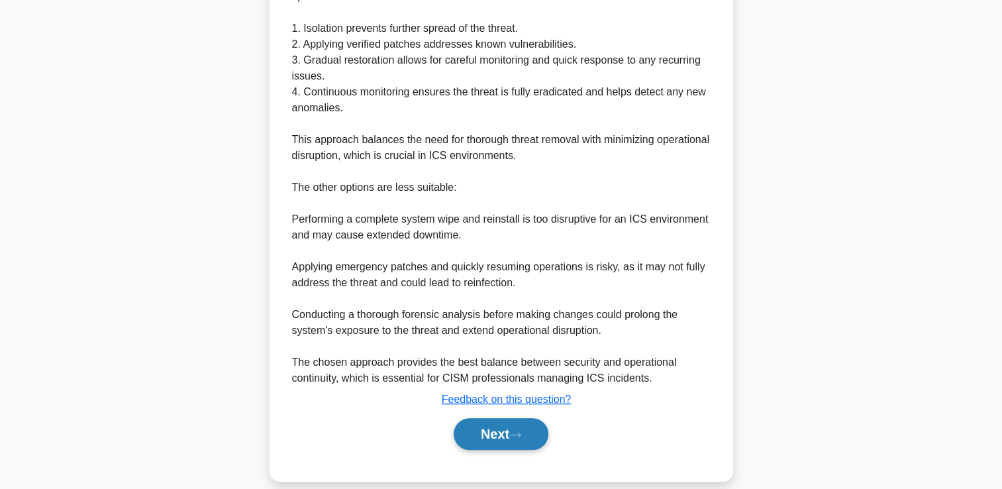
click at [475, 418] on button "Next" at bounding box center [501, 434] width 95 height 32
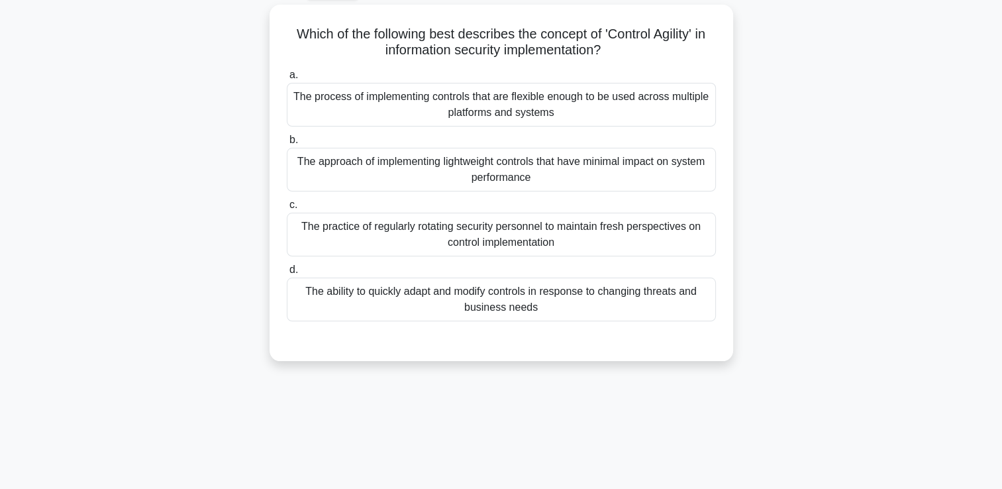
scroll to position [28, 0]
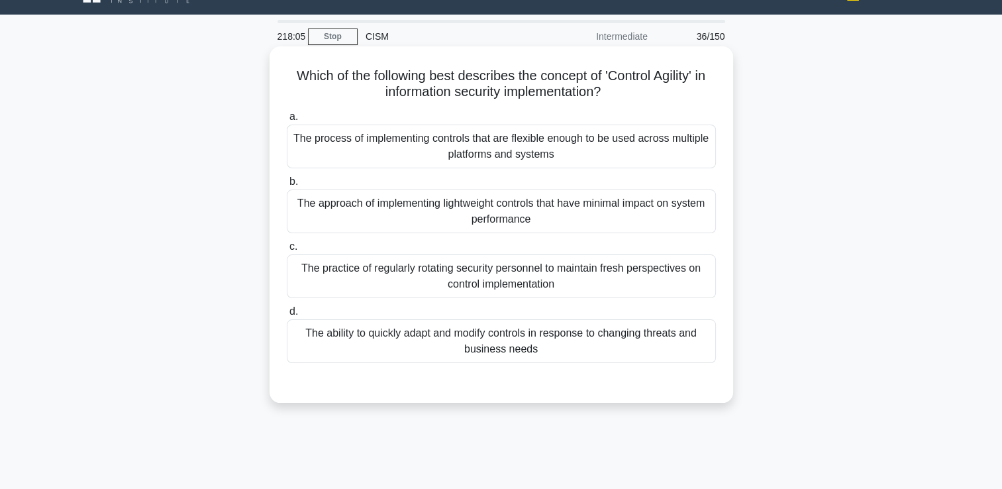
click at [497, 350] on div "The ability to quickly adapt and modify controls in response to changing threat…" at bounding box center [501, 341] width 429 height 44
click at [287, 316] on input "d. The ability to quickly adapt and modify controls in response to changing thr…" at bounding box center [287, 311] width 0 height 9
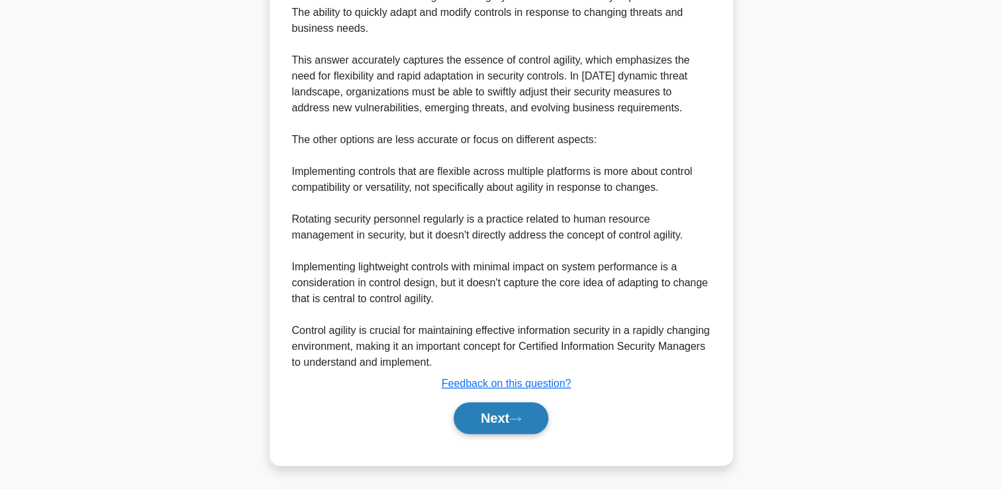
click at [503, 423] on button "Next" at bounding box center [501, 418] width 95 height 32
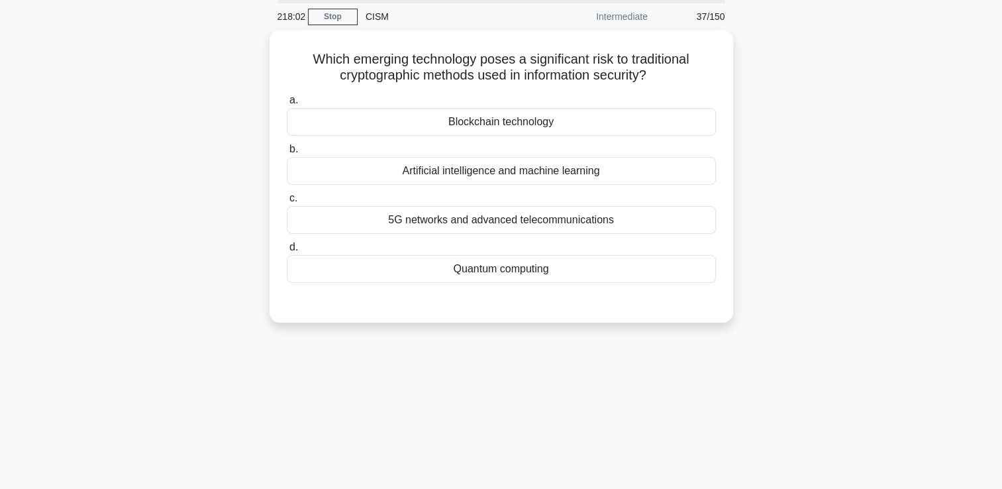
scroll to position [0, 0]
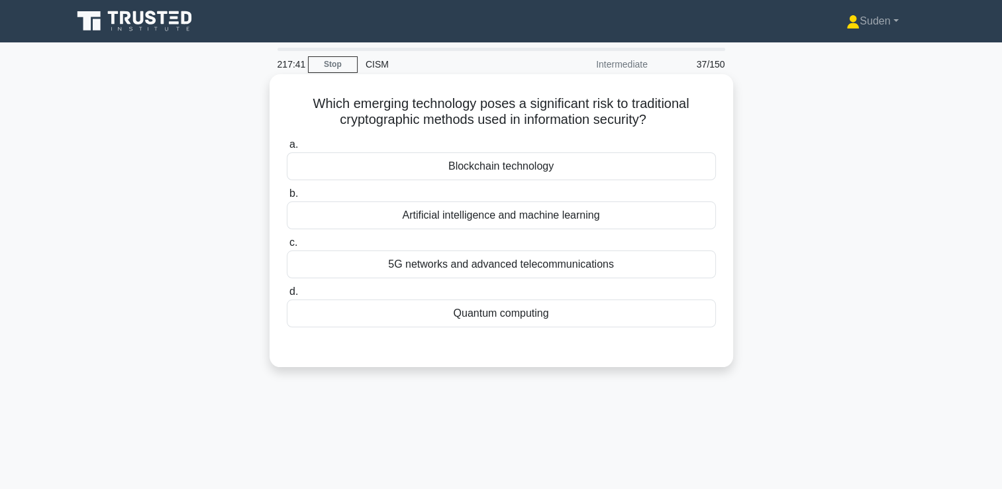
click at [493, 309] on div "Quantum computing" at bounding box center [501, 313] width 429 height 28
click at [287, 296] on input "d. Quantum computing" at bounding box center [287, 291] width 0 height 9
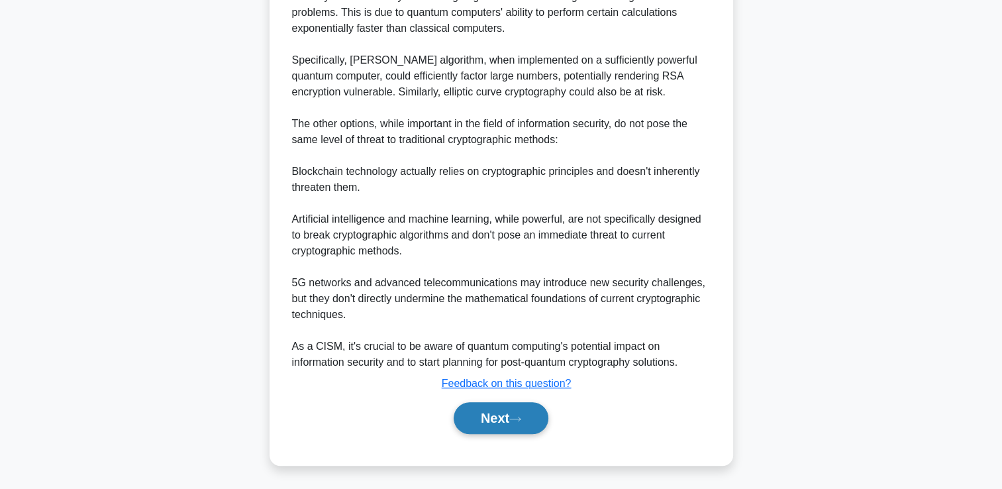
click at [518, 409] on button "Next" at bounding box center [501, 418] width 95 height 32
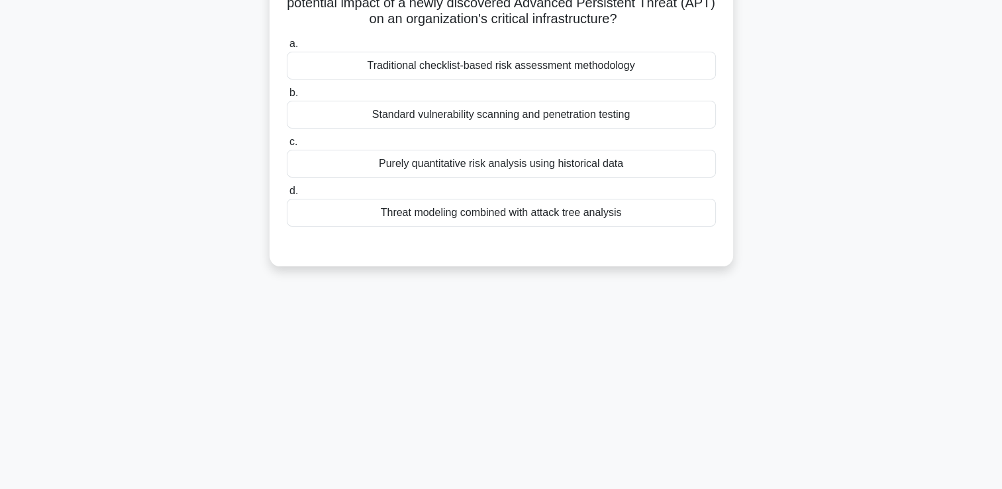
scroll to position [28, 0]
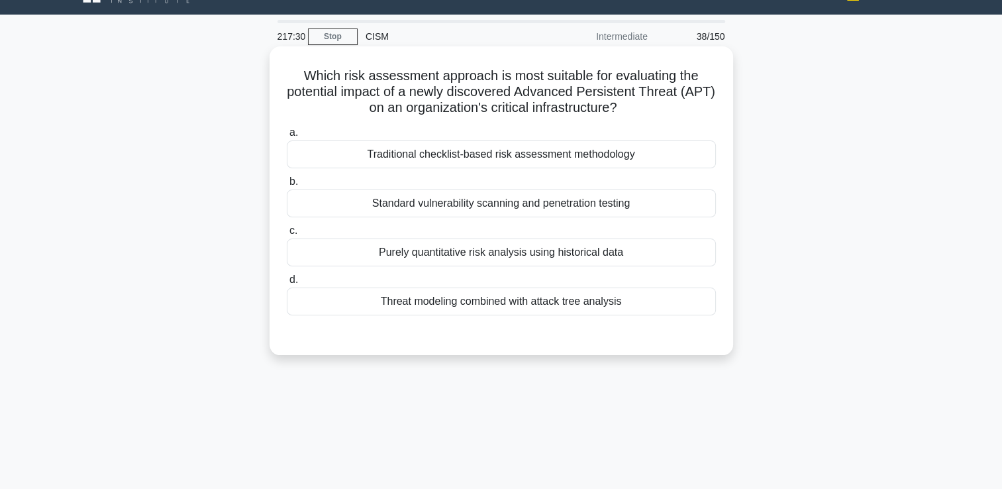
click at [571, 306] on div "Threat modeling combined with attack tree analysis" at bounding box center [501, 301] width 429 height 28
click at [287, 284] on input "d. Threat modeling combined with attack tree analysis" at bounding box center [287, 280] width 0 height 9
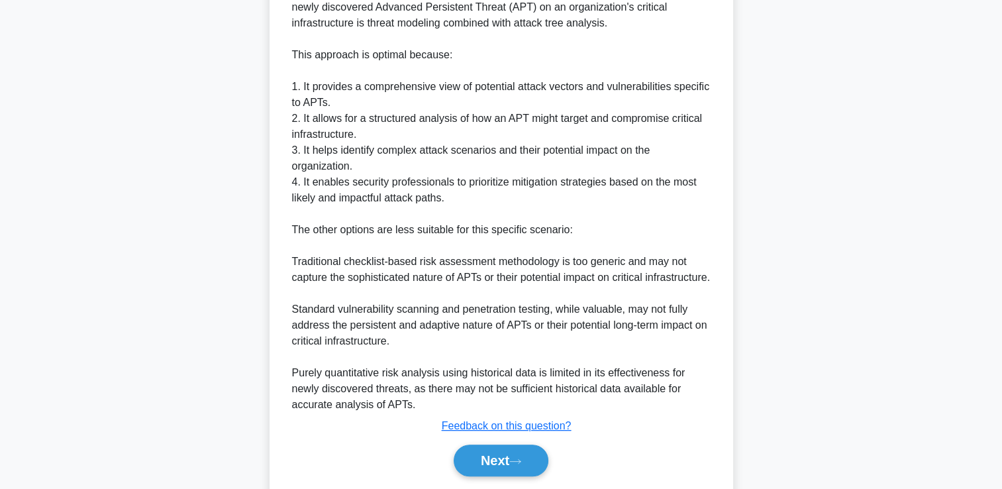
scroll to position [470, 0]
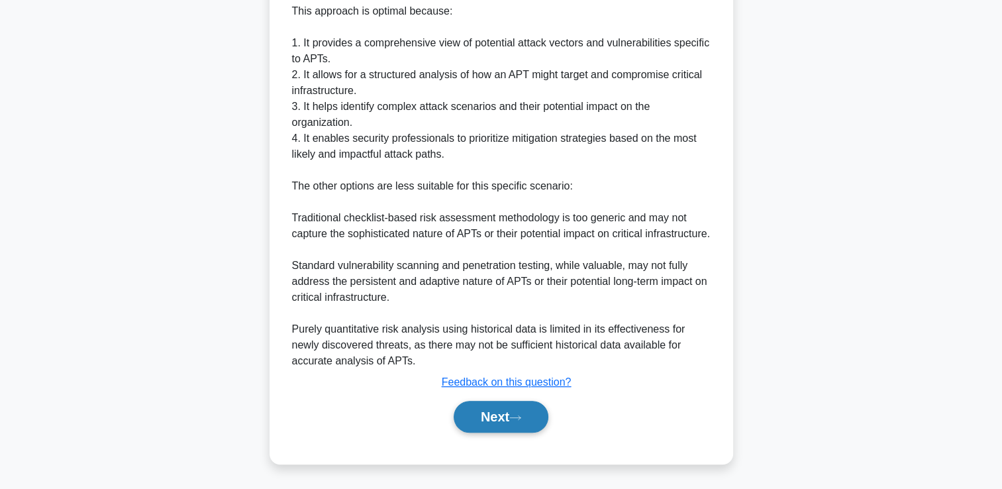
drag, startPoint x: 509, startPoint y: 405, endPoint x: 519, endPoint y: 403, distance: 10.8
click at [509, 405] on button "Next" at bounding box center [501, 417] width 95 height 32
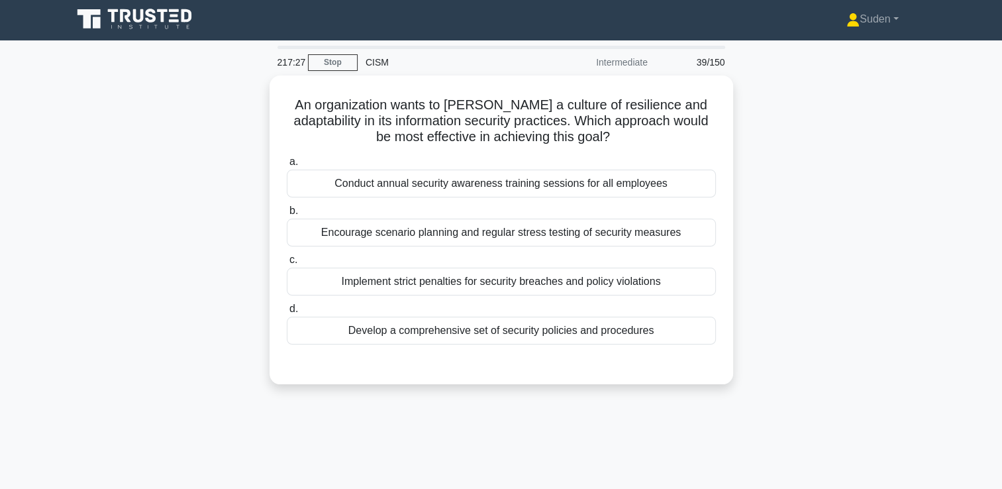
scroll to position [0, 0]
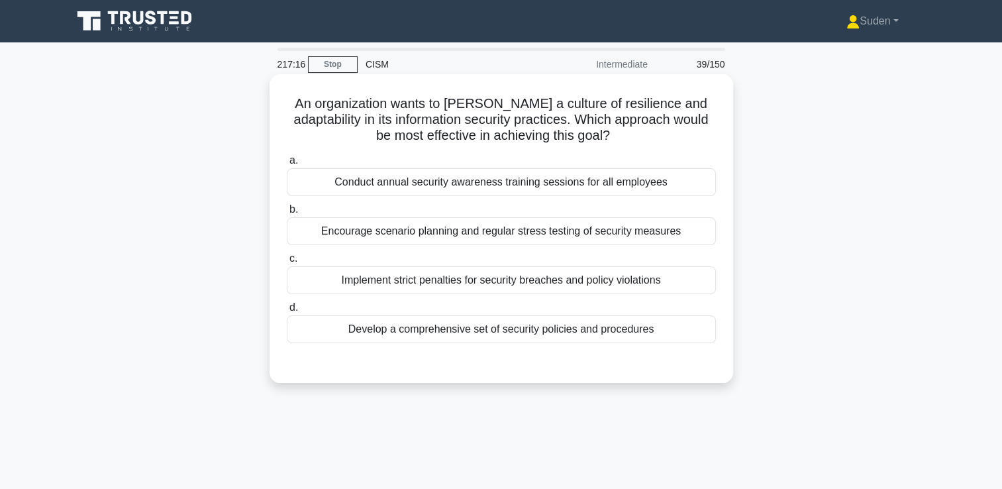
click at [634, 236] on div "Encourage scenario planning and regular stress testing of security measures" at bounding box center [501, 231] width 429 height 28
click at [287, 214] on input "b. Encourage scenario planning and regular stress testing of security measures" at bounding box center [287, 209] width 0 height 9
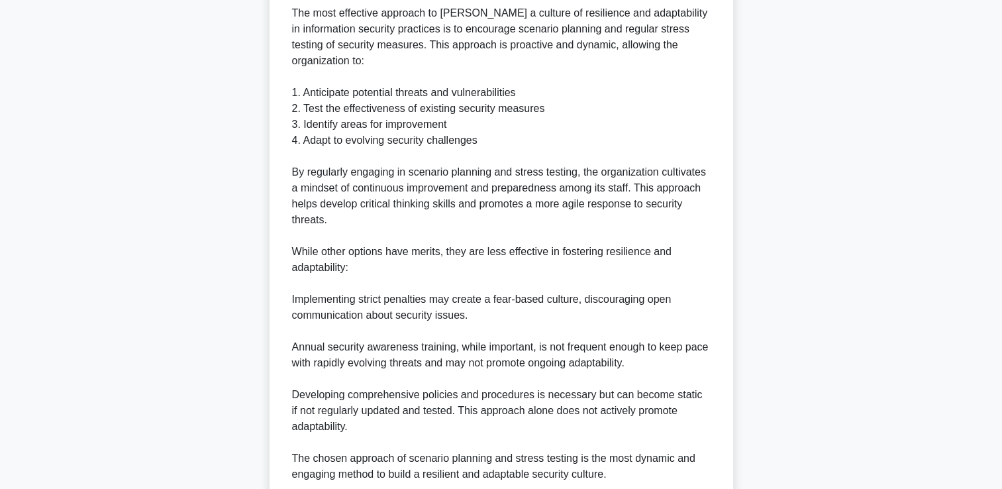
scroll to position [501, 0]
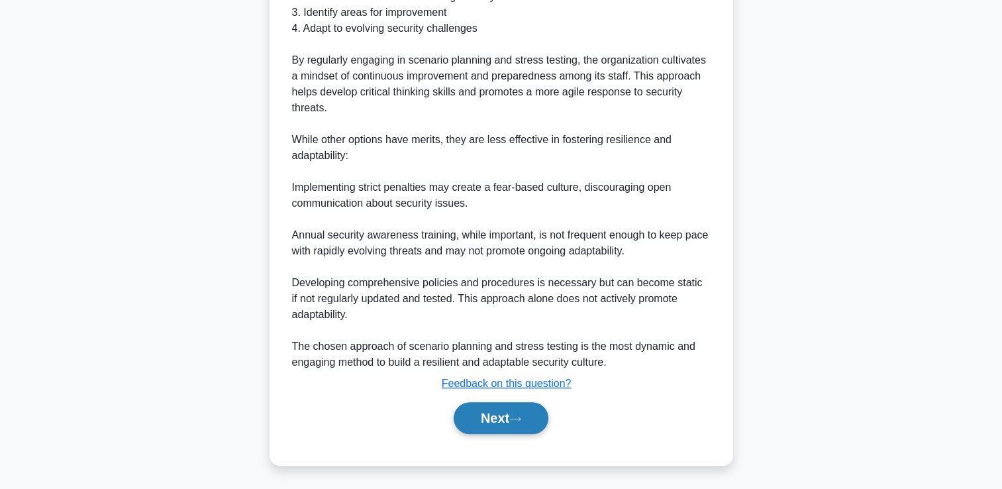
click at [496, 411] on button "Next" at bounding box center [501, 418] width 95 height 32
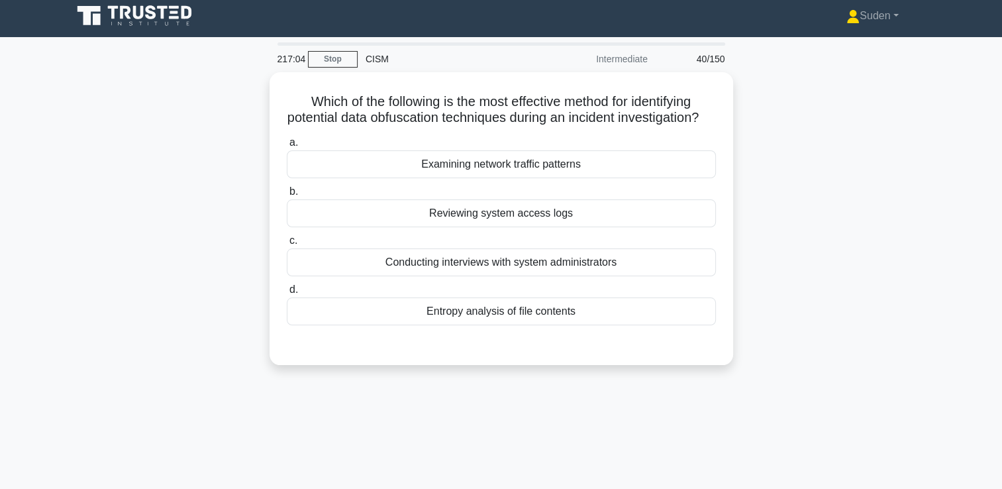
scroll to position [0, 0]
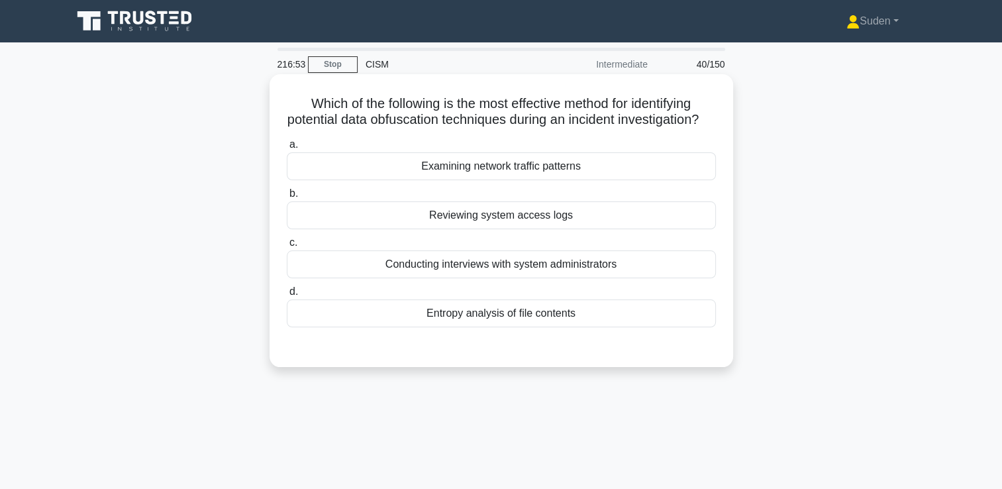
click at [513, 327] on div "Entropy analysis of file contents" at bounding box center [501, 313] width 429 height 28
click at [287, 296] on input "d. Entropy analysis of file contents" at bounding box center [287, 291] width 0 height 9
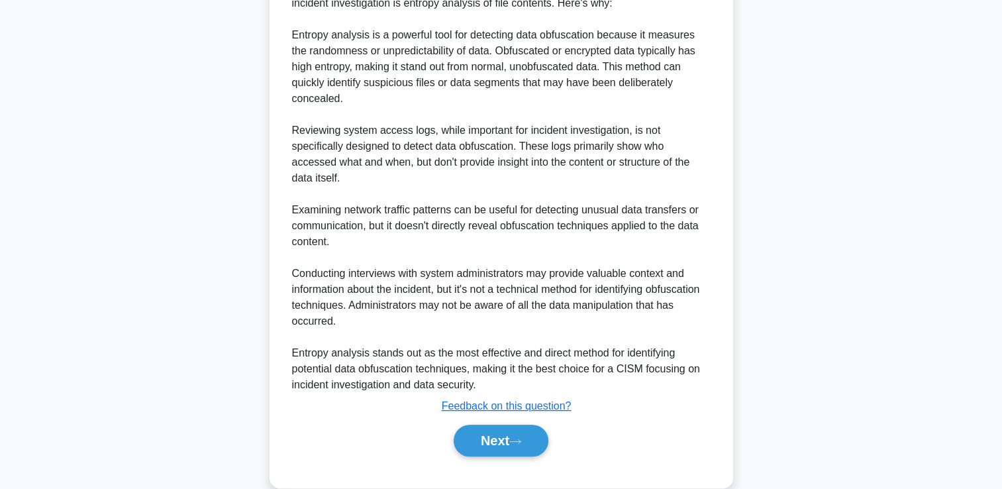
scroll to position [422, 0]
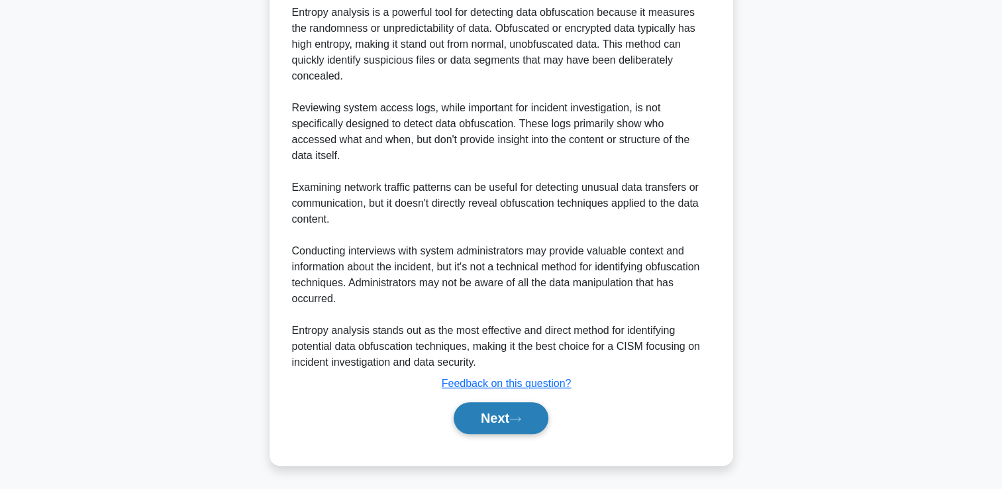
click at [514, 430] on button "Next" at bounding box center [501, 418] width 95 height 32
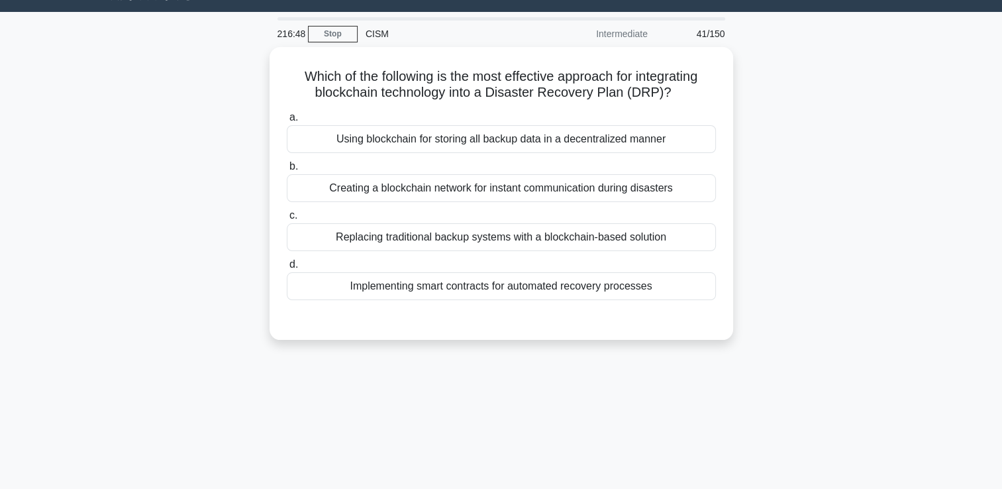
scroll to position [25, 0]
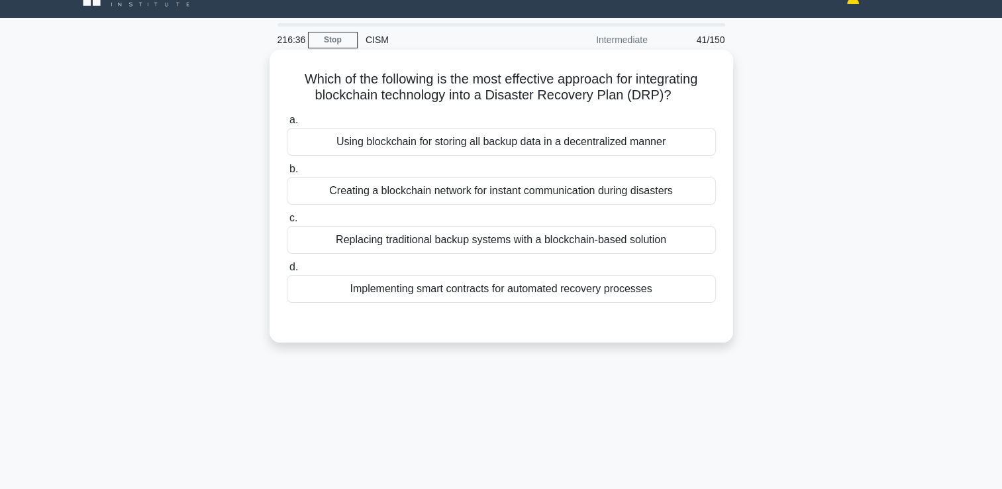
click at [382, 286] on div "Implementing smart contracts for automated recovery processes" at bounding box center [501, 289] width 429 height 28
click at [287, 272] on input "d. Implementing smart contracts for automated recovery processes" at bounding box center [287, 267] width 0 height 9
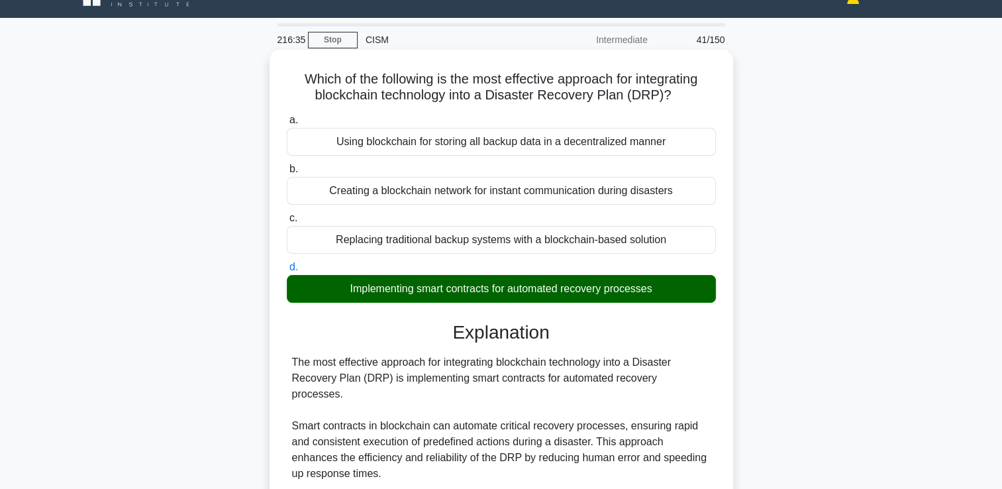
scroll to position [358, 0]
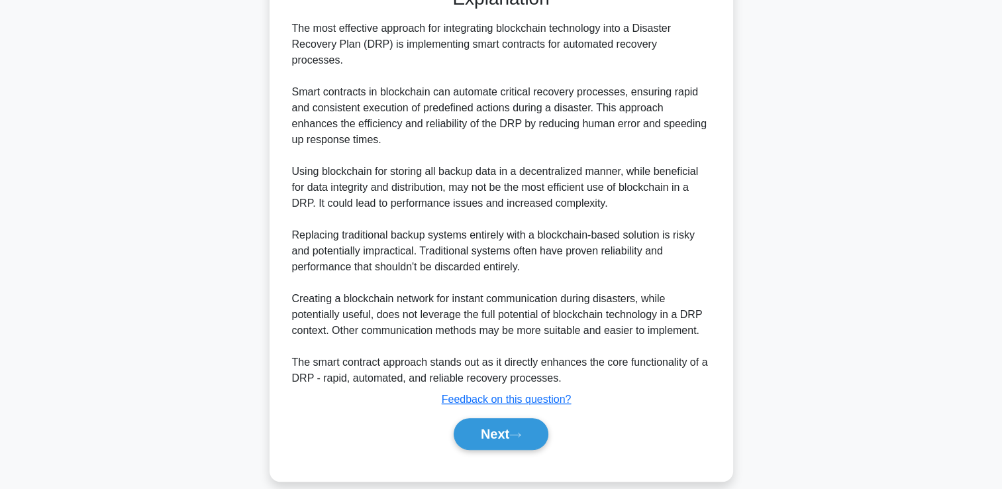
click at [503, 437] on div "Next" at bounding box center [501, 434] width 429 height 42
click at [488, 419] on button "Next" at bounding box center [501, 434] width 95 height 32
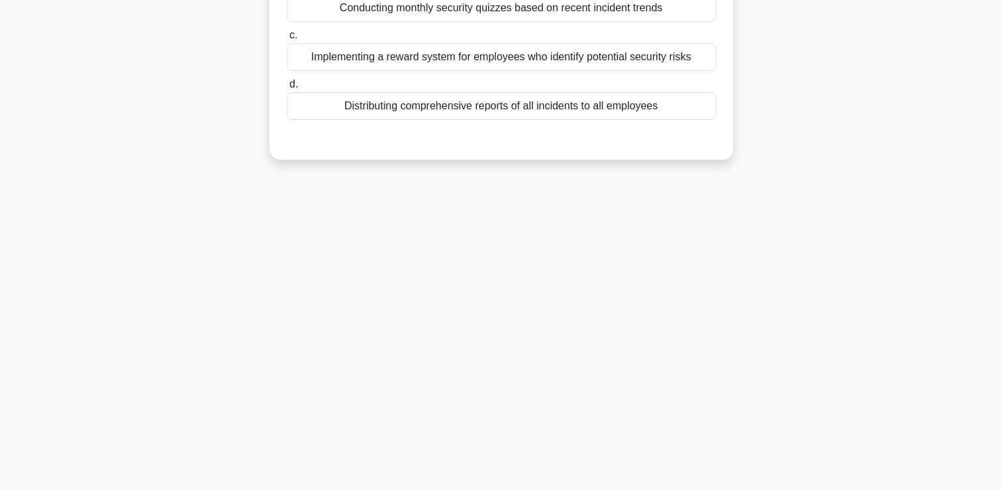
scroll to position [28, 0]
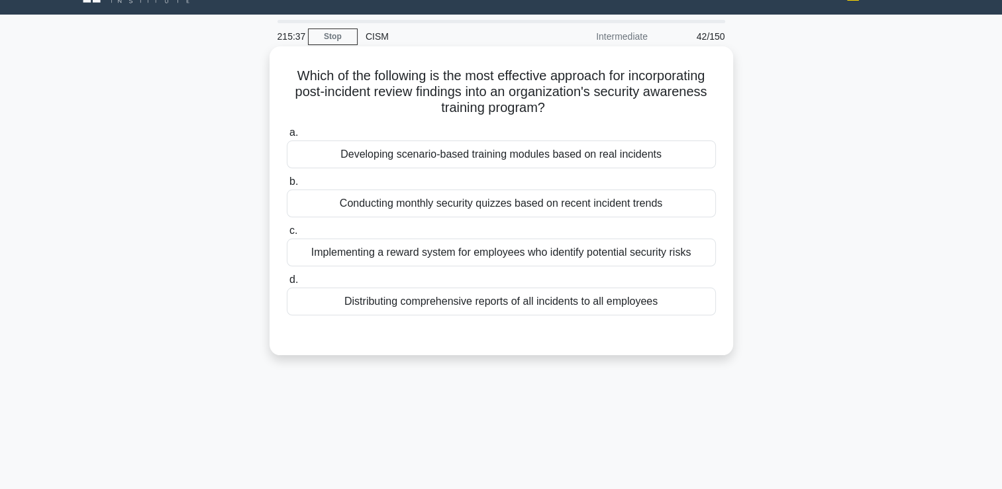
click at [567, 162] on div "Developing scenario-based training modules based on real incidents" at bounding box center [501, 154] width 429 height 28
click at [287, 137] on input "a. Developing scenario-based training modules based on real incidents" at bounding box center [287, 133] width 0 height 9
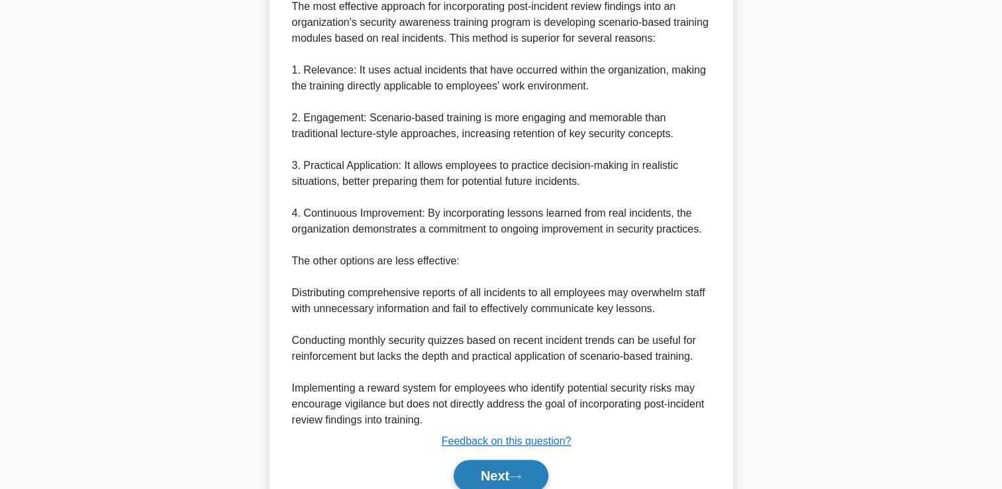
scroll to position [425, 0]
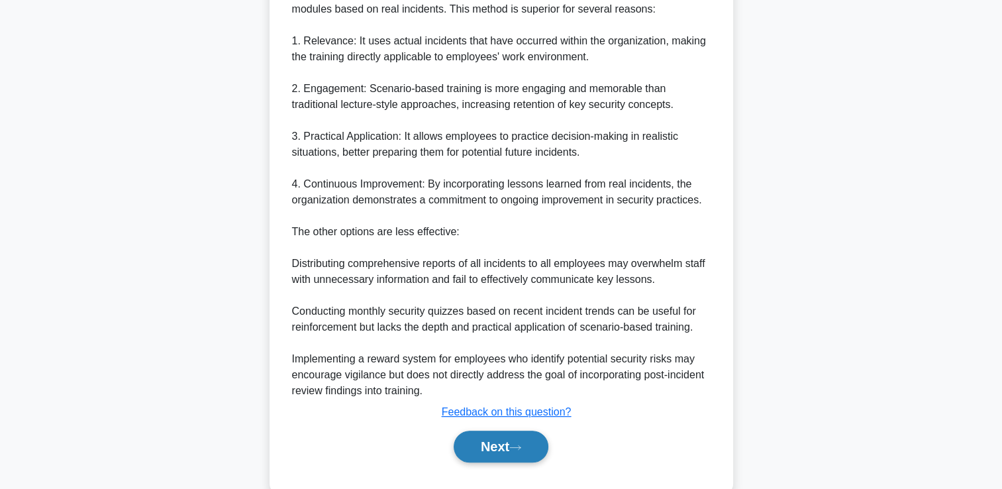
drag, startPoint x: 533, startPoint y: 463, endPoint x: 531, endPoint y: 454, distance: 9.0
click at [532, 460] on div "Next" at bounding box center [501, 446] width 429 height 42
click at [531, 454] on button "Next" at bounding box center [501, 447] width 95 height 32
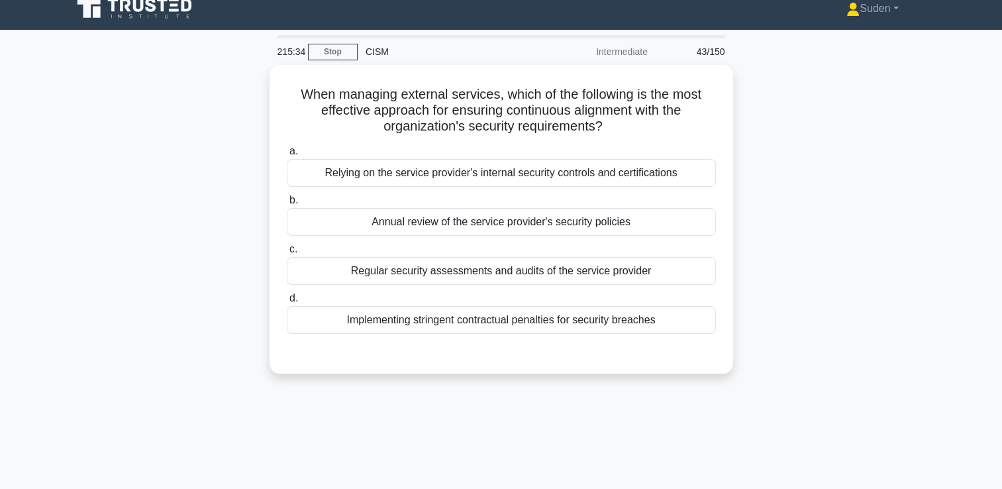
scroll to position [0, 0]
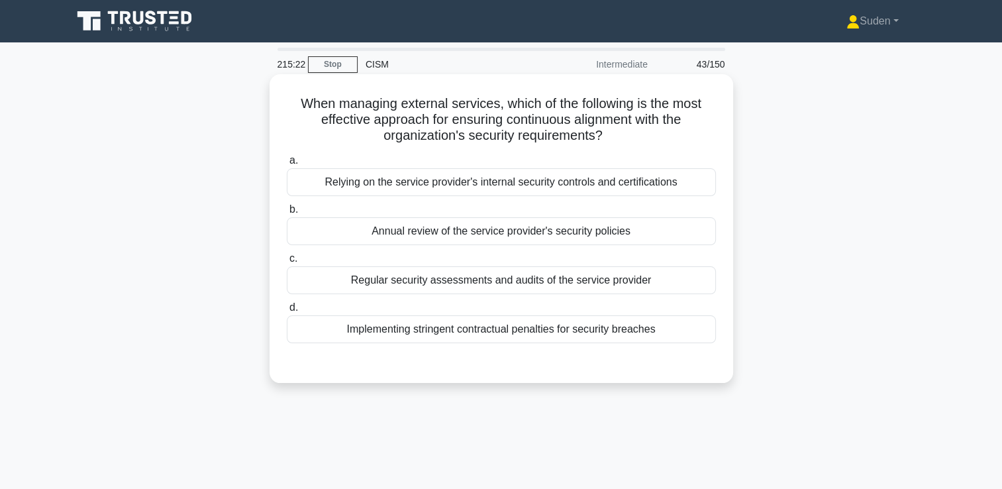
click at [390, 278] on div "Regular security assessments and audits of the service provider" at bounding box center [501, 280] width 429 height 28
click at [287, 263] on input "c. Regular security assessments and audits of the service provider" at bounding box center [287, 258] width 0 height 9
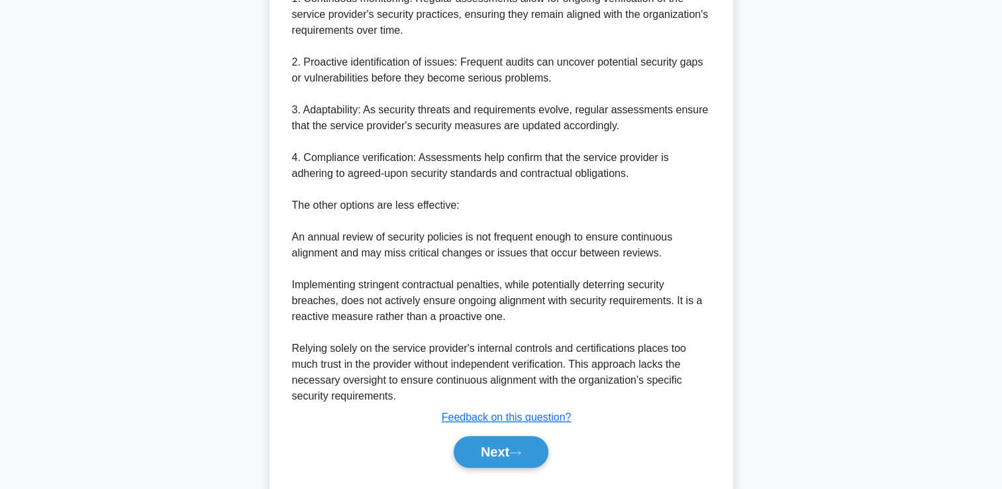
scroll to position [501, 0]
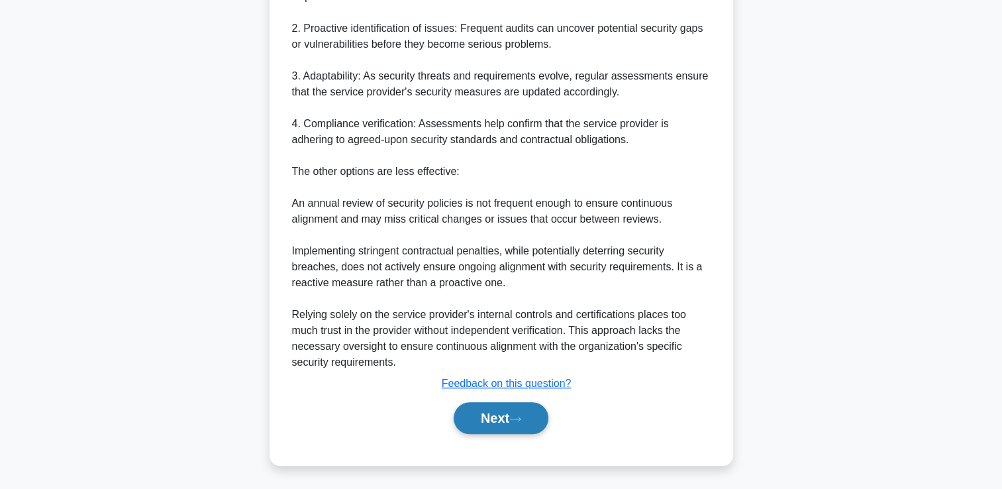
click at [484, 408] on button "Next" at bounding box center [501, 418] width 95 height 32
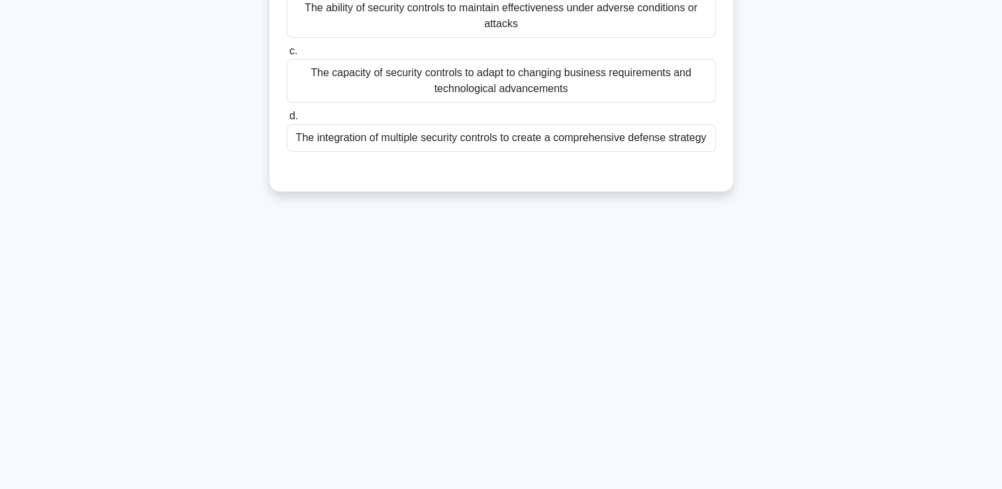
scroll to position [28, 0]
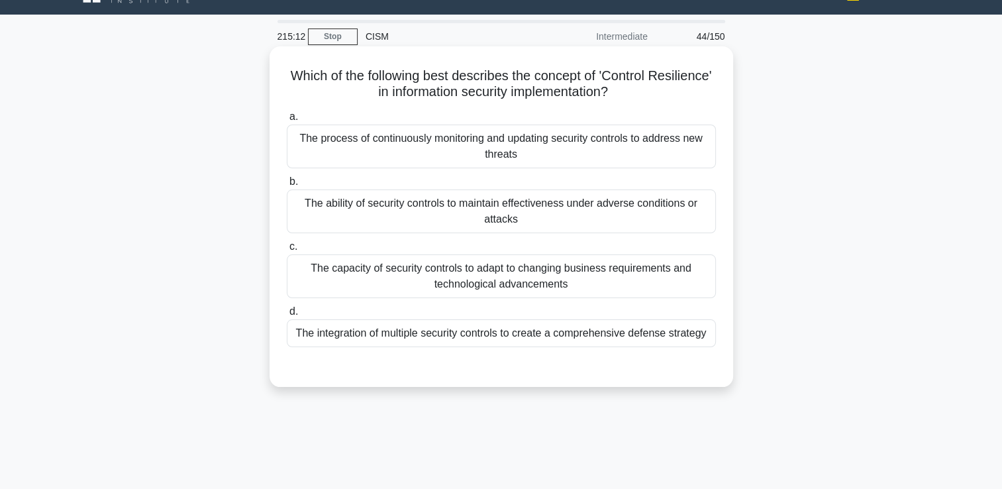
click at [535, 210] on div "The ability of security controls to maintain effectiveness under adverse condit…" at bounding box center [501, 211] width 429 height 44
click at [453, 227] on div "The ability of security controls to maintain effectiveness under adverse condit…" at bounding box center [501, 211] width 429 height 44
click at [287, 186] on input "b. The ability of security controls to maintain effectiveness under adverse con…" at bounding box center [287, 182] width 0 height 9
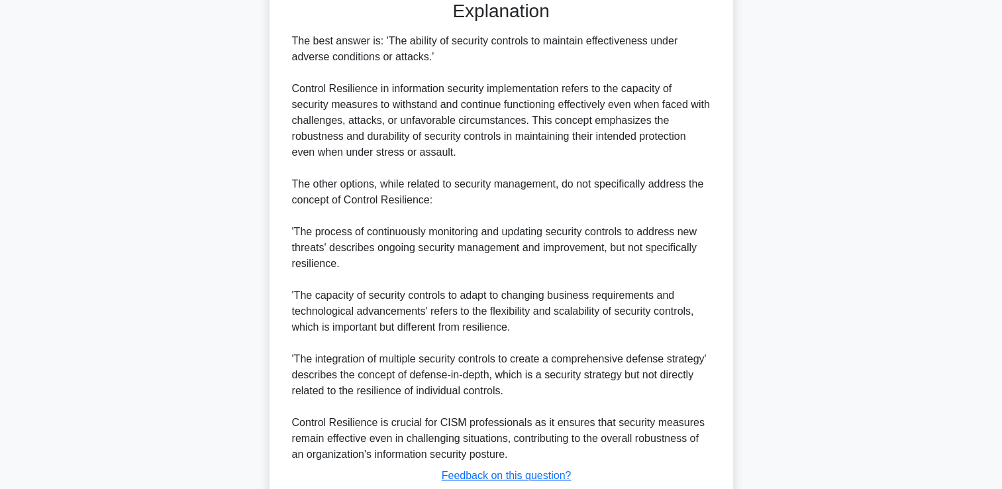
scroll to position [486, 0]
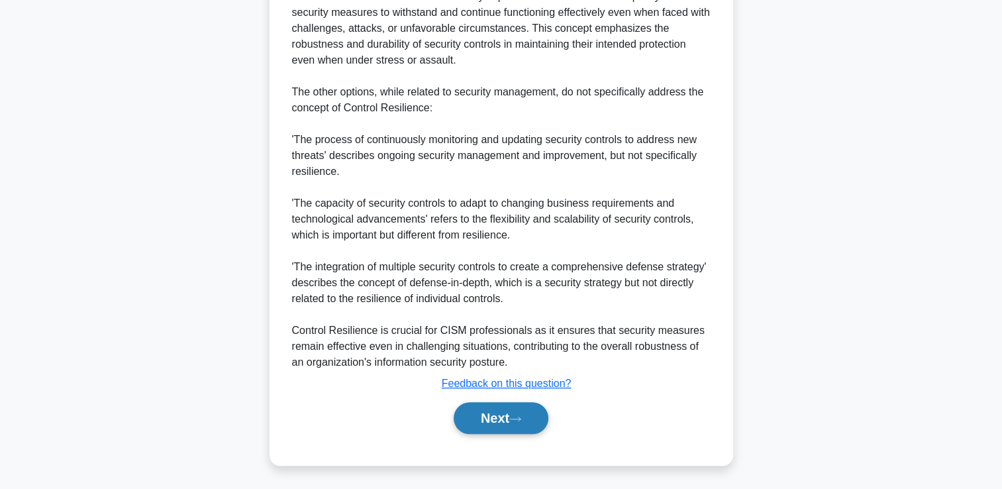
click at [506, 419] on button "Next" at bounding box center [501, 418] width 95 height 32
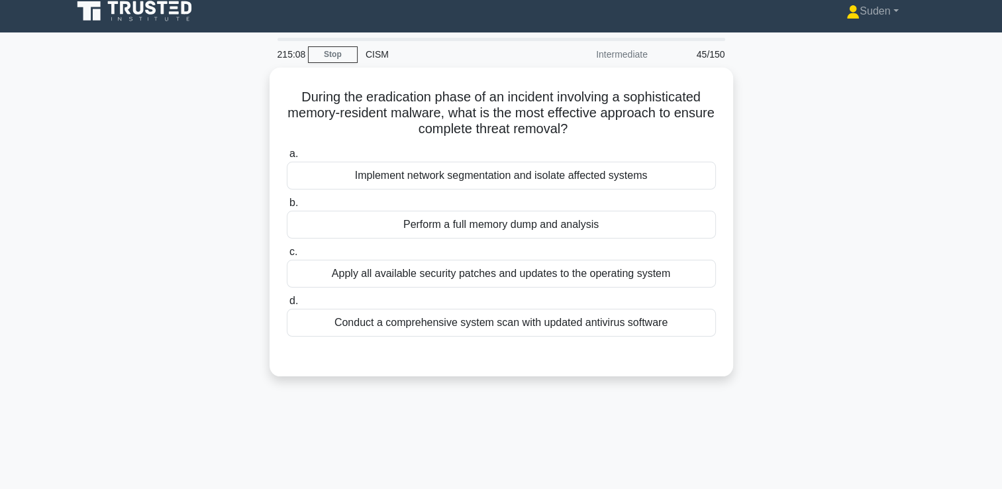
scroll to position [0, 0]
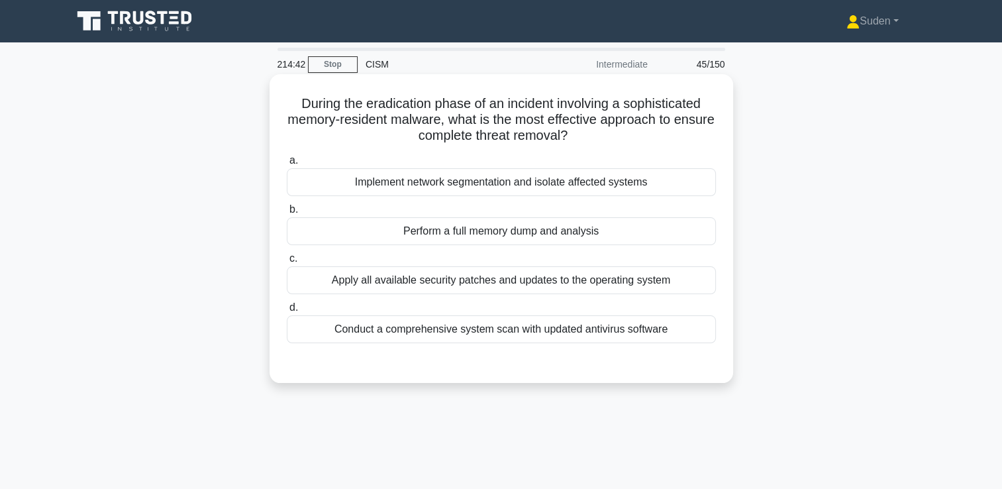
click at [465, 236] on div "Perform a full memory dump and analysis" at bounding box center [501, 231] width 429 height 28
click at [287, 214] on input "b. Perform a full memory dump and analysis" at bounding box center [287, 209] width 0 height 9
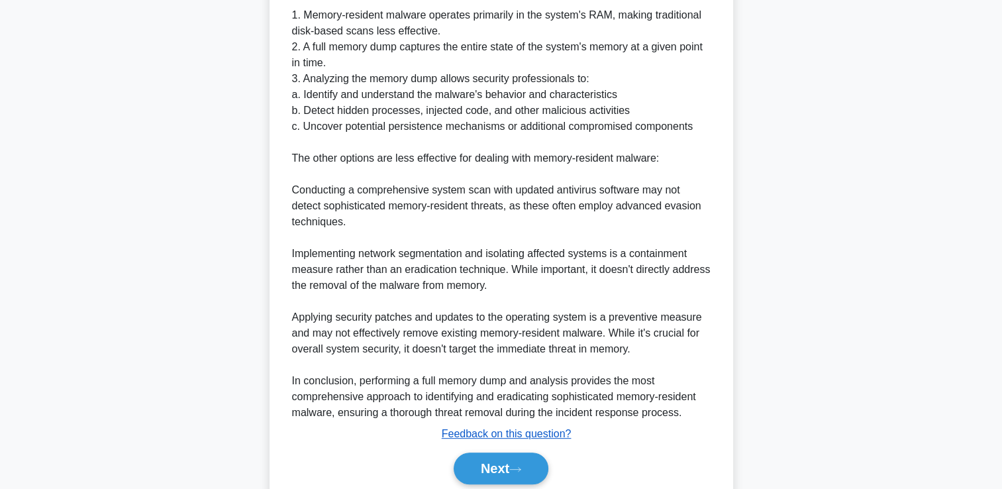
scroll to position [464, 0]
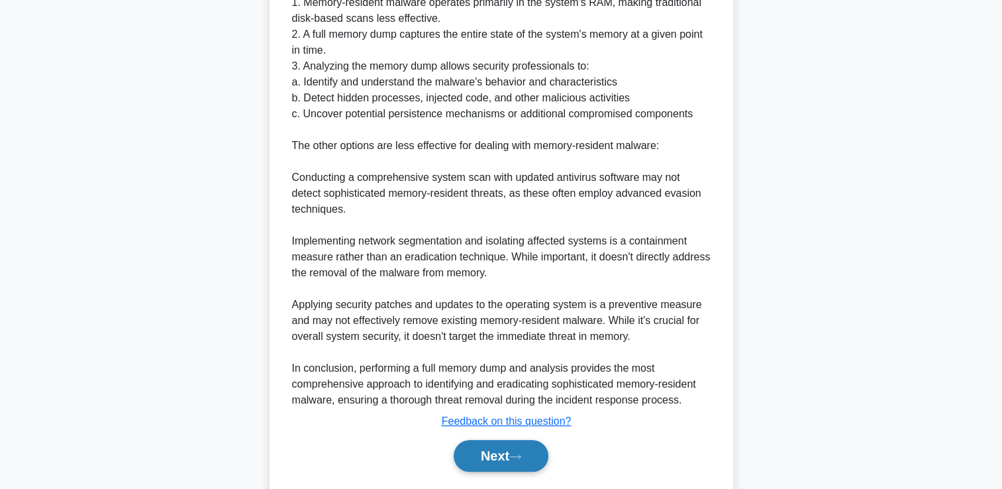
click at [484, 454] on button "Next" at bounding box center [501, 456] width 95 height 32
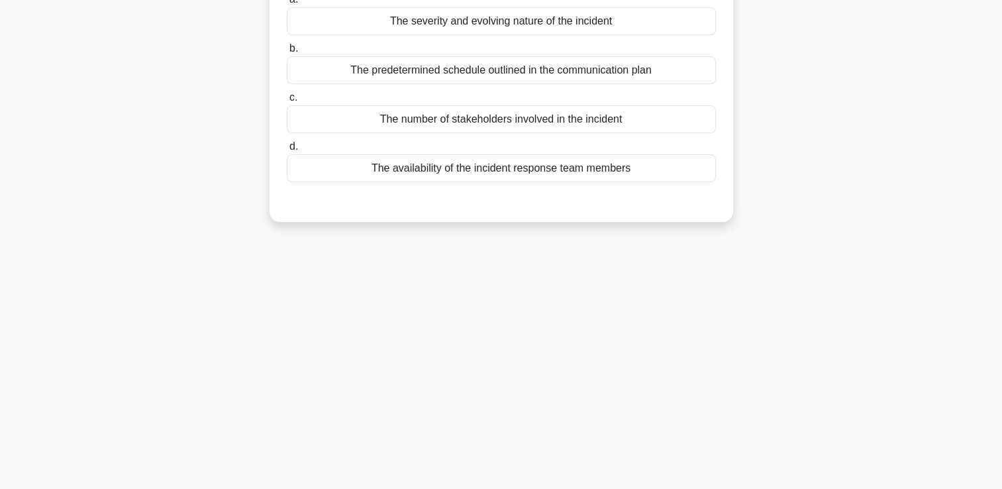
scroll to position [0, 0]
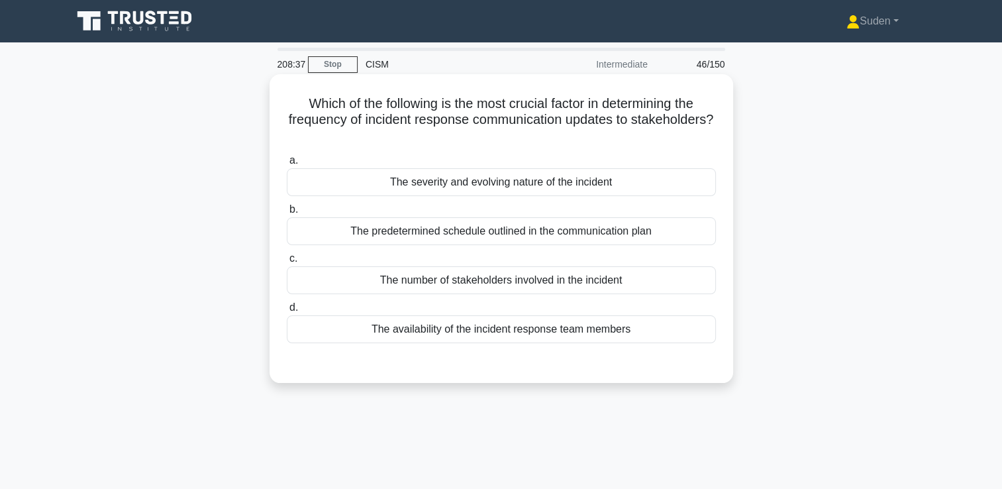
click at [454, 188] on div "The severity and evolving nature of the incident" at bounding box center [501, 182] width 429 height 28
click at [287, 165] on input "a. The severity and evolving nature of the incident" at bounding box center [287, 160] width 0 height 9
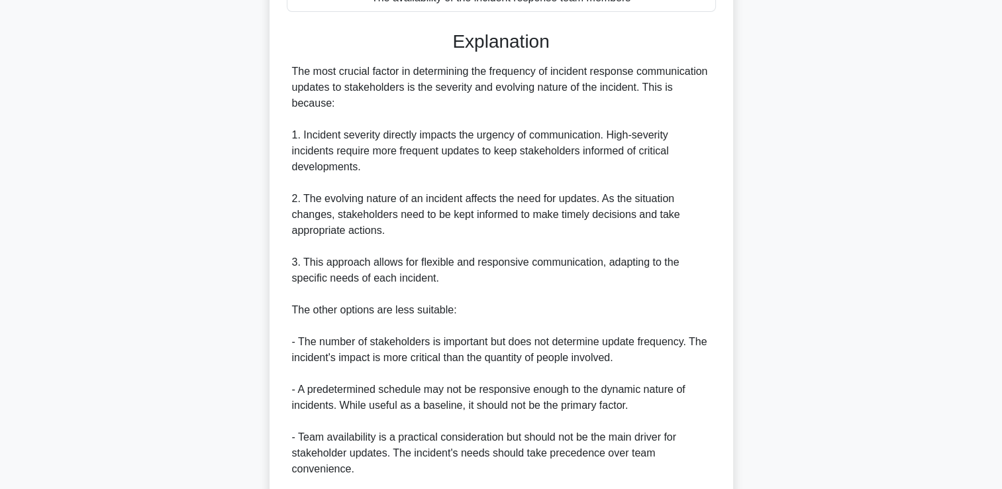
scroll to position [501, 0]
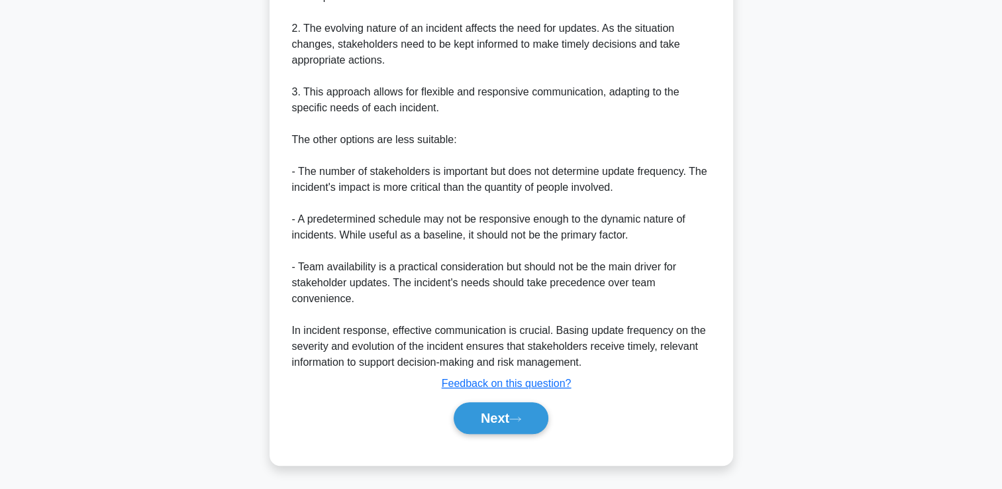
click at [523, 435] on div "Next" at bounding box center [501, 418] width 429 height 42
click at [496, 409] on button "Next" at bounding box center [501, 418] width 95 height 32
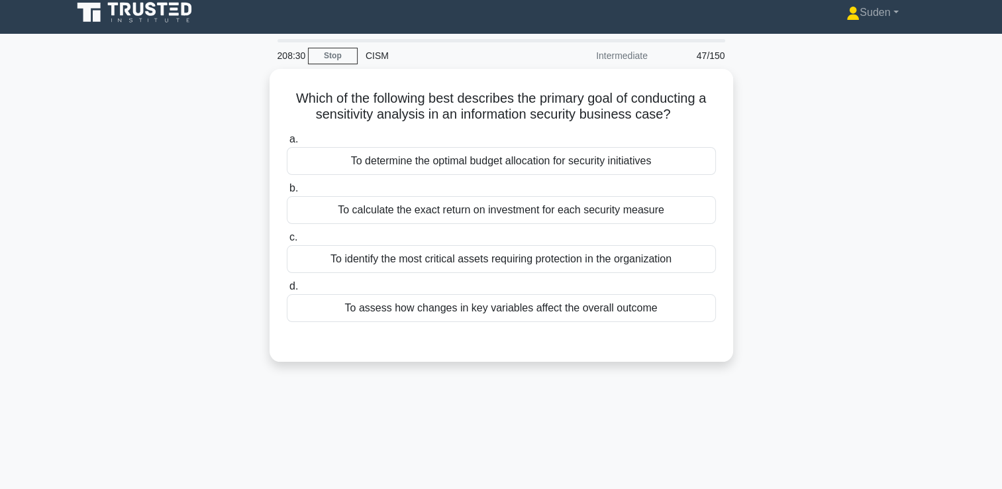
scroll to position [0, 0]
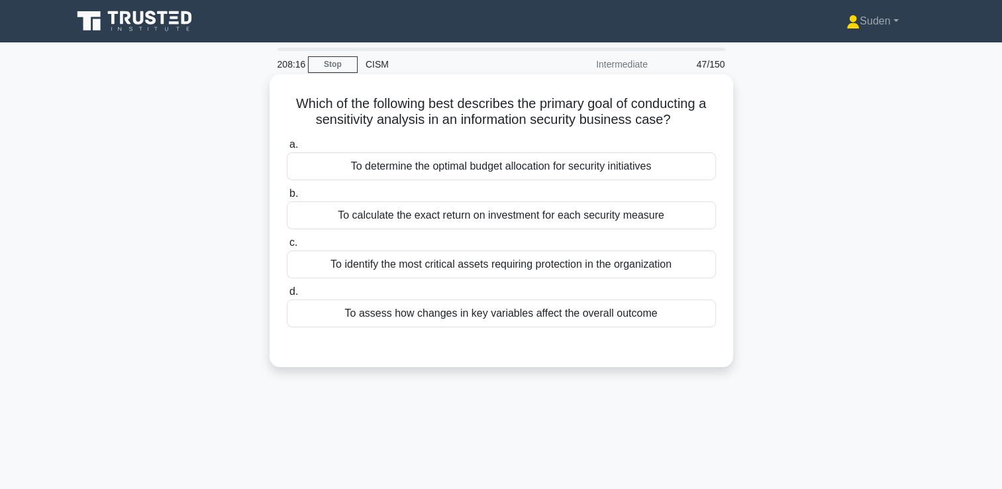
click at [488, 266] on div "To identify the most critical assets requiring protection in the organization" at bounding box center [501, 264] width 429 height 28
click at [287, 247] on input "c. To identify the most critical assets requiring protection in the organization" at bounding box center [287, 242] width 0 height 9
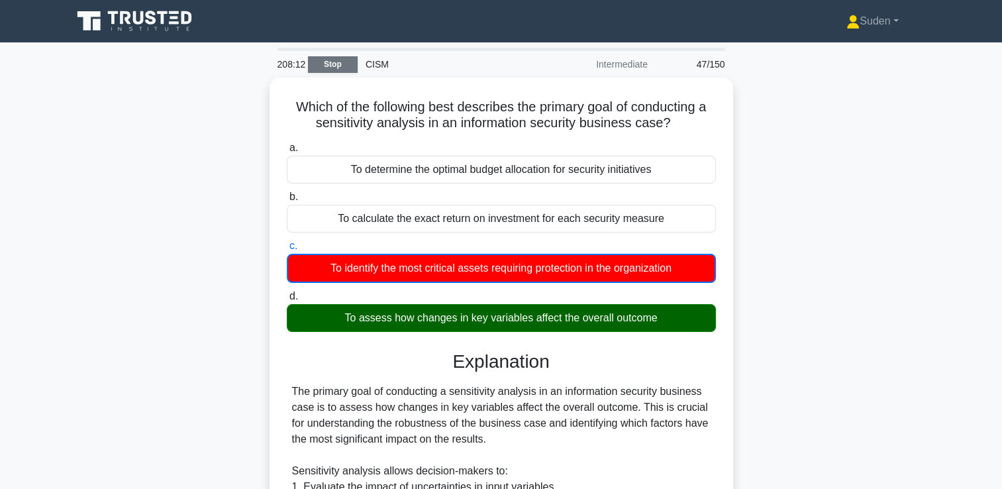
click at [328, 62] on link "Stop" at bounding box center [333, 64] width 50 height 17
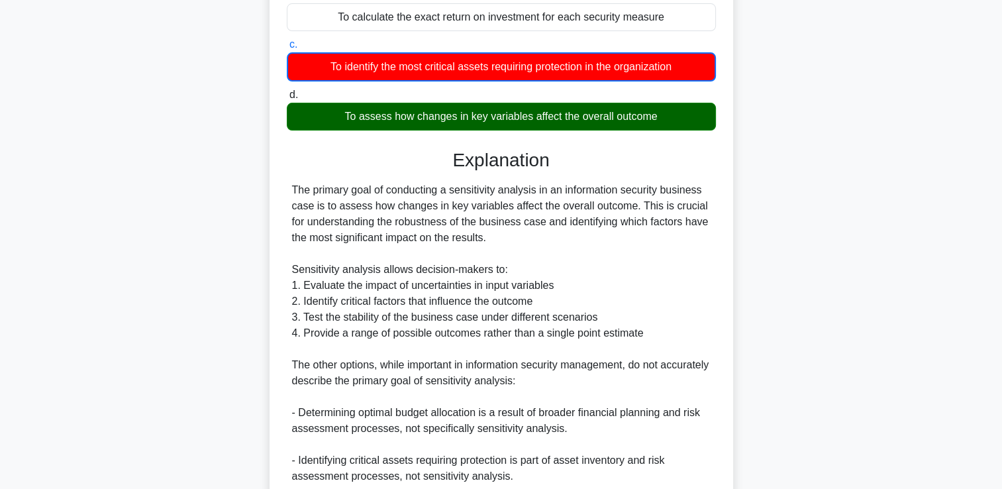
scroll to position [44, 0]
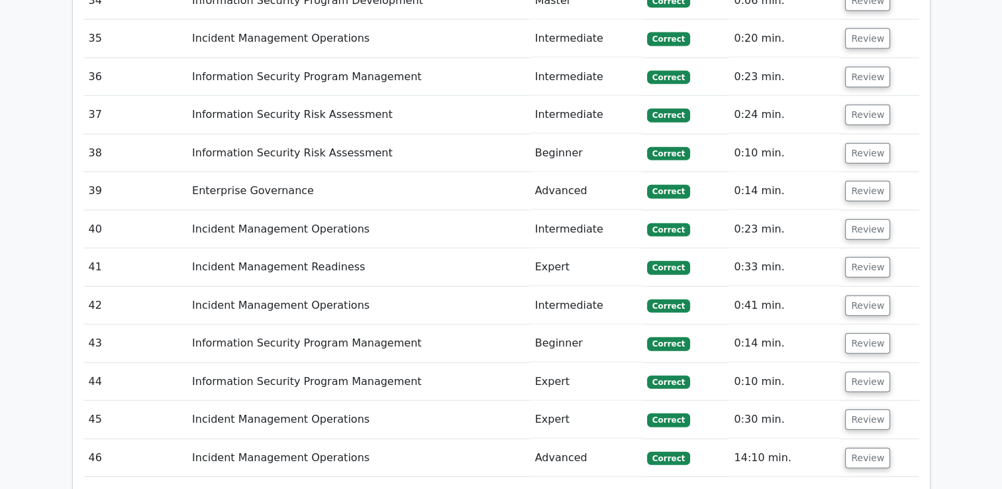
scroll to position [3275, 0]
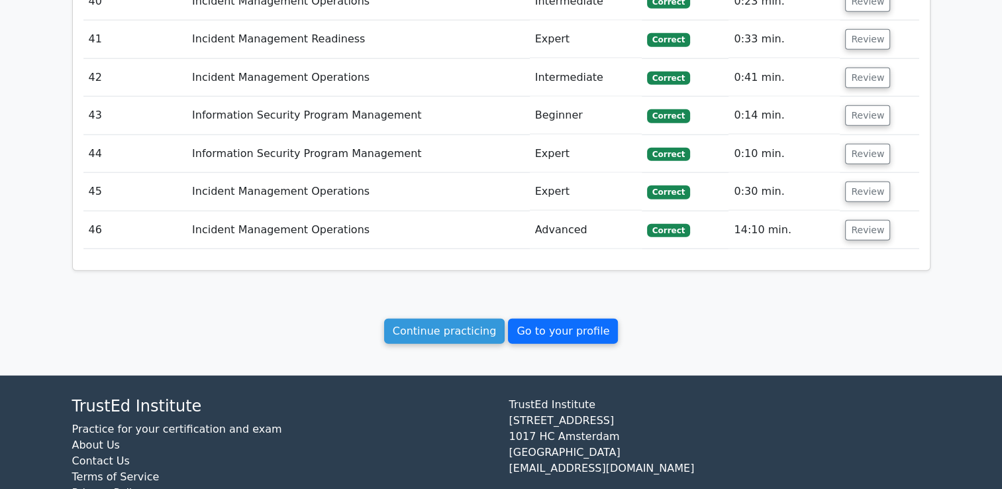
click at [562, 319] on link "Go to your profile" at bounding box center [563, 331] width 110 height 25
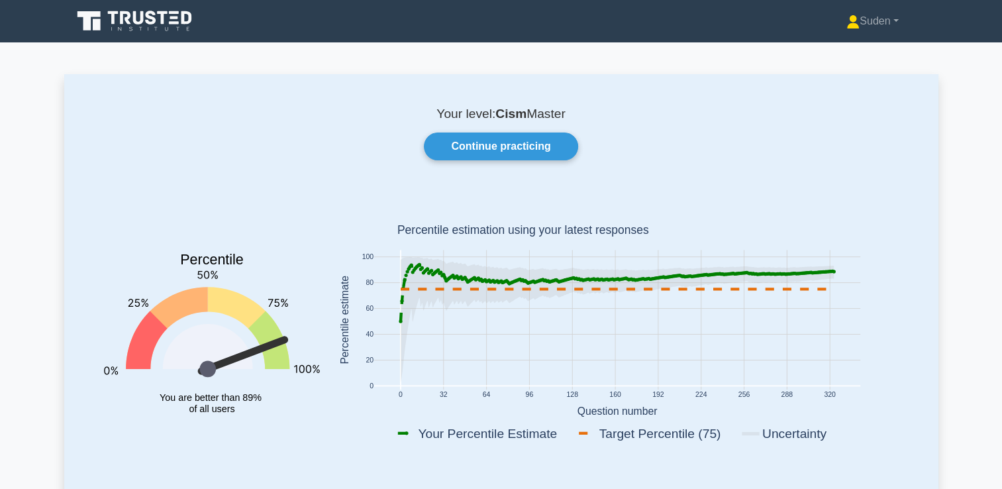
click at [278, 341] on icon at bounding box center [242, 355] width 93 height 41
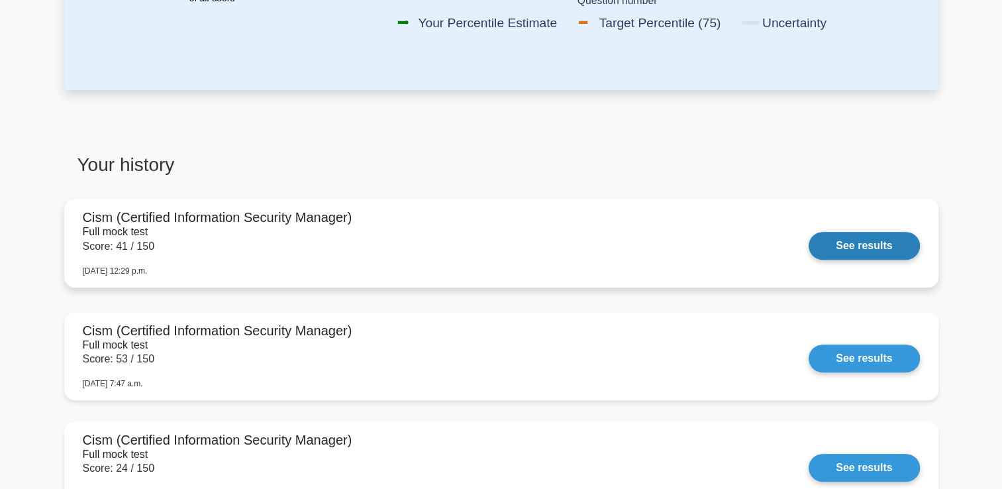
scroll to position [464, 0]
